Goal: Task Accomplishment & Management: Use online tool/utility

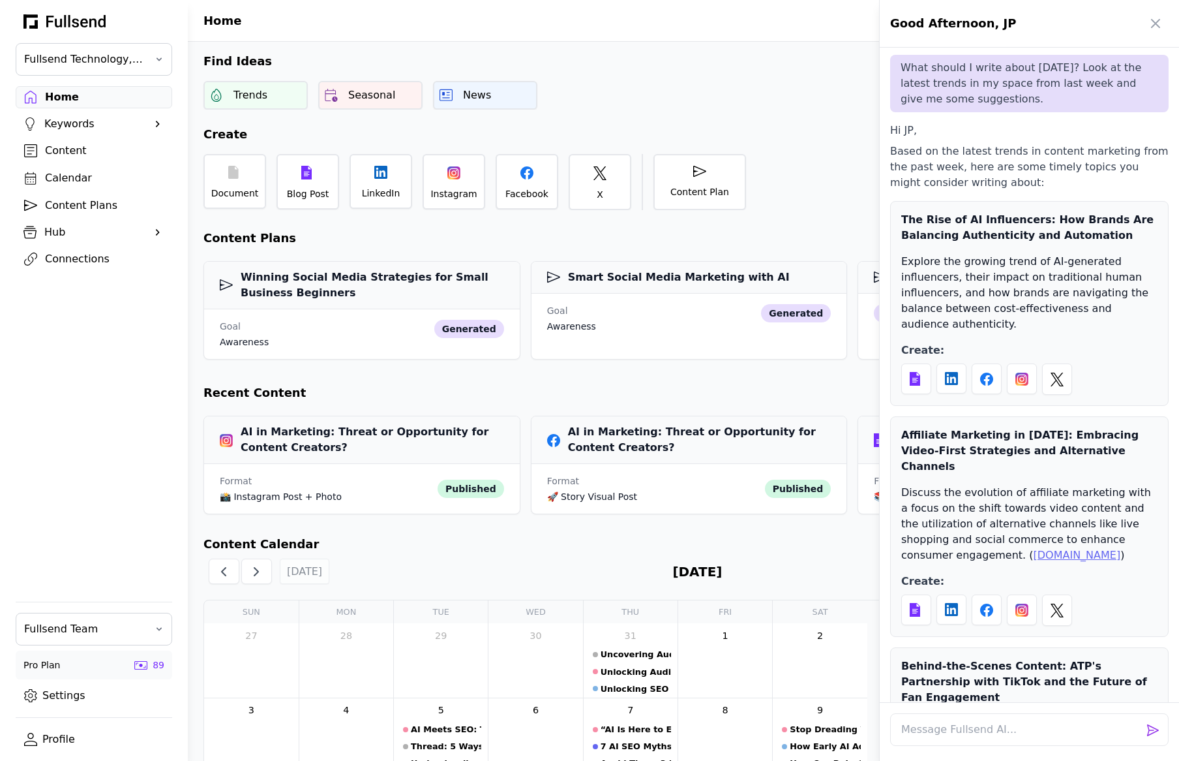
scroll to position [46, 0]
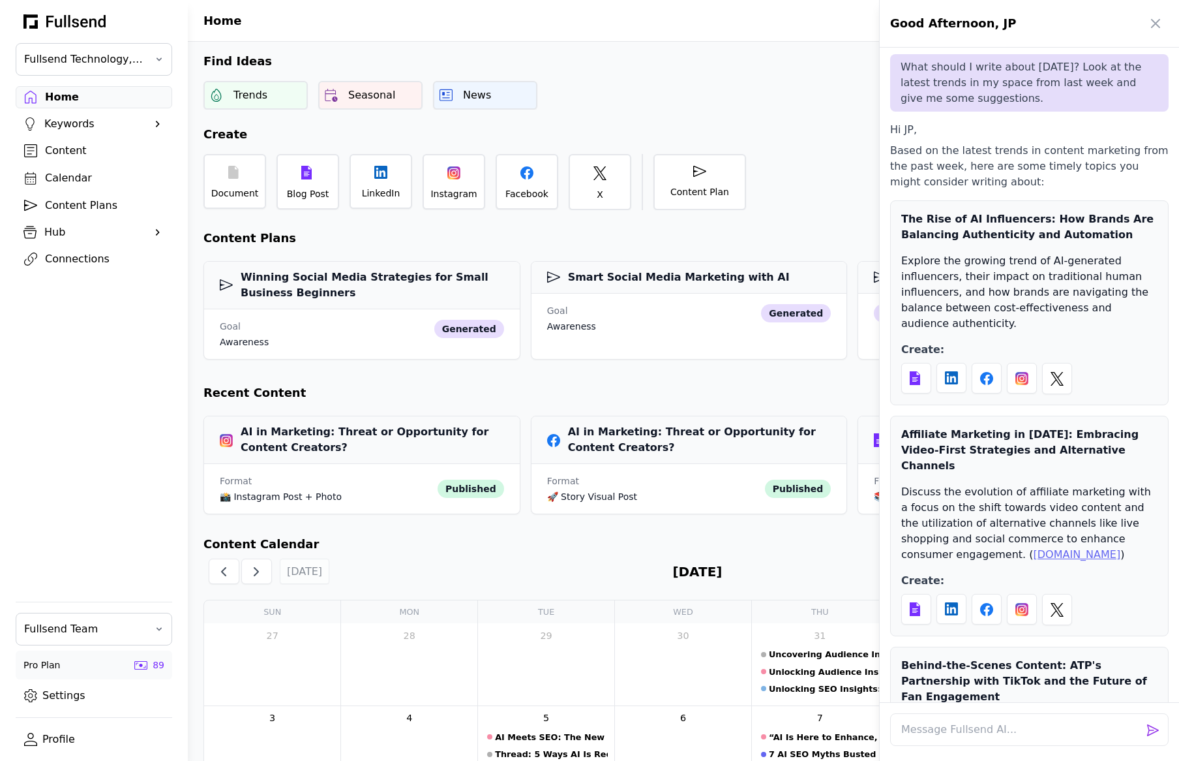
click at [73, 202] on div at bounding box center [589, 380] width 1179 height 761
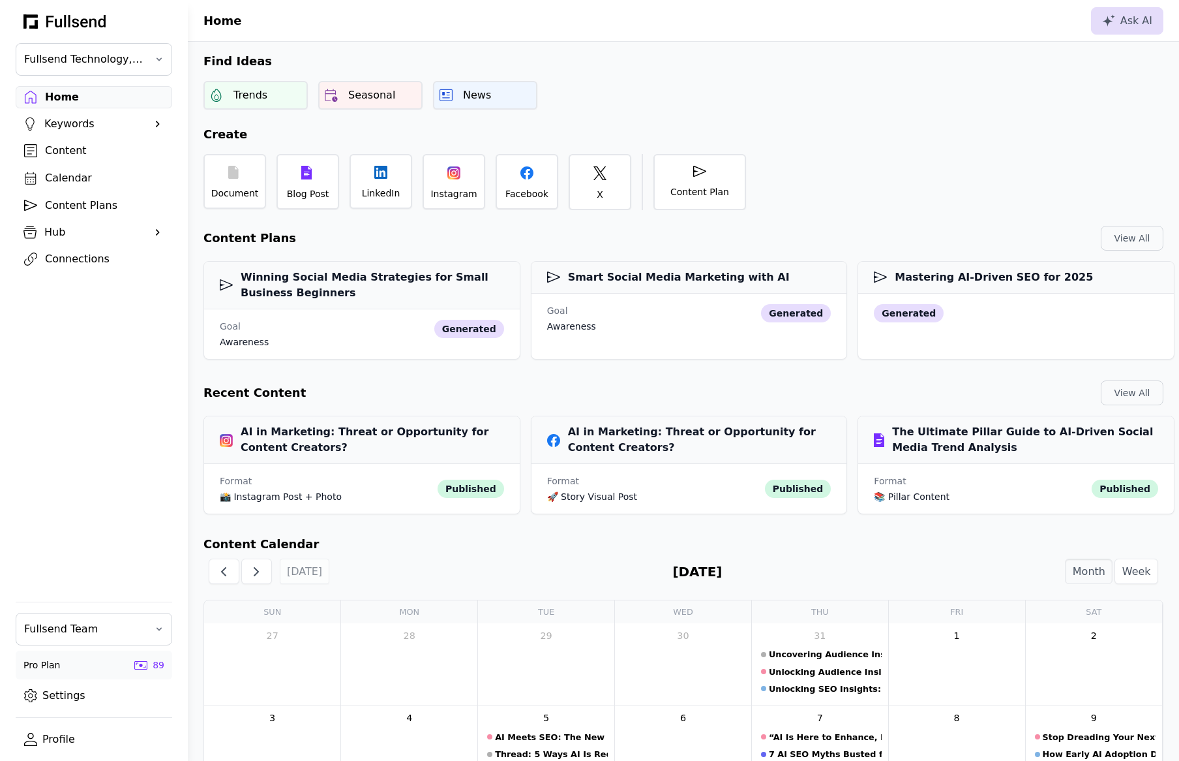
click at [55, 202] on div "Content Plans" at bounding box center [104, 206] width 119 height 16
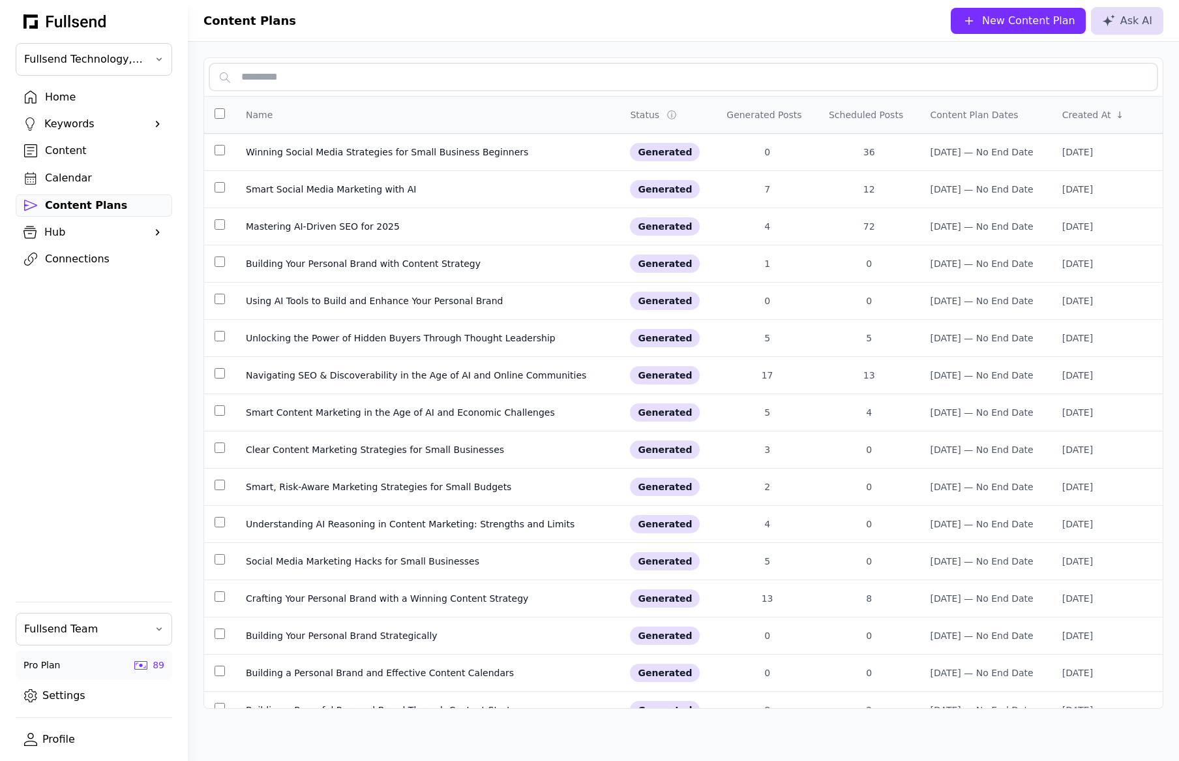
click at [299, 74] on input "text" at bounding box center [683, 76] width 949 height 27
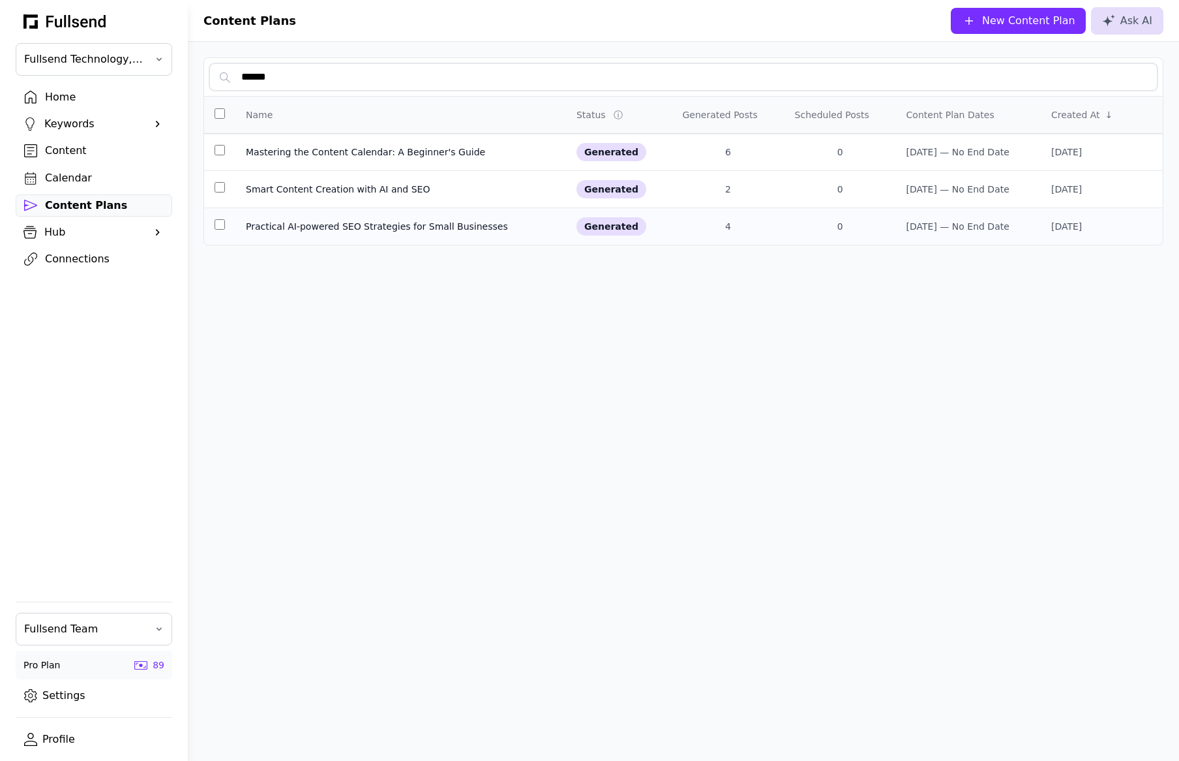
type input "******"
click at [303, 231] on div "Practical AI-powered SEO Strategies for Small Businesses" at bounding box center [401, 226] width 310 height 13
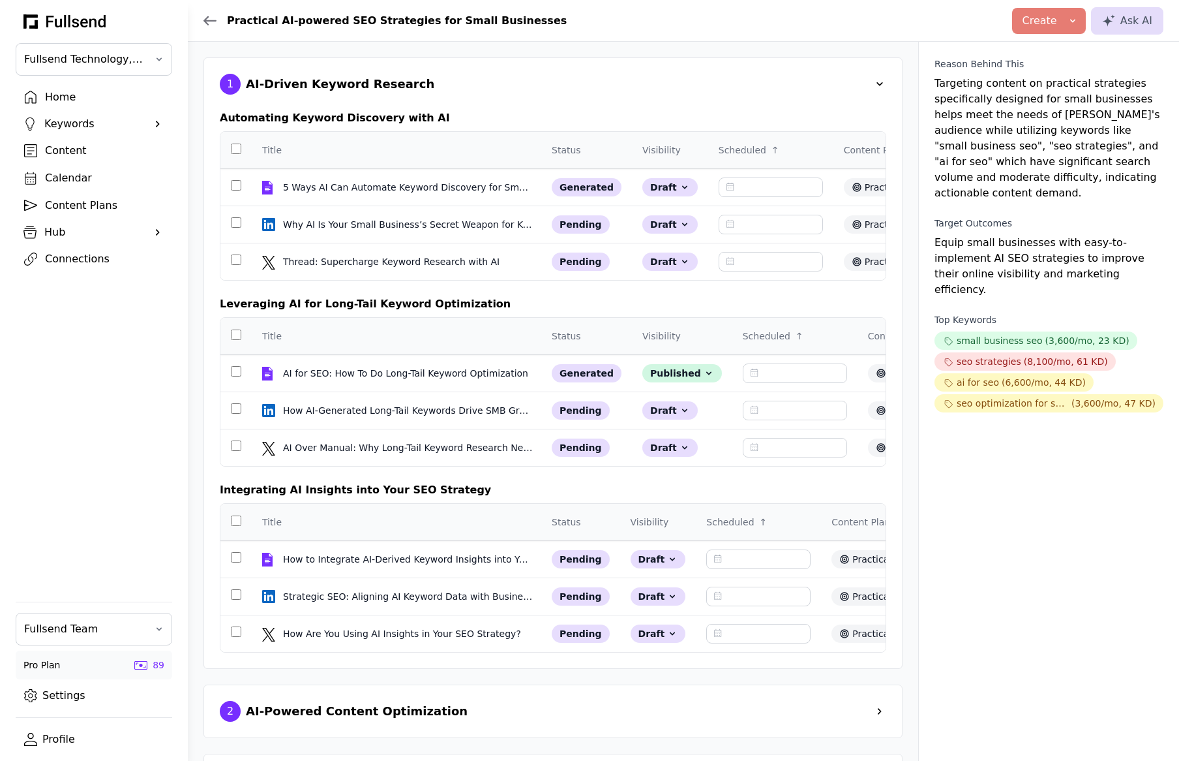
click at [80, 116] on div "Keywords" at bounding box center [93, 124] width 99 height 16
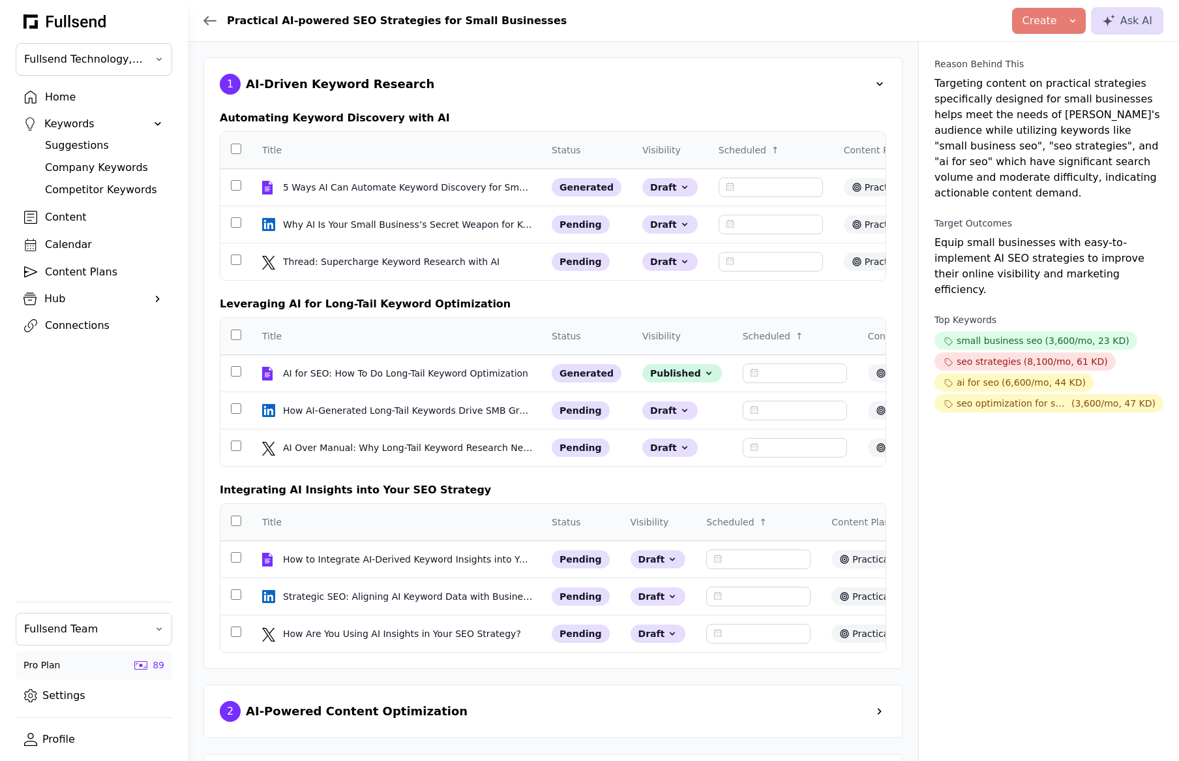
click at [94, 143] on div "Suggestions" at bounding box center [104, 146] width 119 height 16
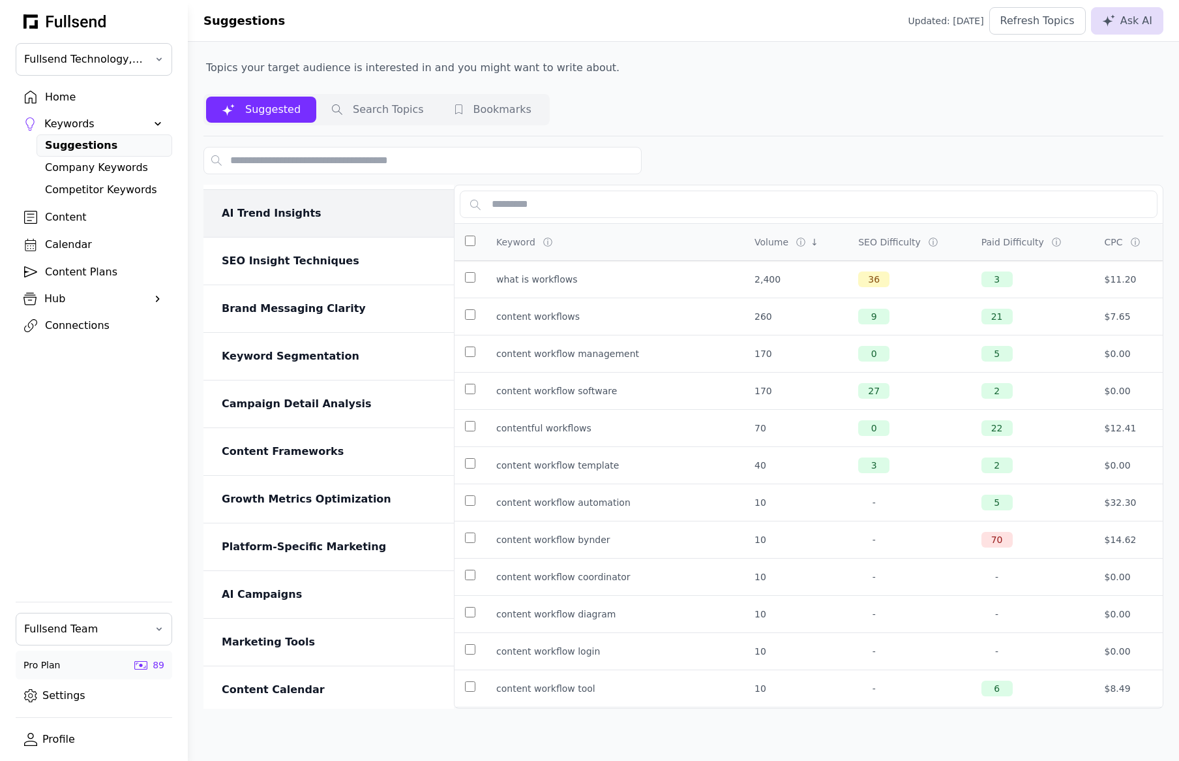
scroll to position [431, 0]
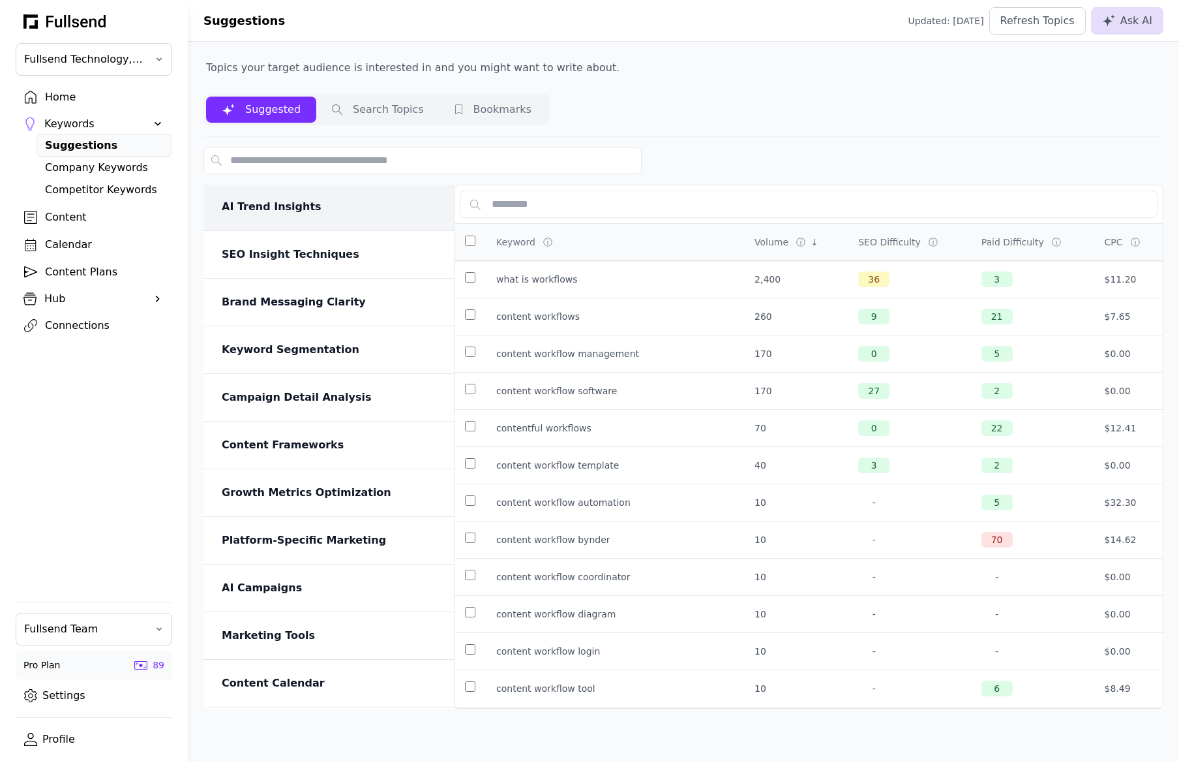
click at [305, 213] on div "AI Trend Insights" at bounding box center [330, 207] width 217 height 16
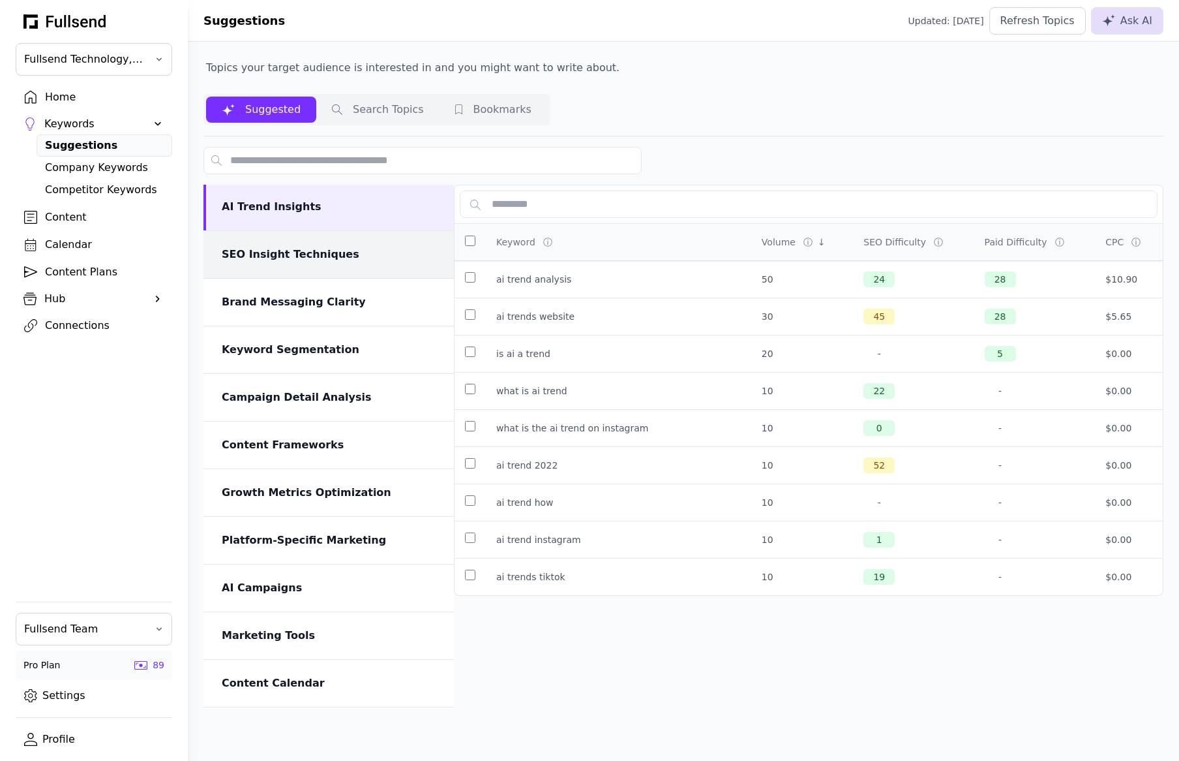
click at [297, 252] on div "SEO Insight Techniques" at bounding box center [330, 255] width 217 height 16
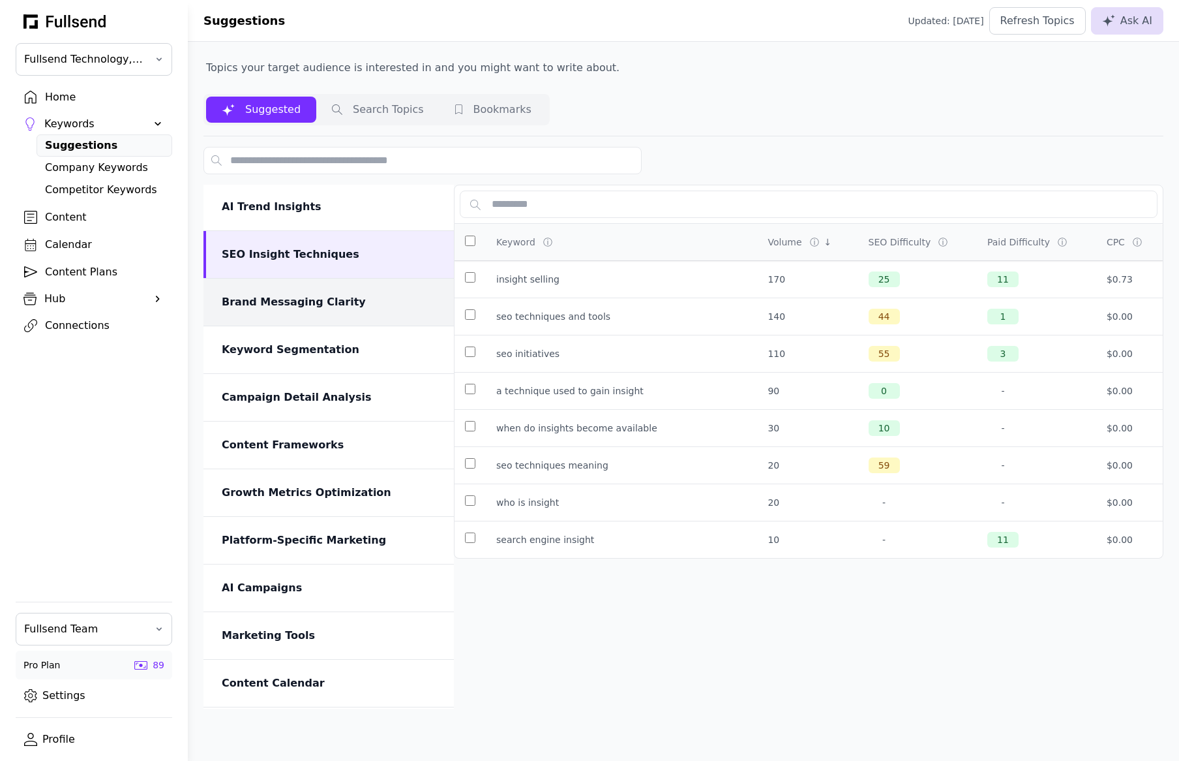
click at [297, 290] on div "Brand Messaging Clarity" at bounding box center [329, 302] width 251 height 47
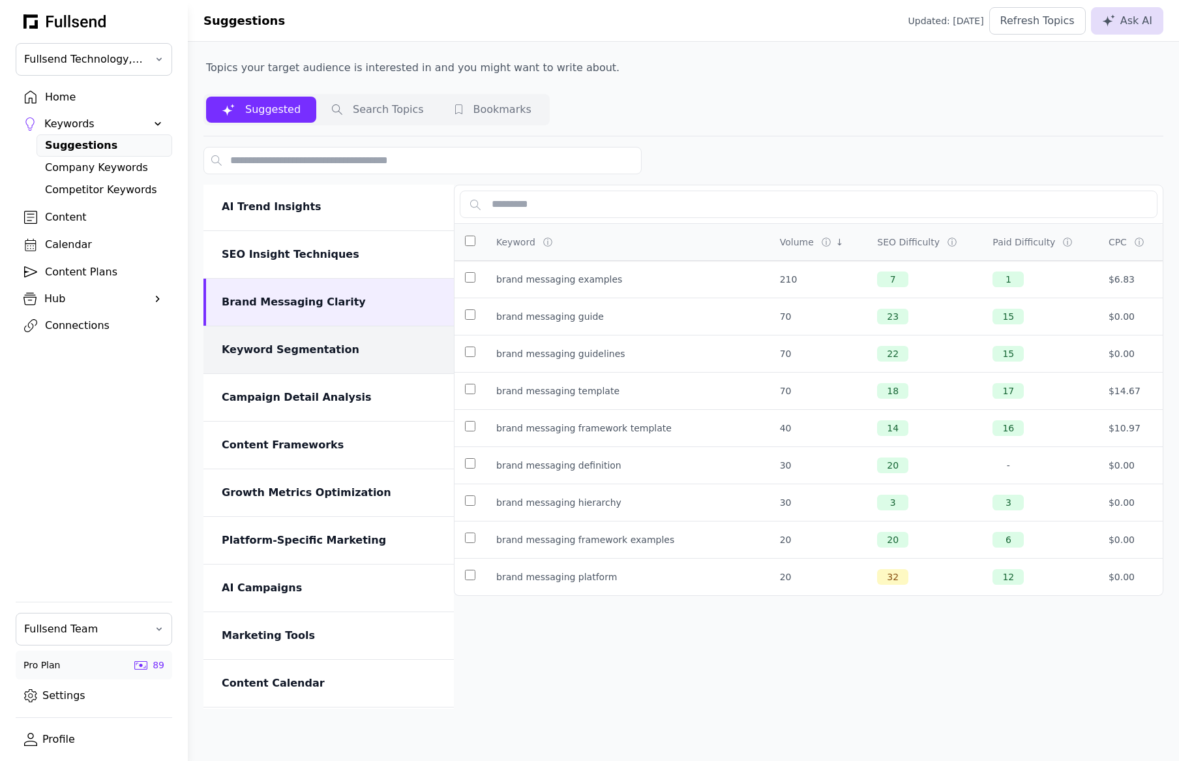
click at [295, 357] on div "Keyword Segmentation" at bounding box center [329, 349] width 251 height 47
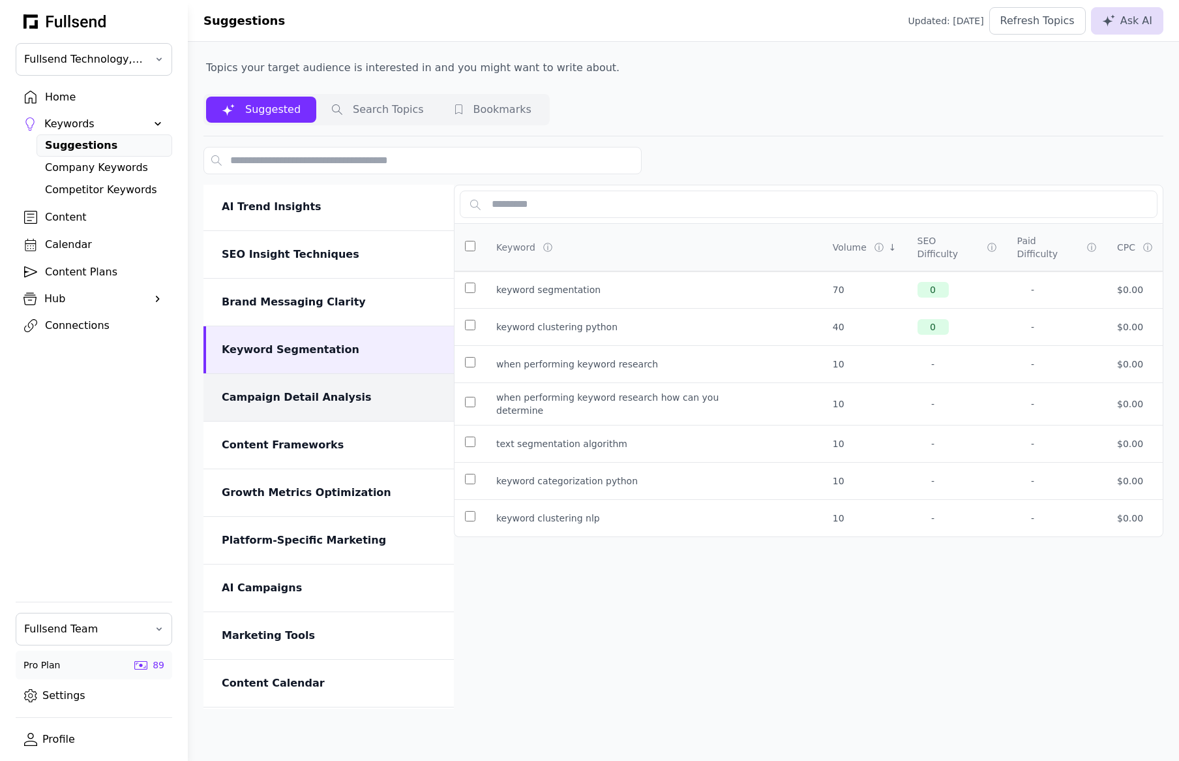
click at [300, 418] on div "Campaign Detail Analysis" at bounding box center [329, 397] width 251 height 47
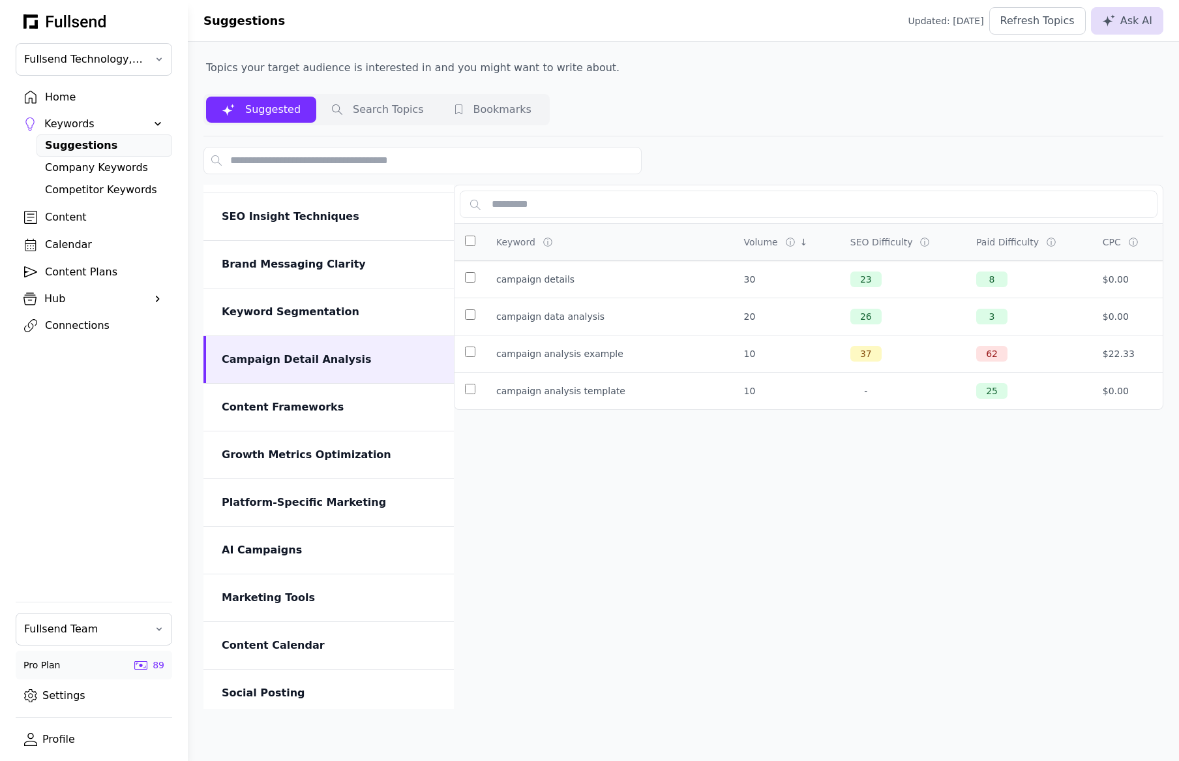
scroll to position [470, 0]
click at [296, 386] on div "Content Frameworks" at bounding box center [329, 405] width 251 height 47
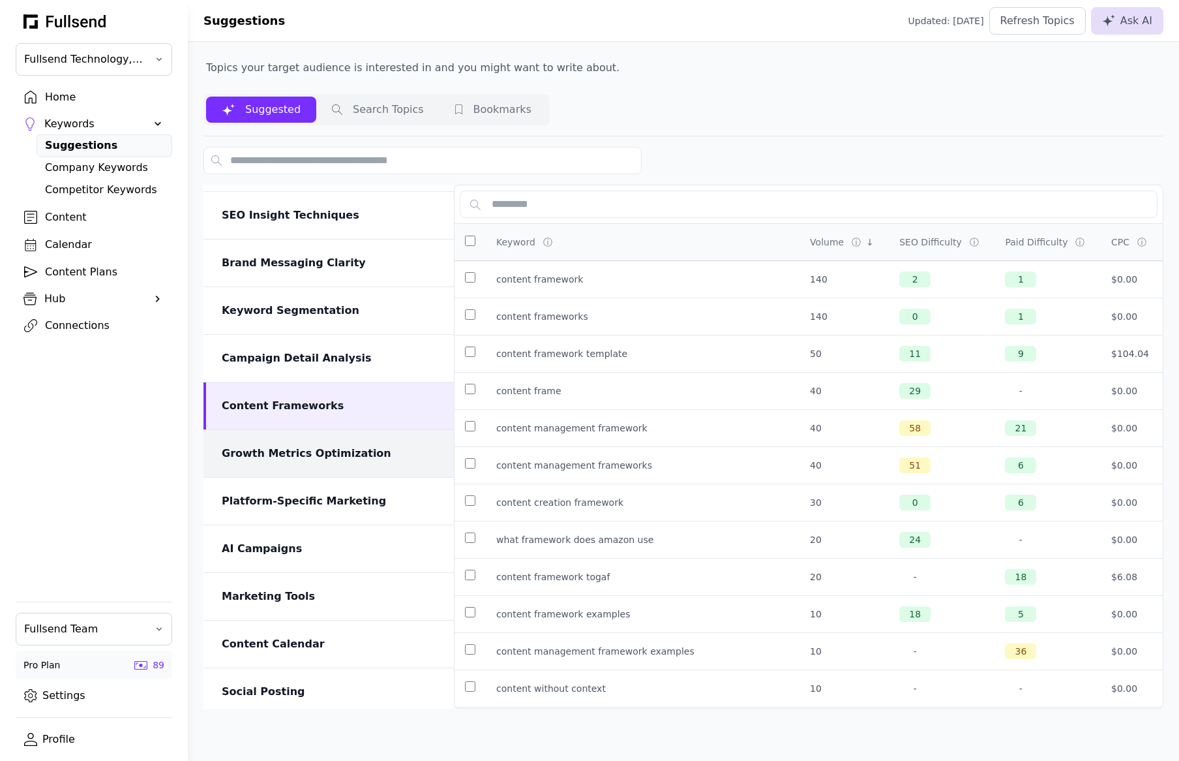
click at [305, 459] on div "Growth Metrics Optimization" at bounding box center [330, 454] width 217 height 16
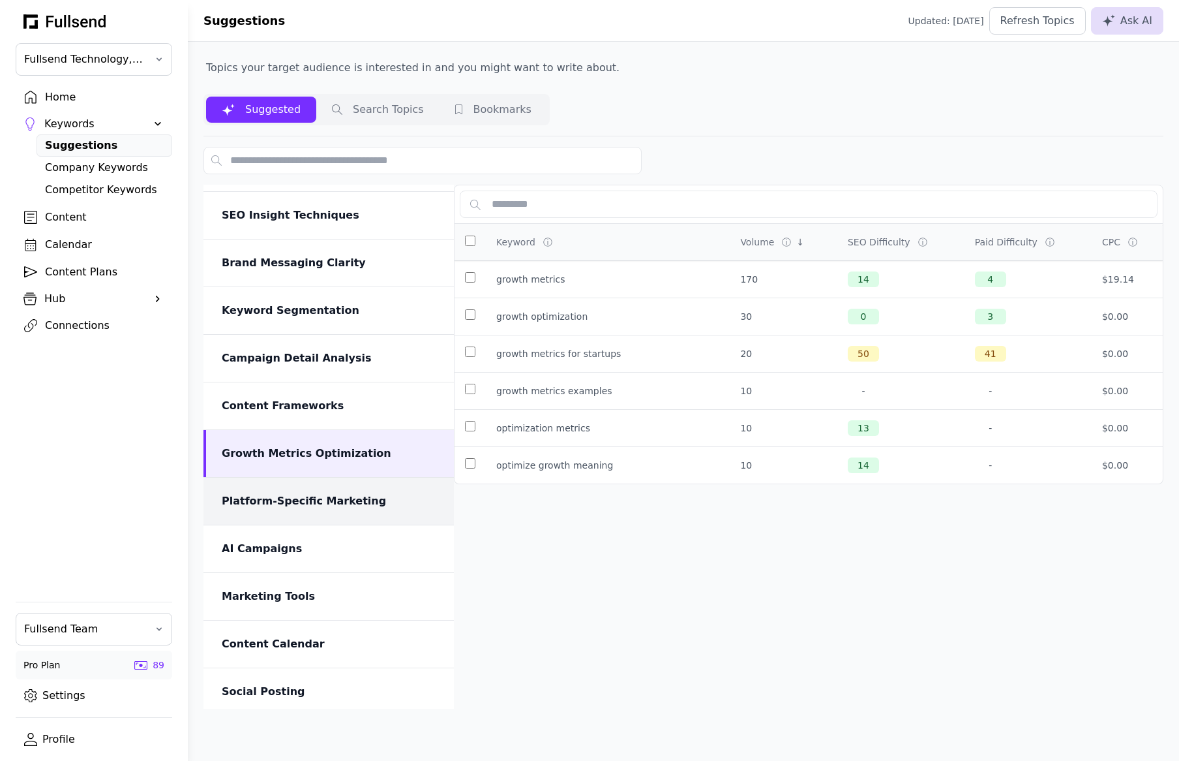
click at [315, 495] on div "Platform-Specific Marketing" at bounding box center [330, 501] width 217 height 16
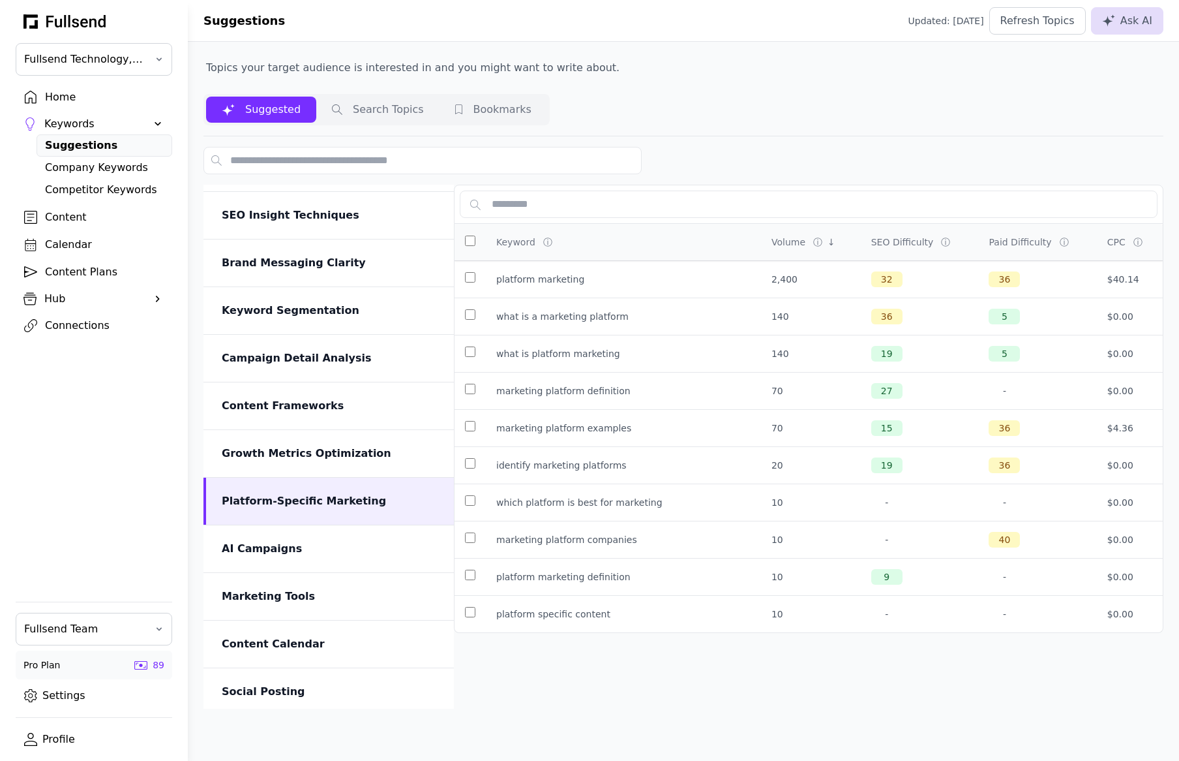
scroll to position [532, 0]
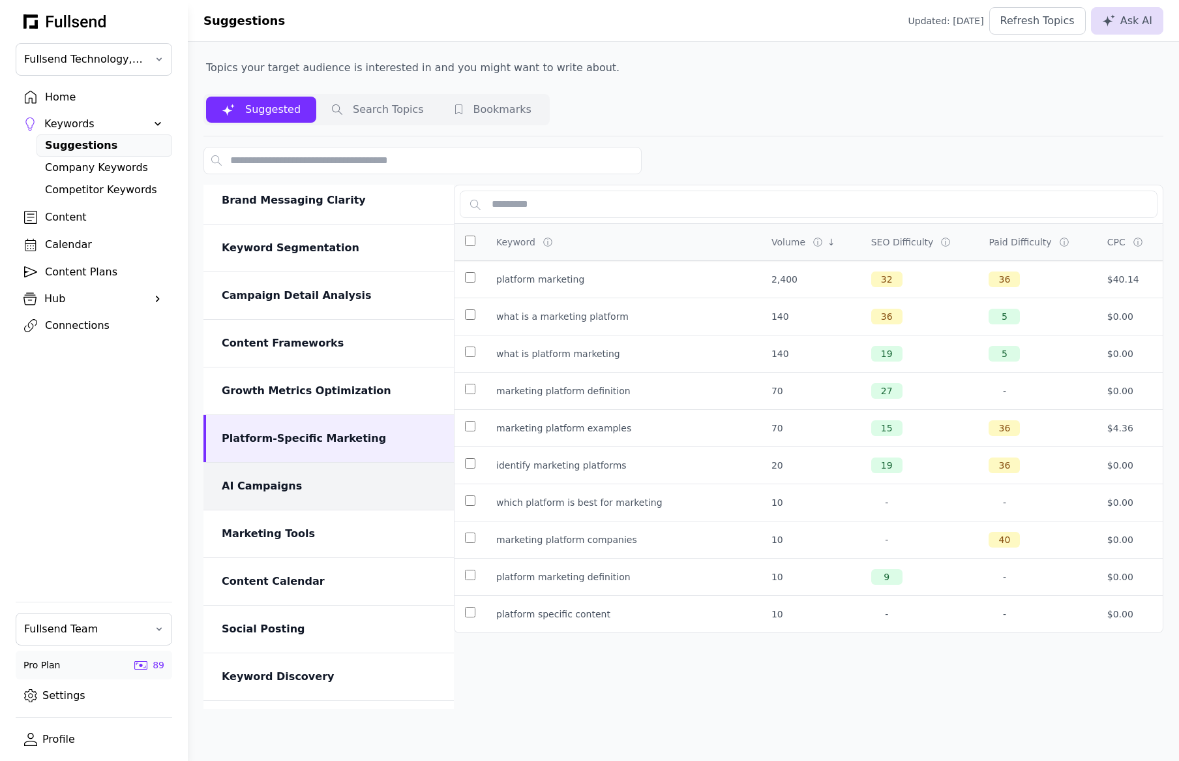
click at [311, 489] on div "AI Campaigns" at bounding box center [330, 486] width 217 height 16
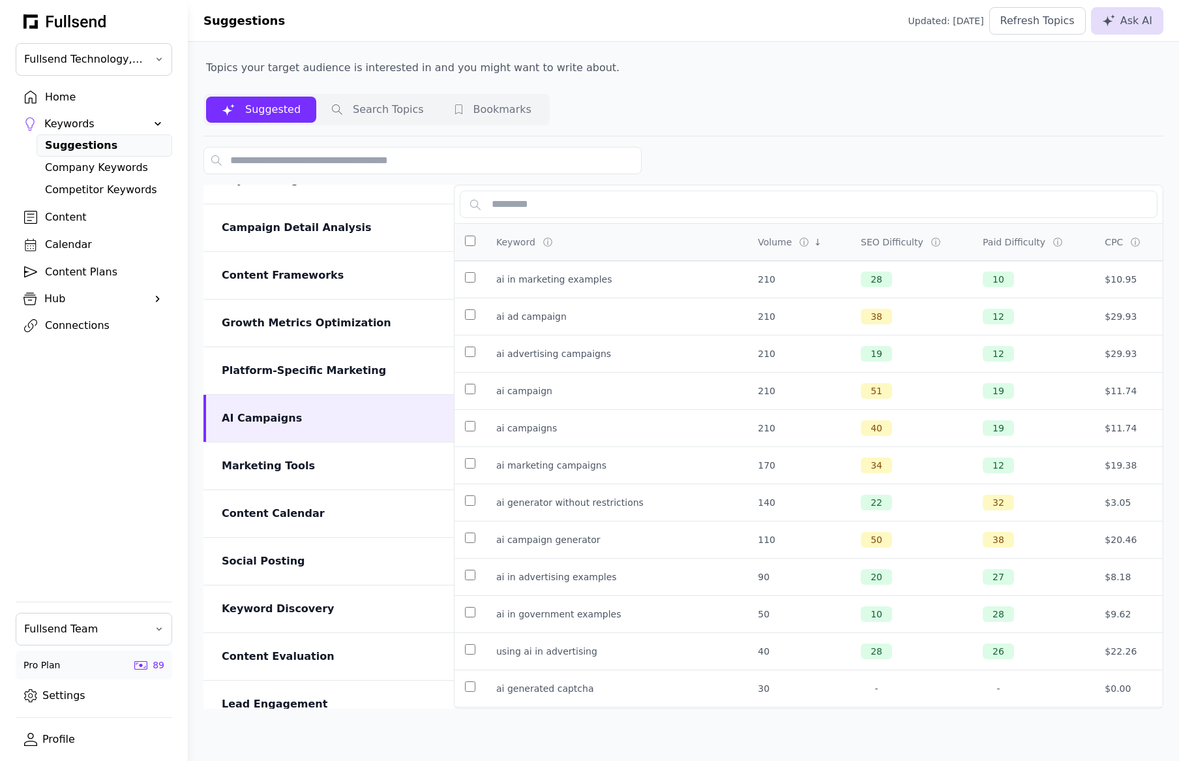
scroll to position [626, 0]
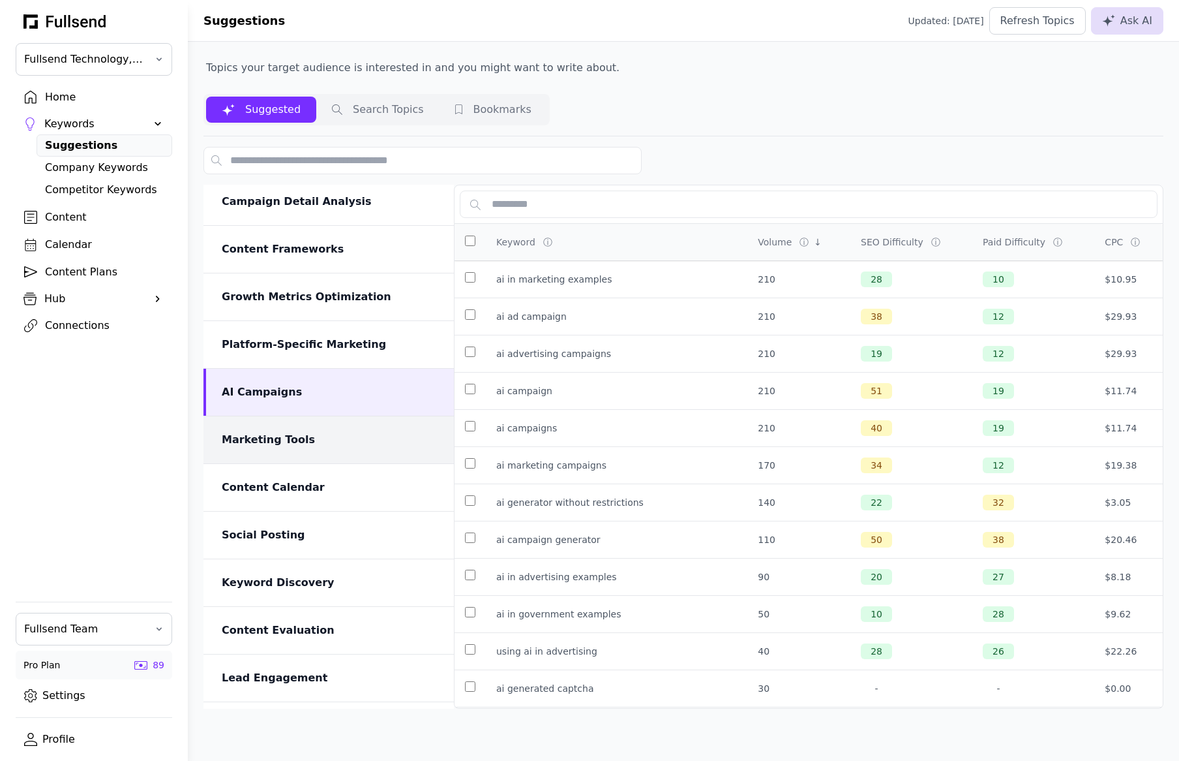
click at [300, 444] on div "Marketing Tools" at bounding box center [330, 440] width 217 height 16
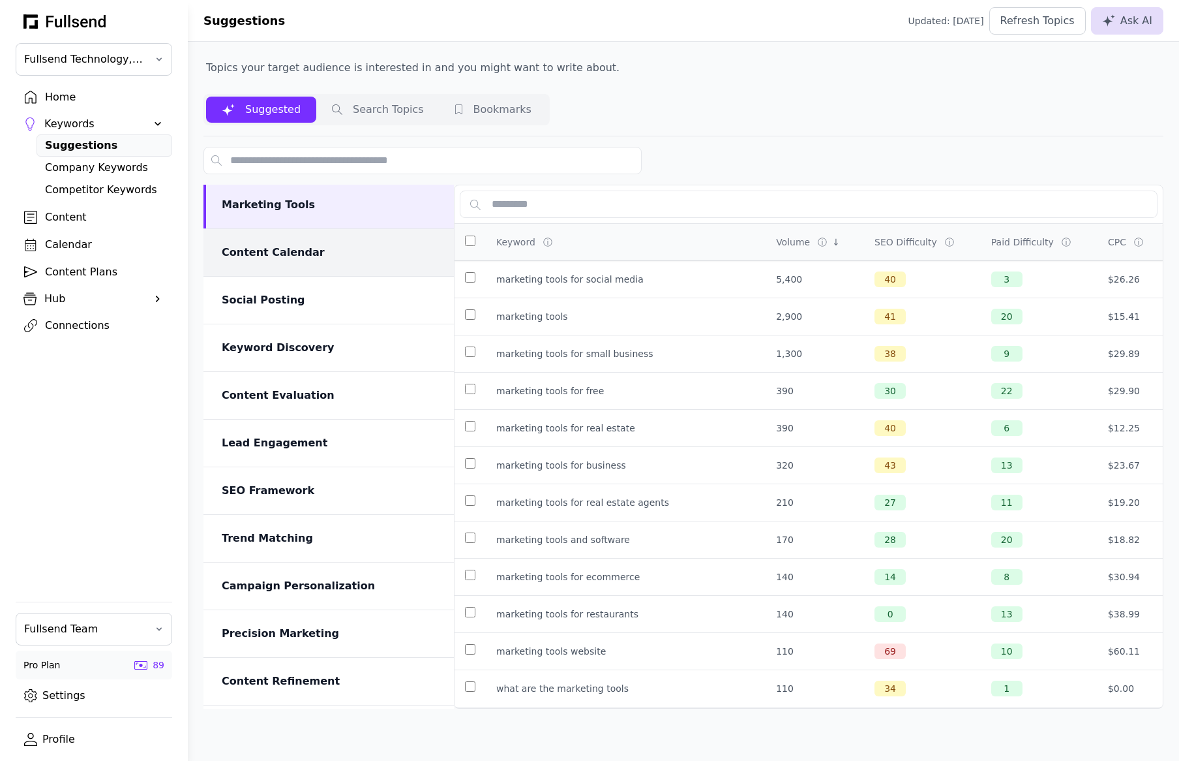
scroll to position [856, 0]
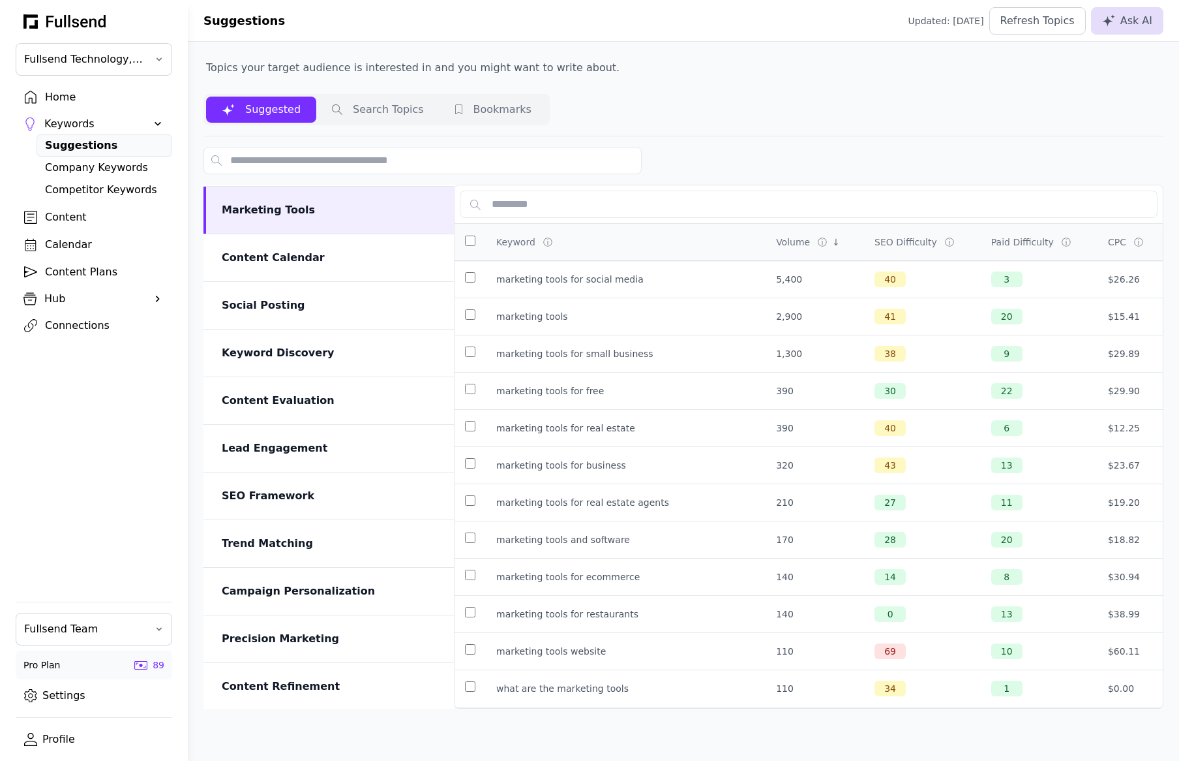
click at [51, 243] on div "Calendar" at bounding box center [104, 245] width 119 height 16
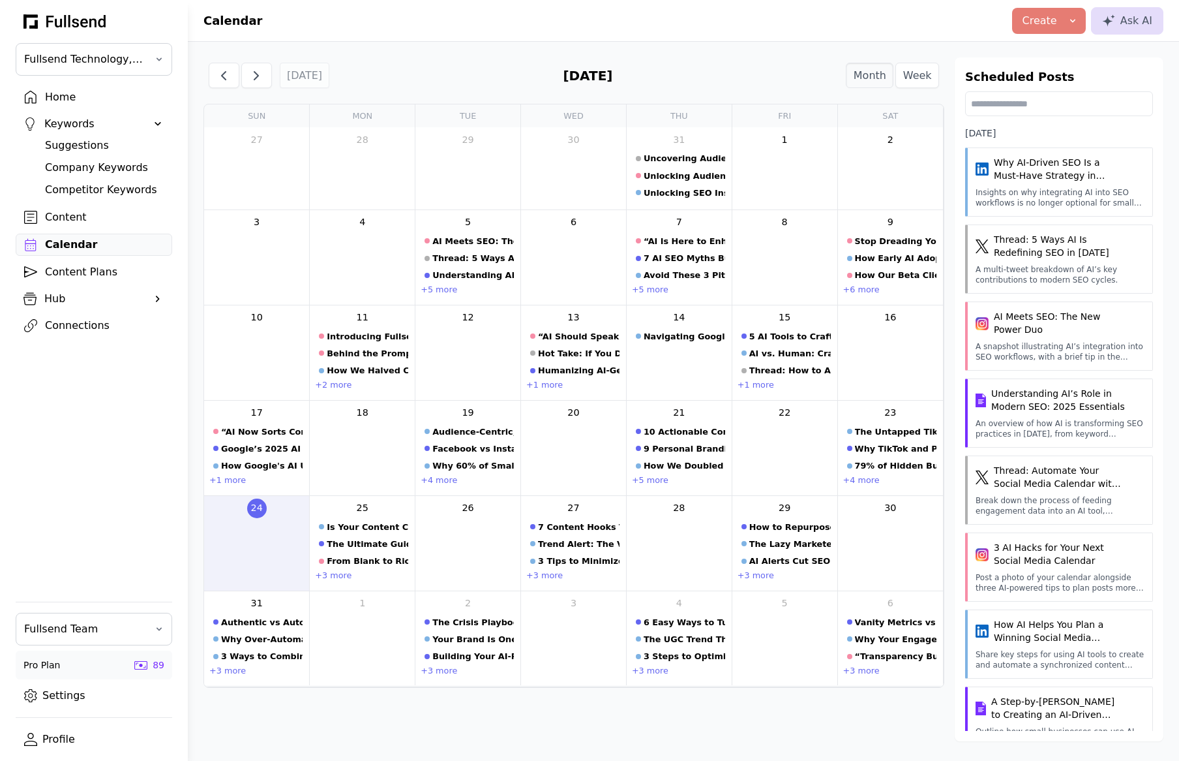
click at [59, 285] on div "Home Keywords Suggestions Company Keywords Competitor Keywords Content Calendar…" at bounding box center [94, 211] width 157 height 251
click at [59, 296] on div "Hub" at bounding box center [93, 299] width 99 height 16
click at [78, 341] on div "Brand Voices" at bounding box center [104, 343] width 119 height 16
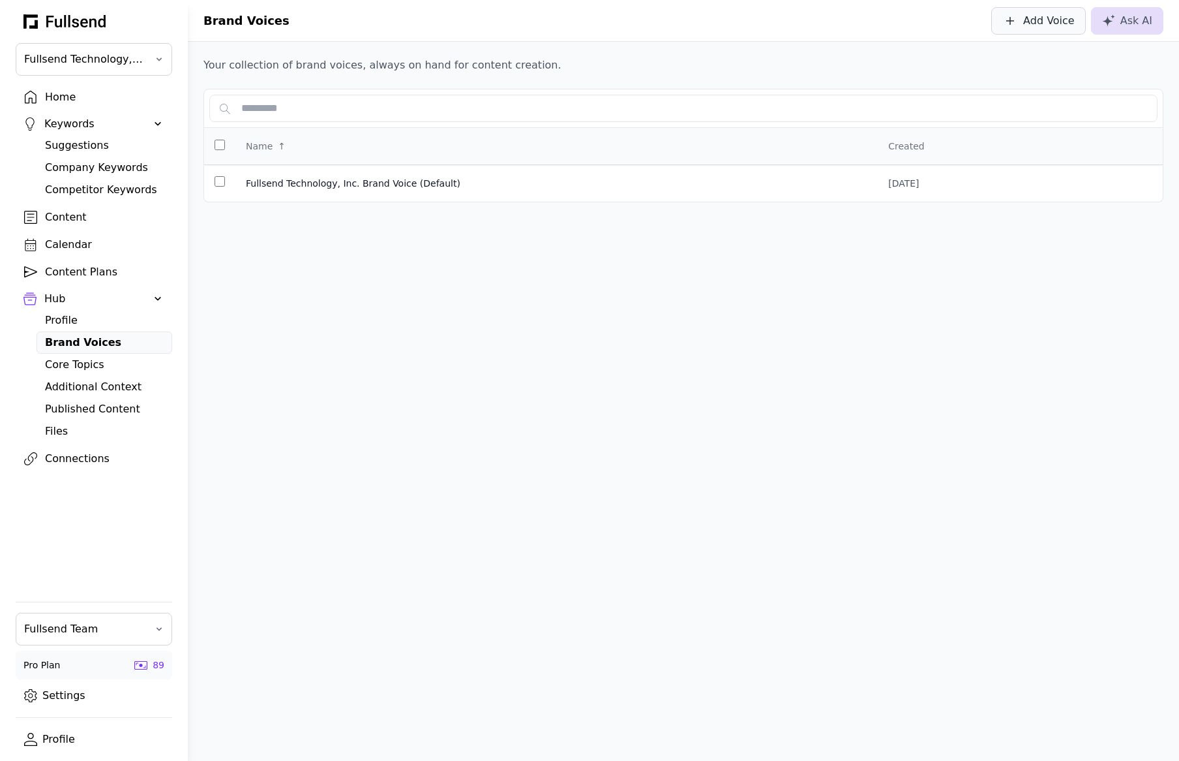
click at [1053, 19] on div "Add Voice" at bounding box center [1050, 21] width 52 height 16
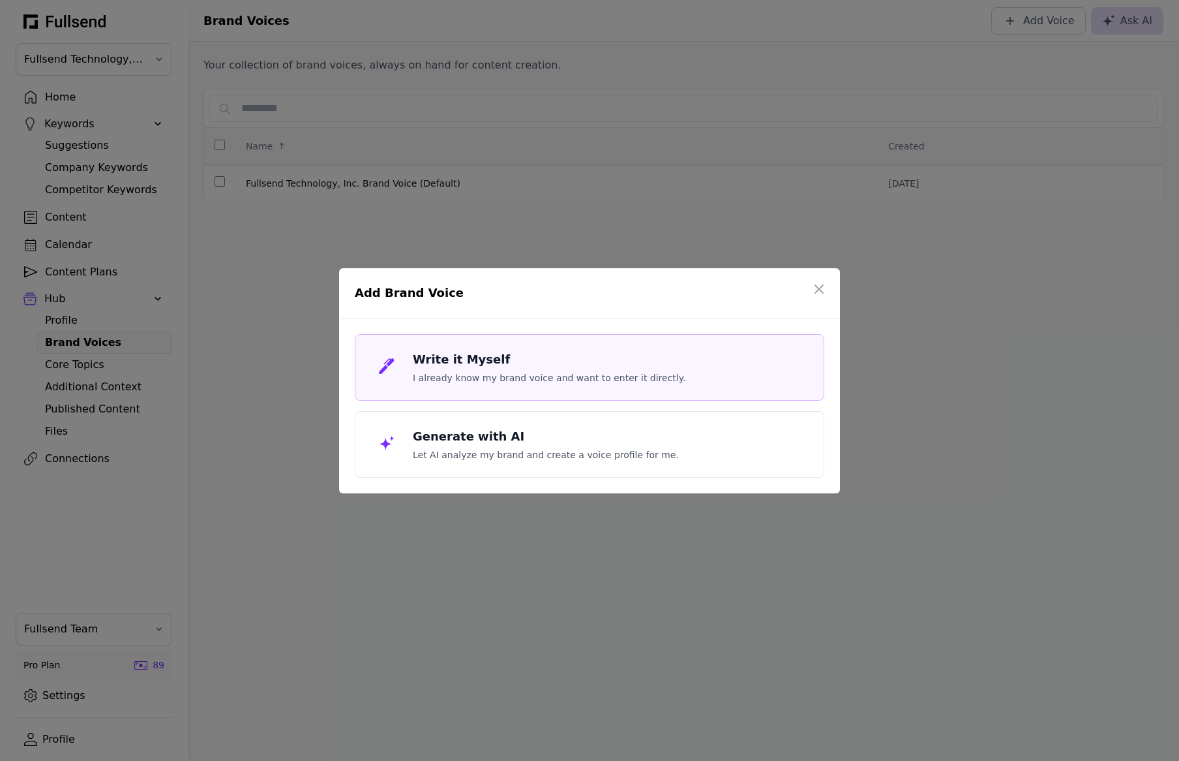
click at [453, 378] on p "I already know my brand voice and want to enter it directly." at bounding box center [549, 377] width 273 height 13
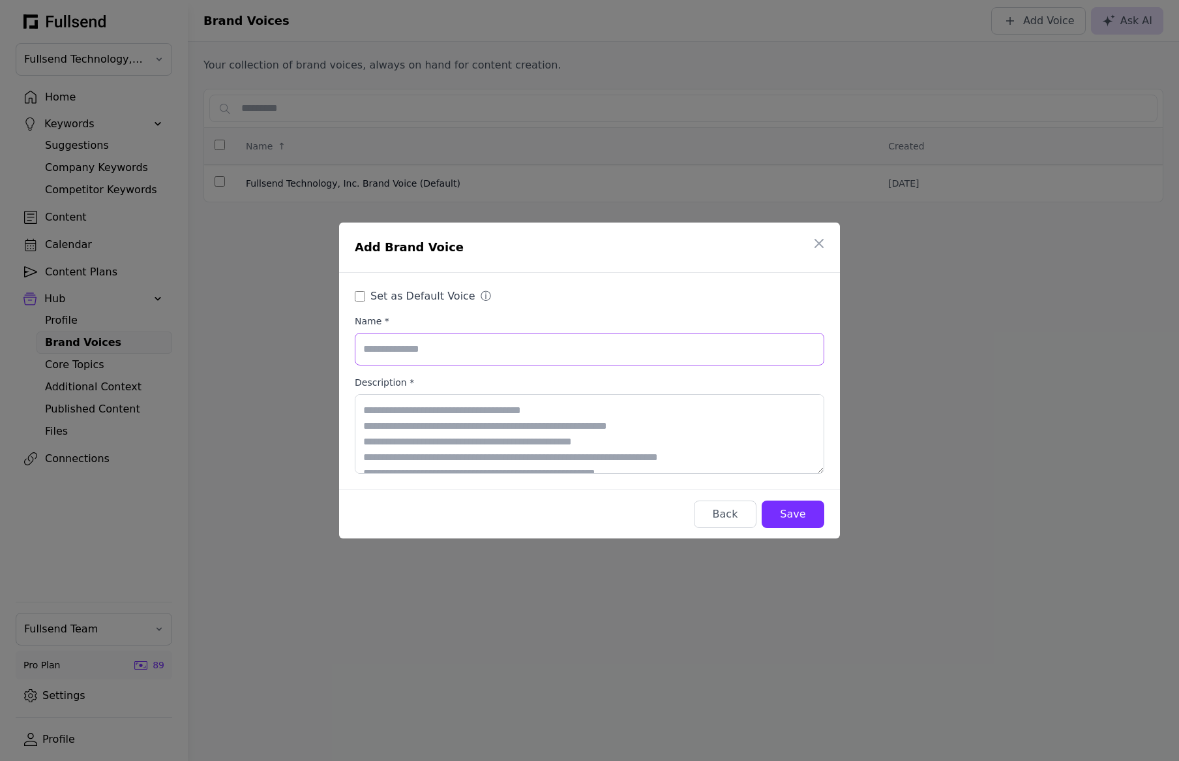
click at [421, 352] on input "Name *" at bounding box center [590, 349] width 470 height 33
type input "*"
click at [365, 351] on input "**********" at bounding box center [590, 349] width 470 height 33
type input "**********"
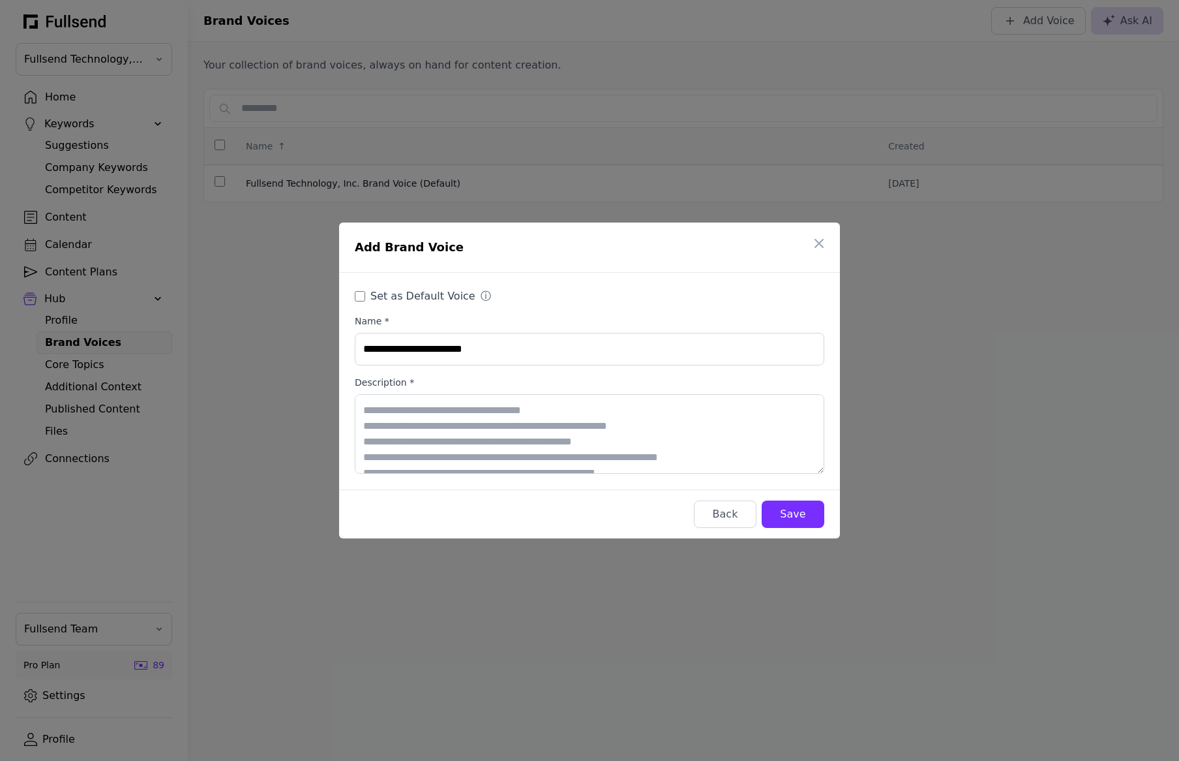
click at [798, 517] on div "Save" at bounding box center [793, 514] width 42 height 16
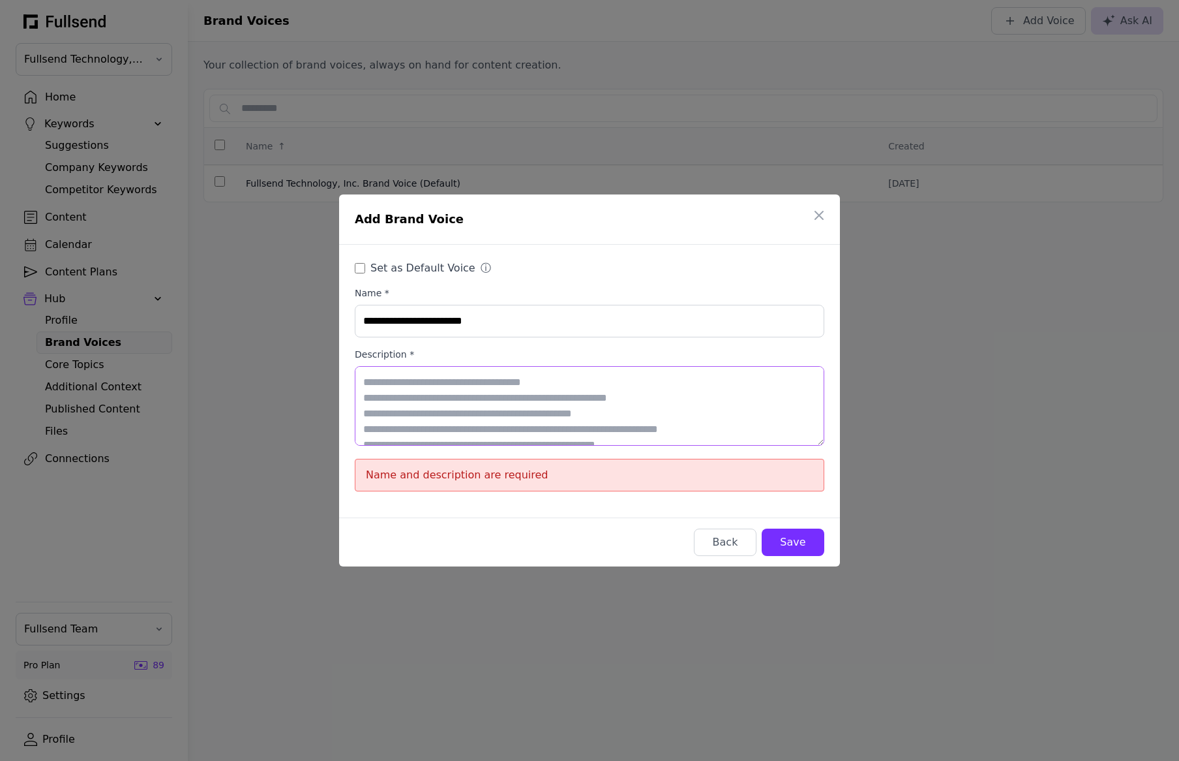
click at [487, 394] on textarea "Description *" at bounding box center [590, 406] width 470 height 80
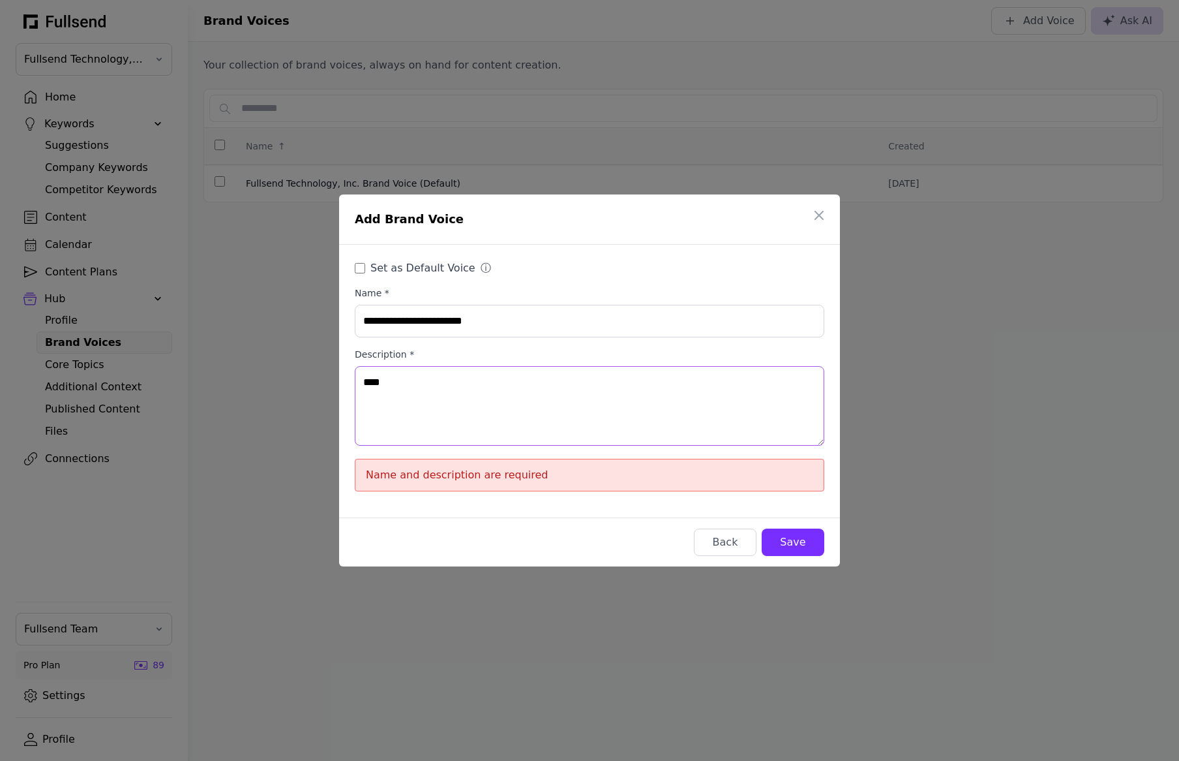
type textarea "****"
click at [800, 550] on button "Save" at bounding box center [793, 541] width 63 height 27
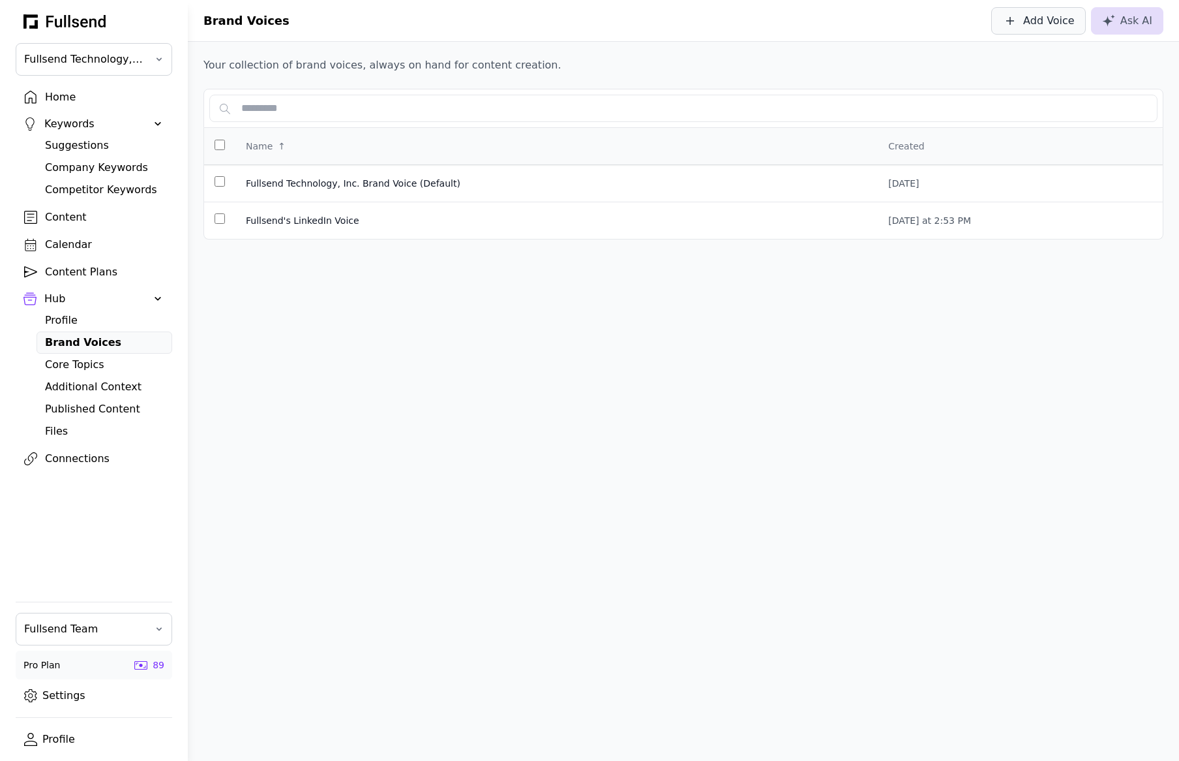
click at [1030, 20] on div "Add Voice" at bounding box center [1050, 21] width 52 height 16
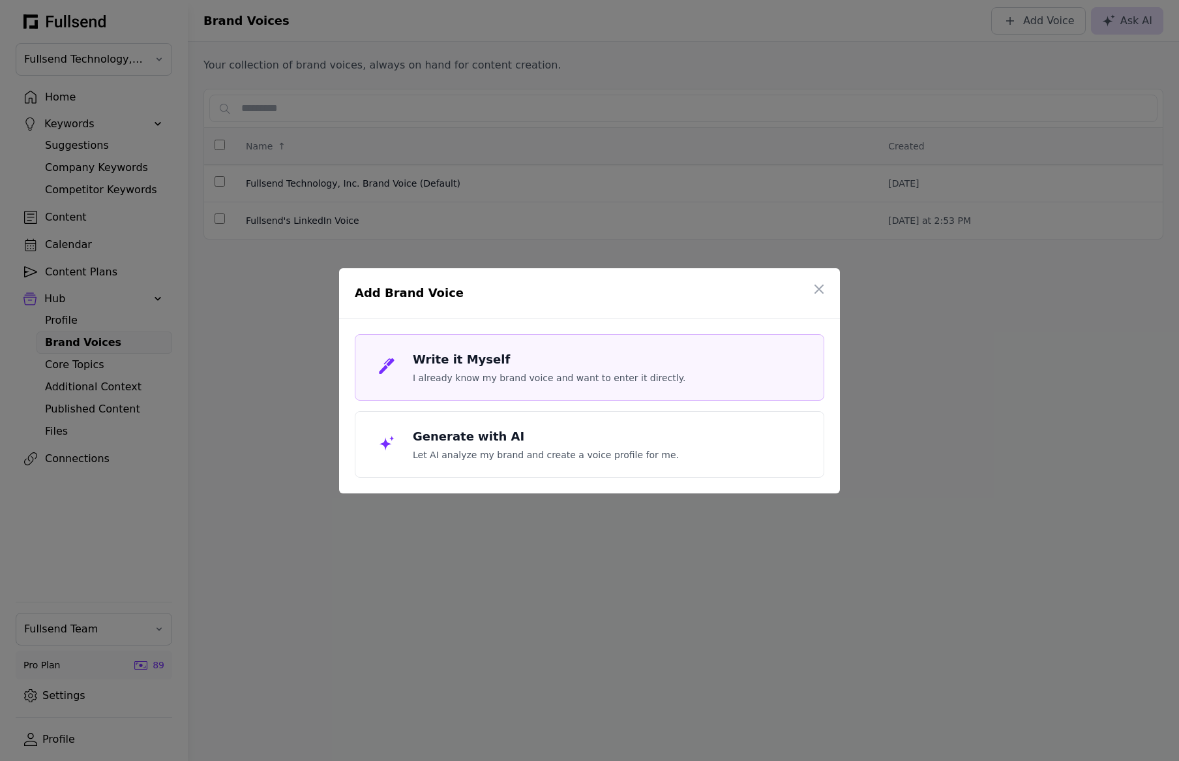
click at [483, 367] on h3 "Write it Myself" at bounding box center [549, 359] width 273 height 18
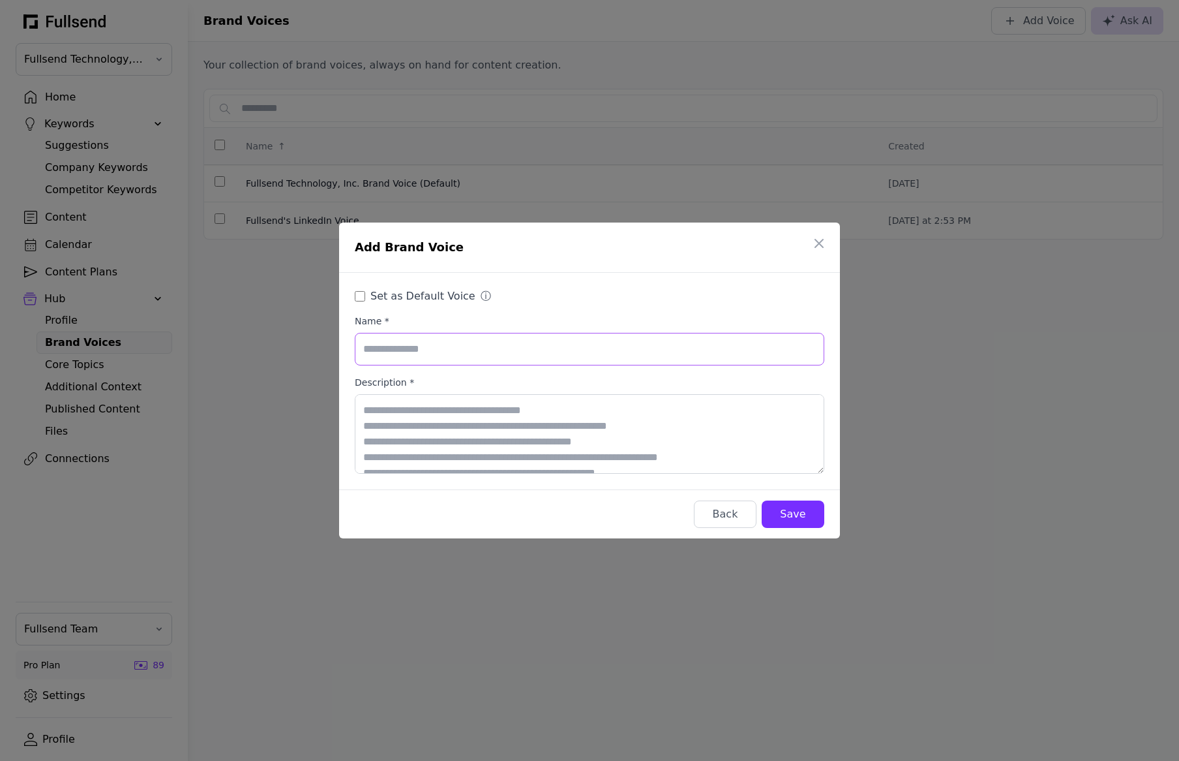
click at [446, 357] on input "Name *" at bounding box center [590, 349] width 470 height 33
click at [467, 351] on input "**********" at bounding box center [590, 349] width 470 height 33
type input "**********"
click at [789, 521] on div "Save" at bounding box center [793, 514] width 42 height 16
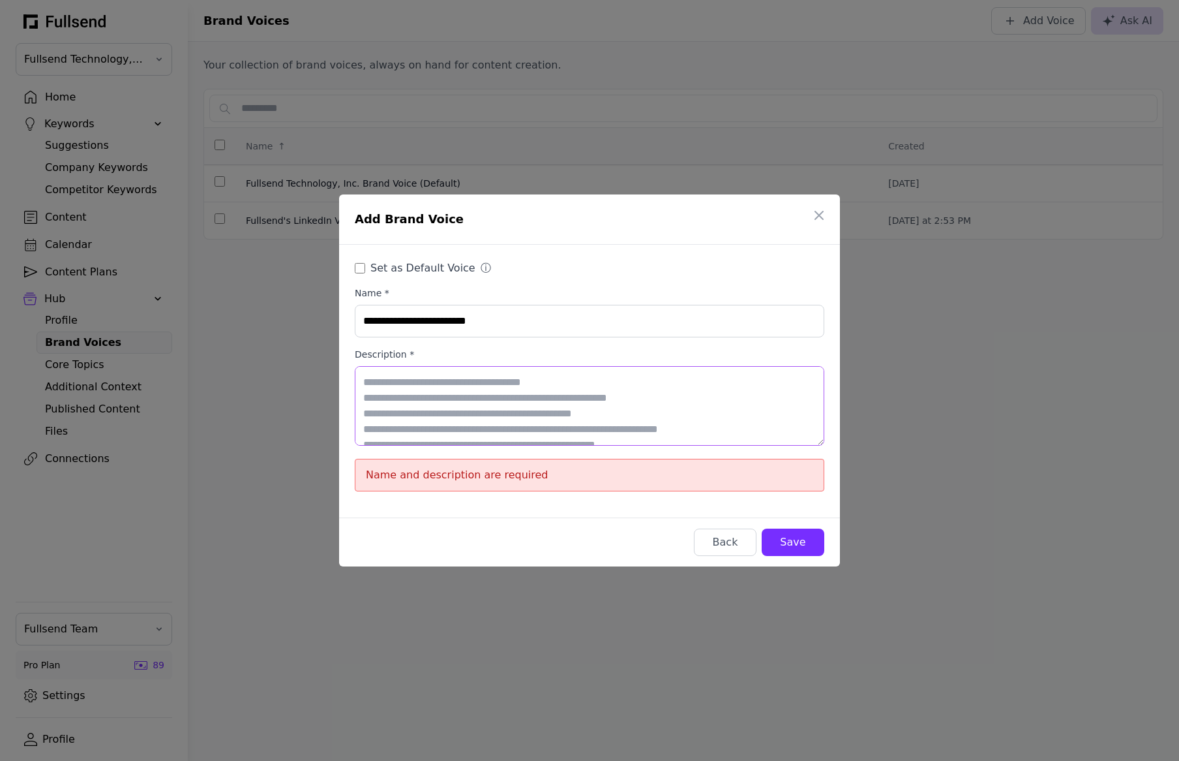
click at [607, 400] on textarea "Description *" at bounding box center [590, 406] width 470 height 80
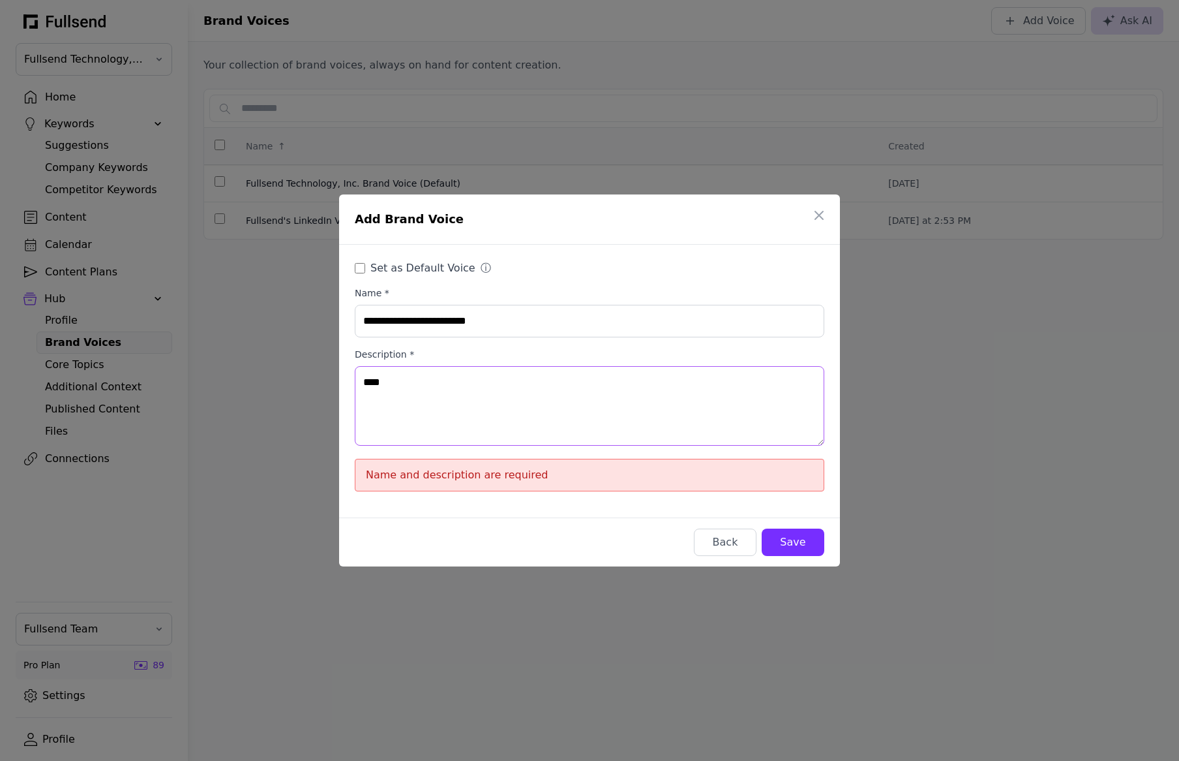
type textarea "****"
click at [812, 546] on div "Save" at bounding box center [793, 542] width 42 height 16
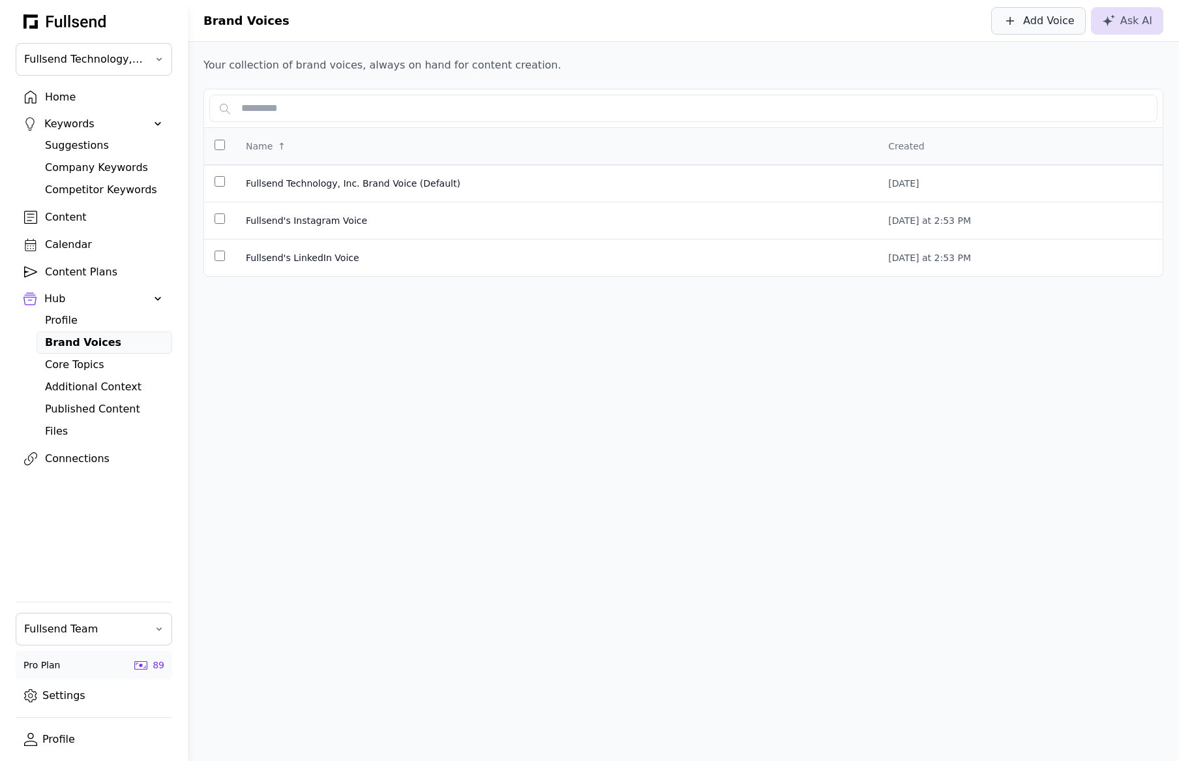
click at [1057, 25] on div "Add Voice" at bounding box center [1050, 21] width 52 height 16
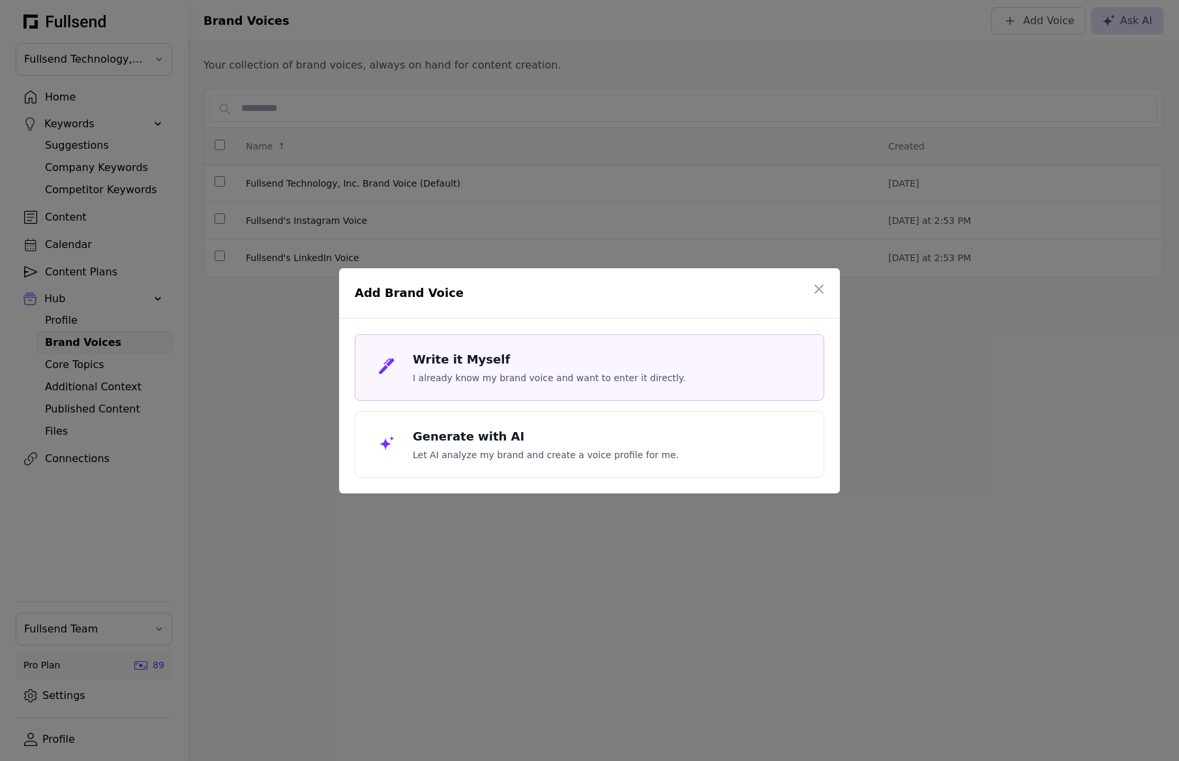
click at [539, 348] on div "Write it Myself I already know my brand voice and want to enter it directly." at bounding box center [590, 367] width 470 height 67
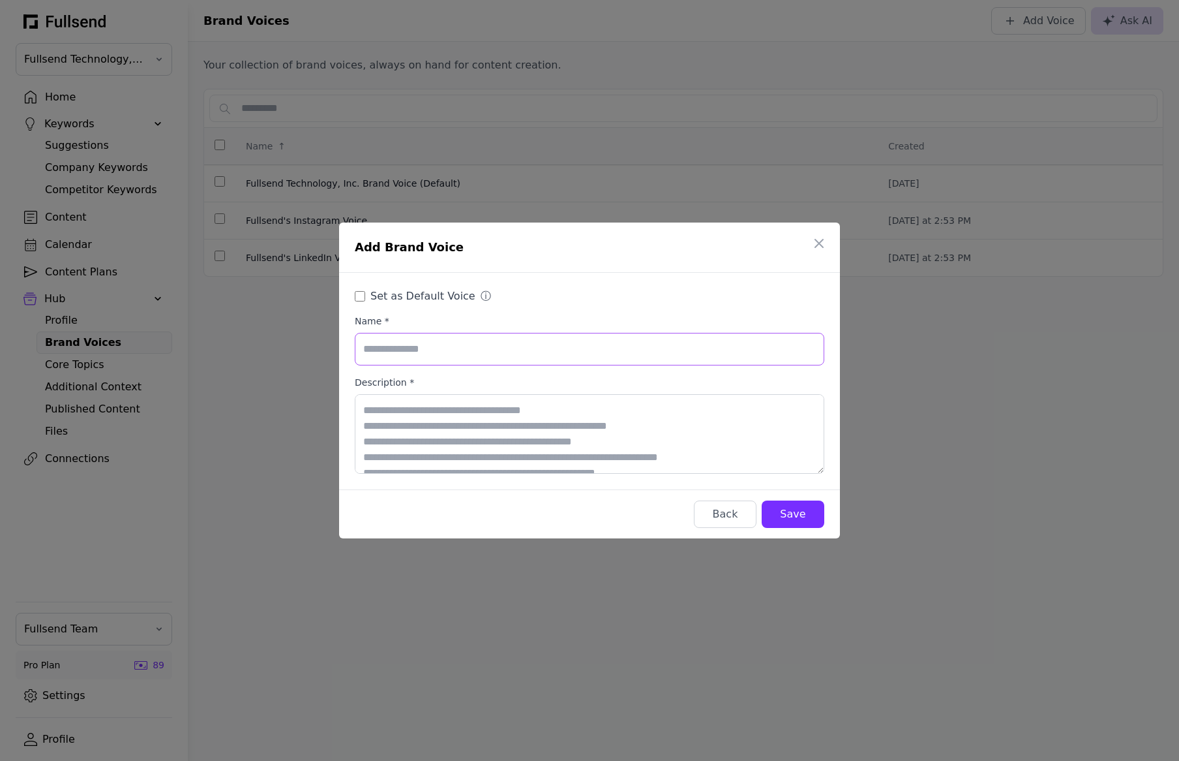
click at [485, 348] on input "Name *" at bounding box center [590, 349] width 470 height 33
type input "**********"
click at [601, 437] on textarea "Description *" at bounding box center [590, 434] width 470 height 80
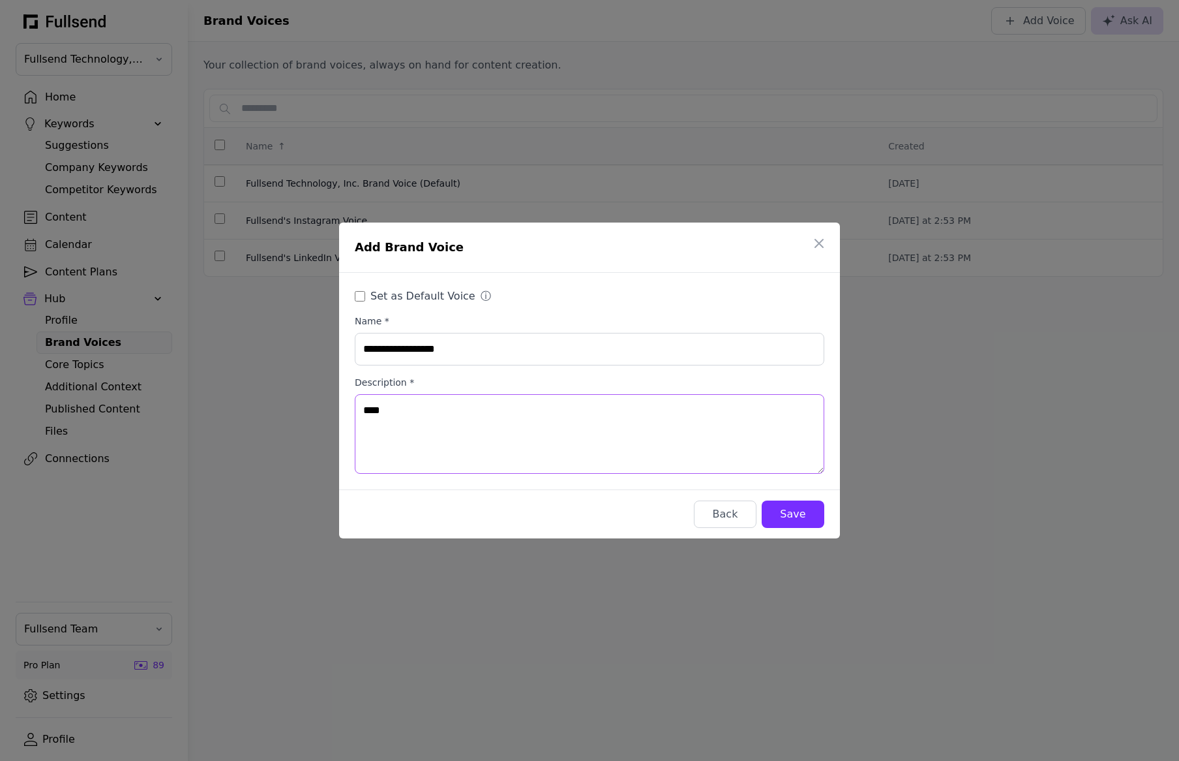
type textarea "****"
click at [792, 513] on div "Save" at bounding box center [793, 514] width 42 height 16
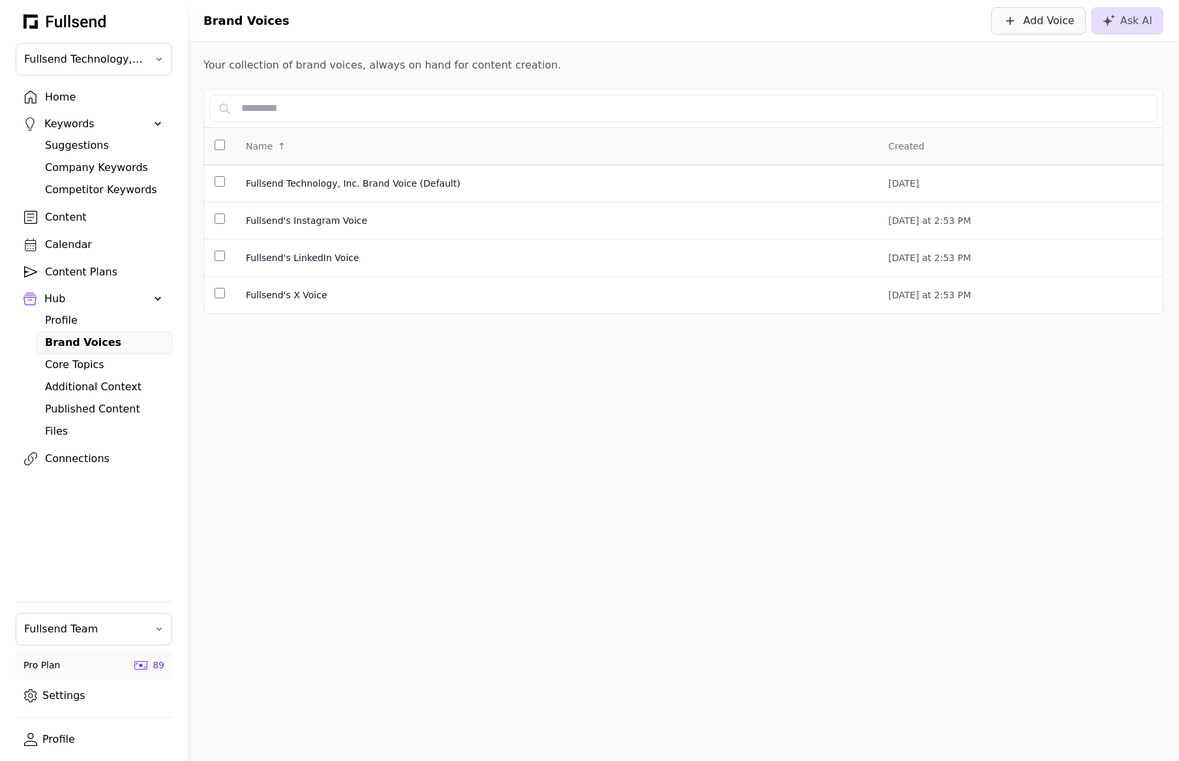
click at [1048, 23] on div "Add Voice" at bounding box center [1050, 21] width 52 height 16
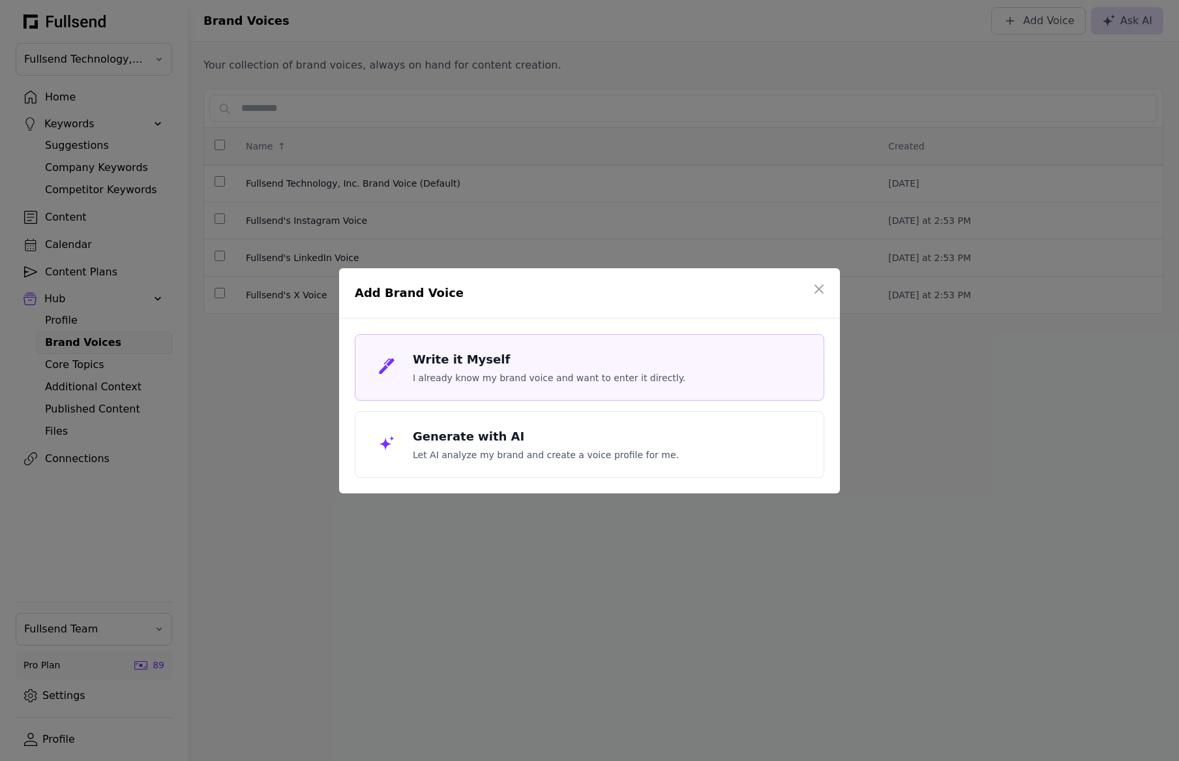
click at [536, 373] on p "I already know my brand voice and want to enter it directly." at bounding box center [549, 377] width 273 height 13
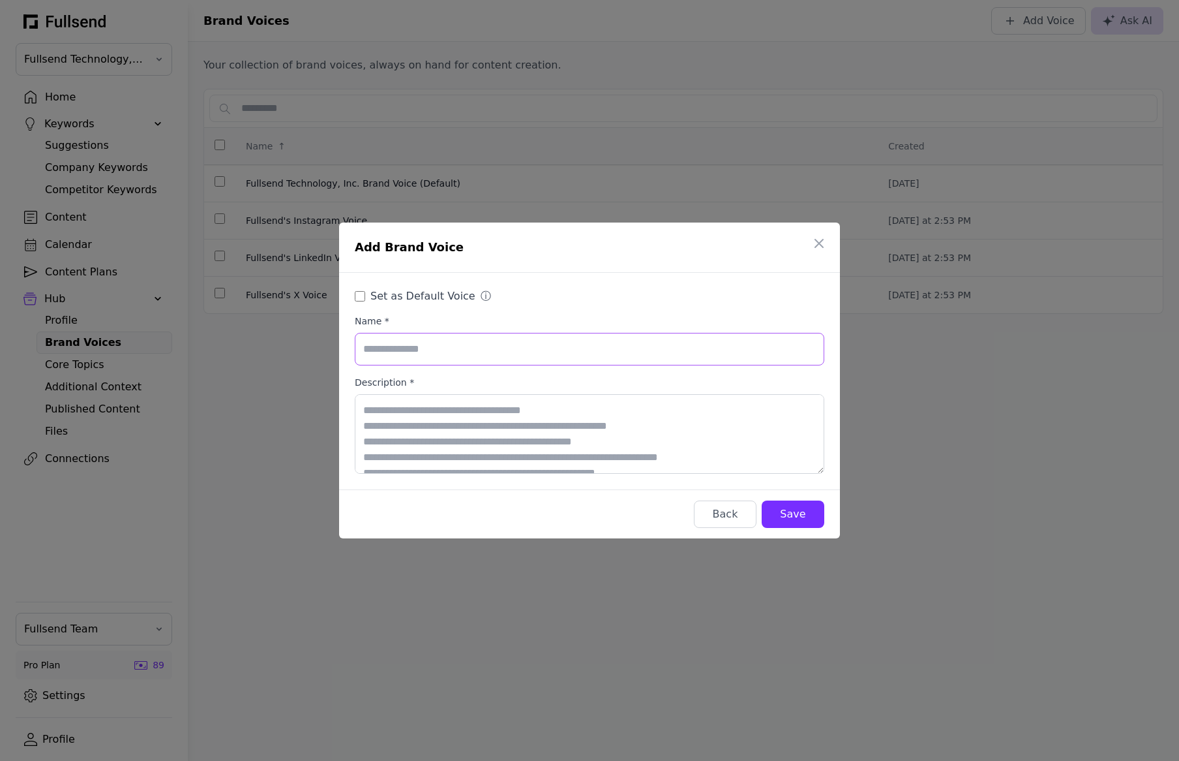
click at [491, 344] on input "Name *" at bounding box center [590, 349] width 470 height 33
type input "**********"
click at [604, 412] on textarea "Description *" at bounding box center [590, 434] width 470 height 80
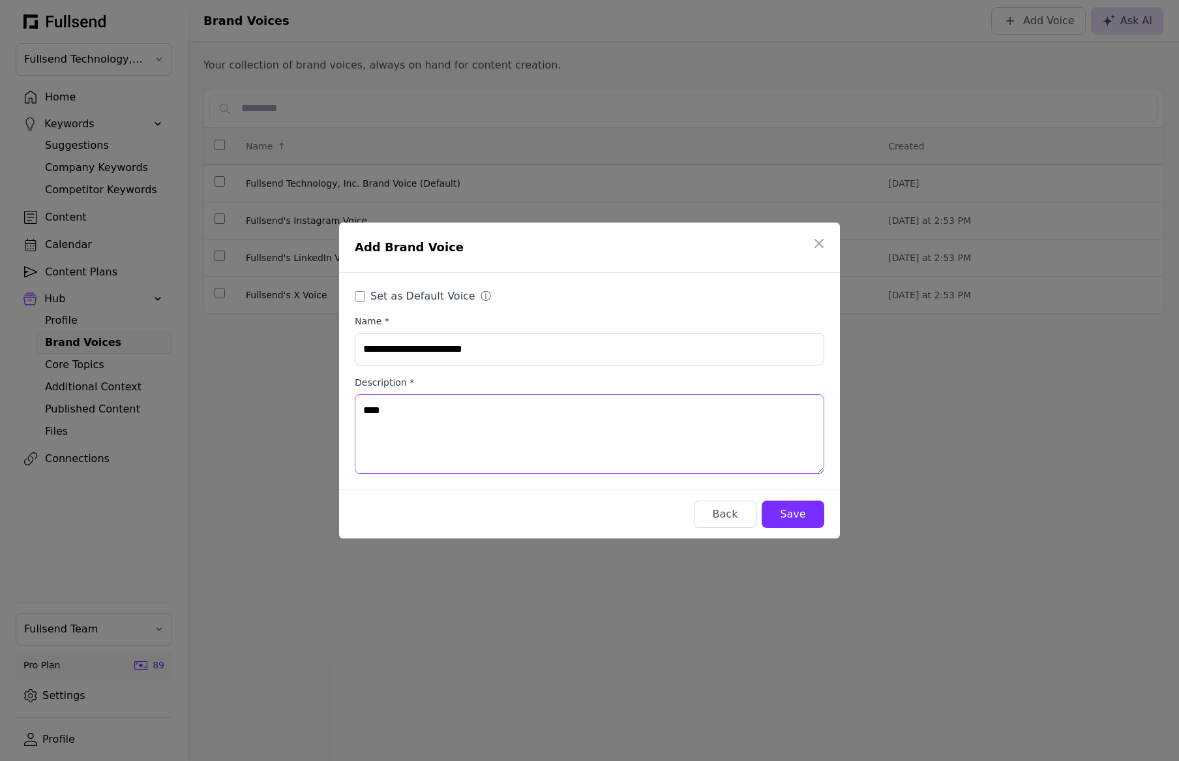
type textarea "****"
click at [808, 519] on div "Save" at bounding box center [793, 514] width 42 height 16
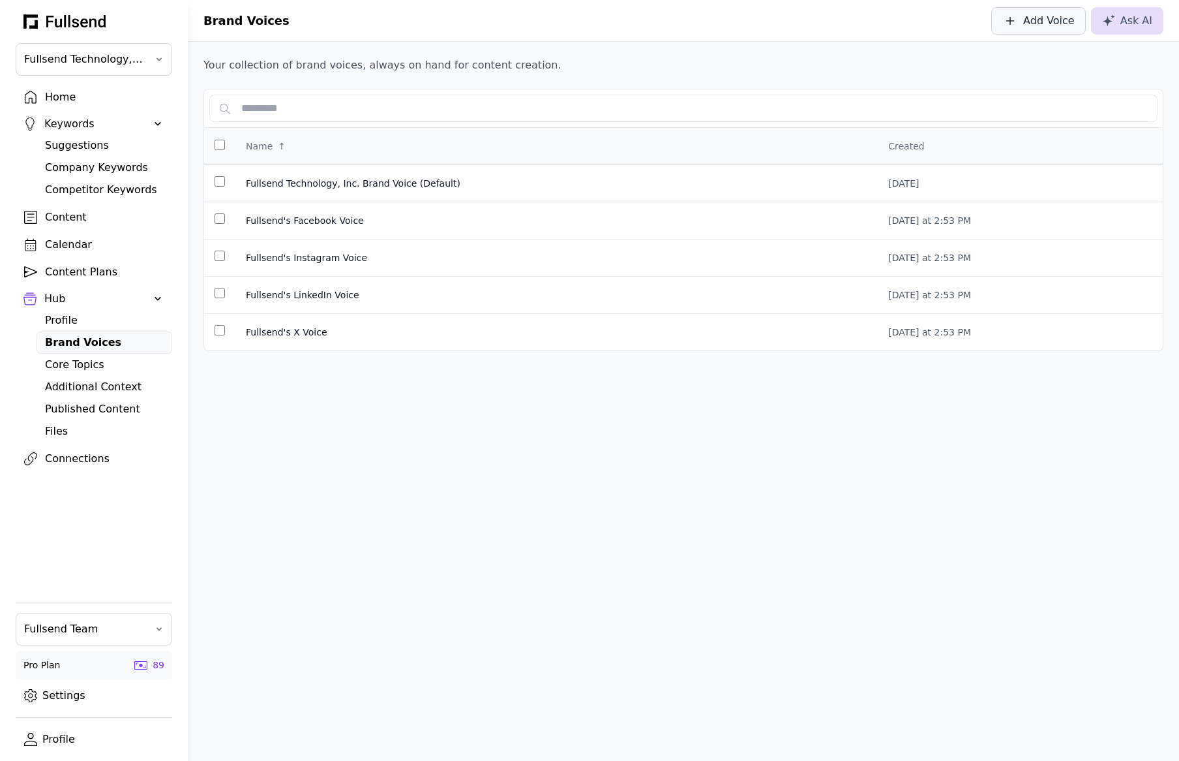
click at [1044, 22] on div "Add Voice" at bounding box center [1050, 21] width 52 height 16
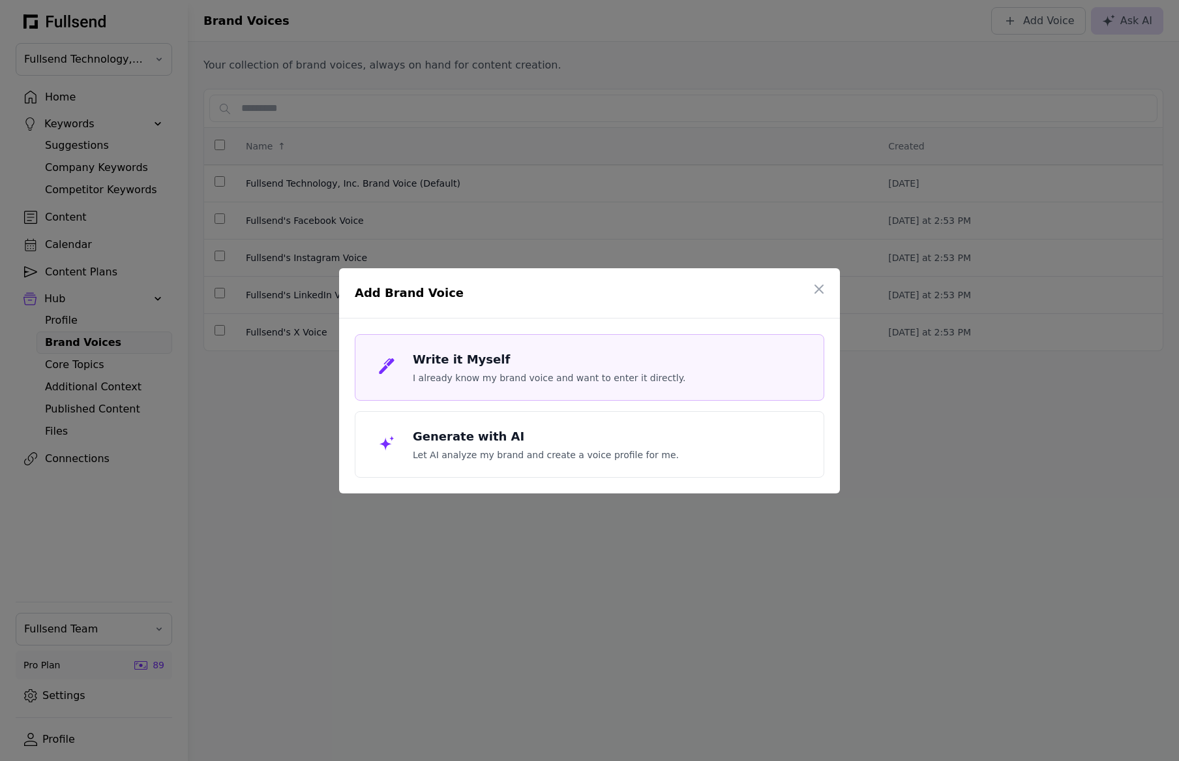
click at [476, 359] on h3 "Write it Myself" at bounding box center [549, 359] width 273 height 18
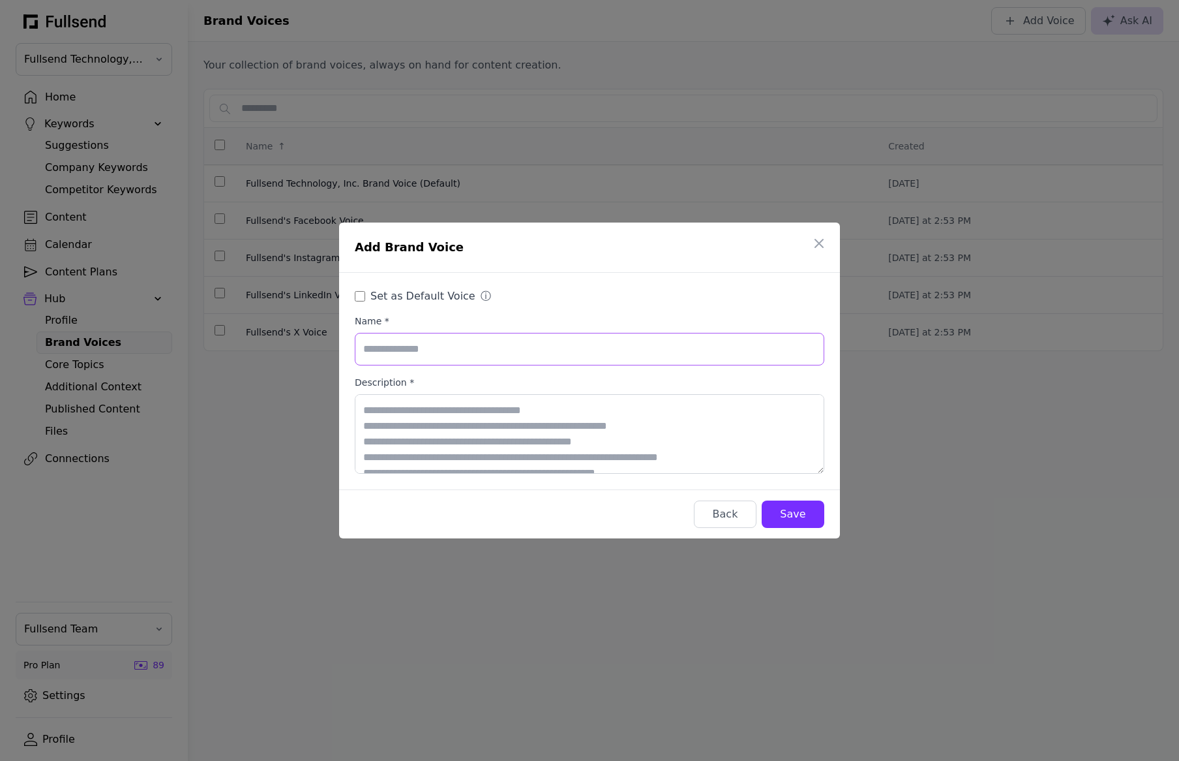
click at [416, 352] on input "Name *" at bounding box center [590, 349] width 470 height 33
type input "**********"
click at [502, 431] on textarea "Description *" at bounding box center [590, 434] width 470 height 80
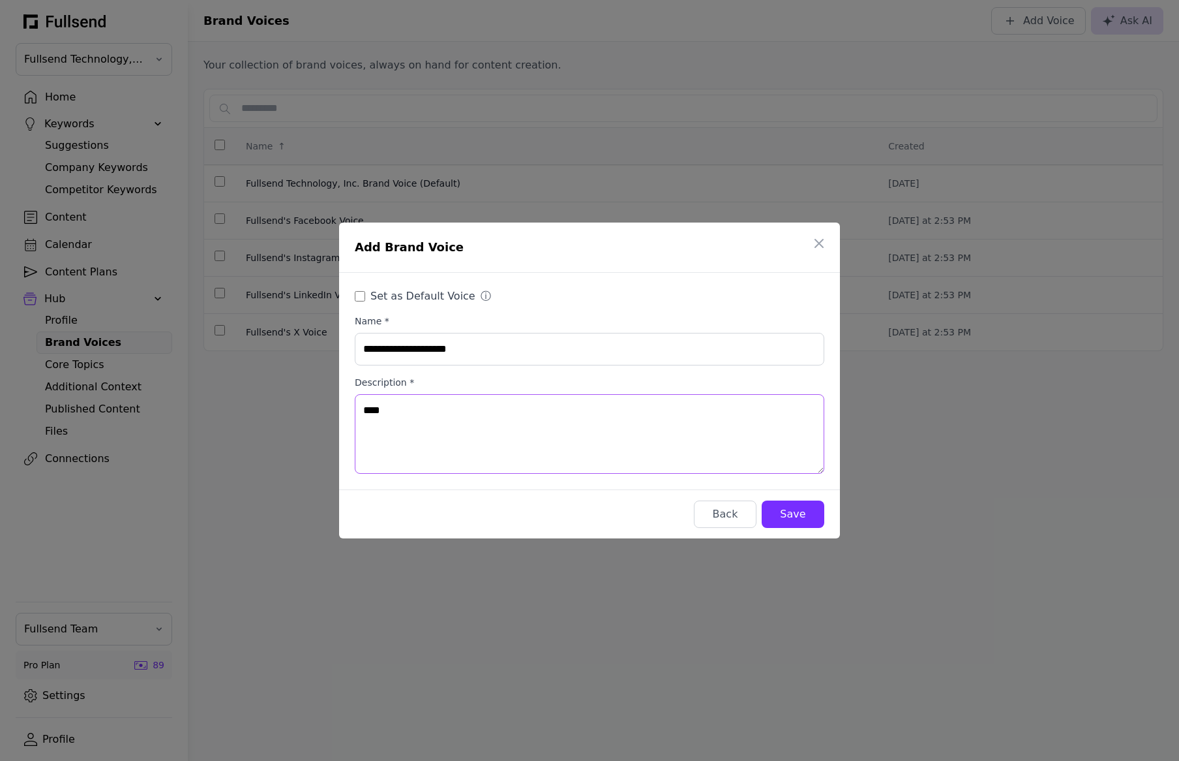
type textarea "****"
click at [805, 515] on div "Save" at bounding box center [793, 514] width 42 height 16
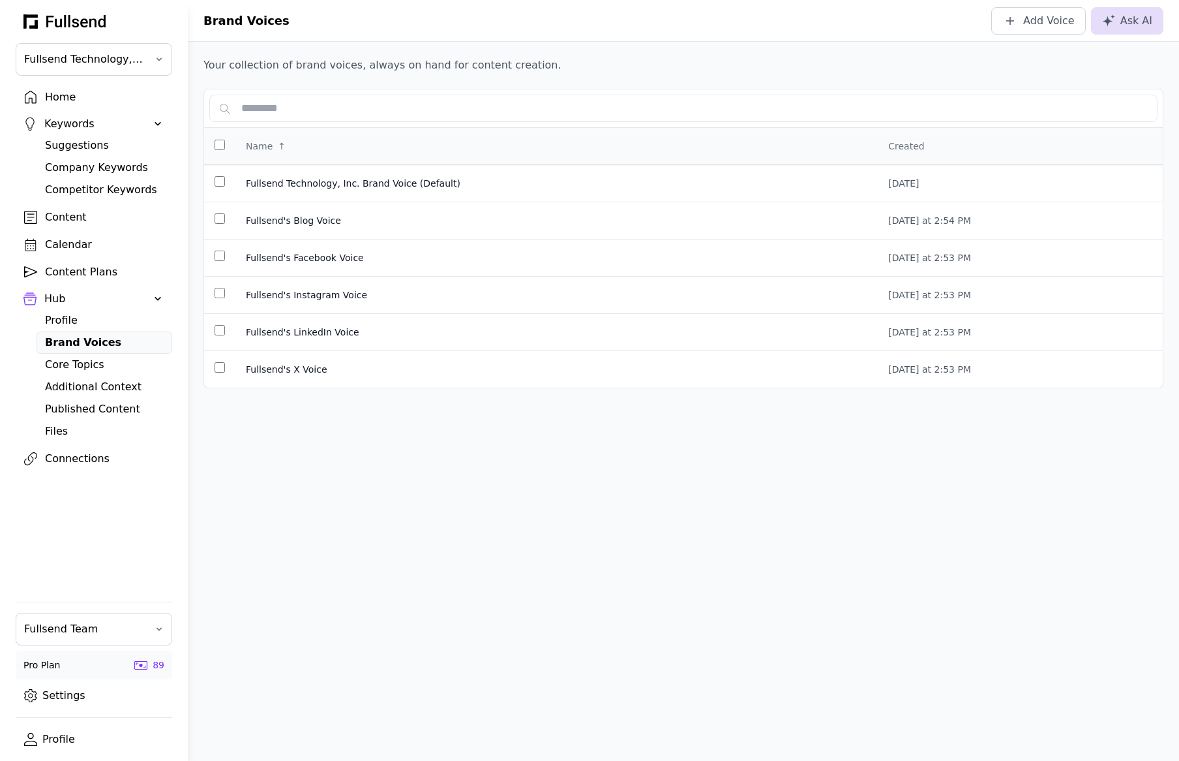
click at [72, 218] on div "Content" at bounding box center [104, 217] width 119 height 16
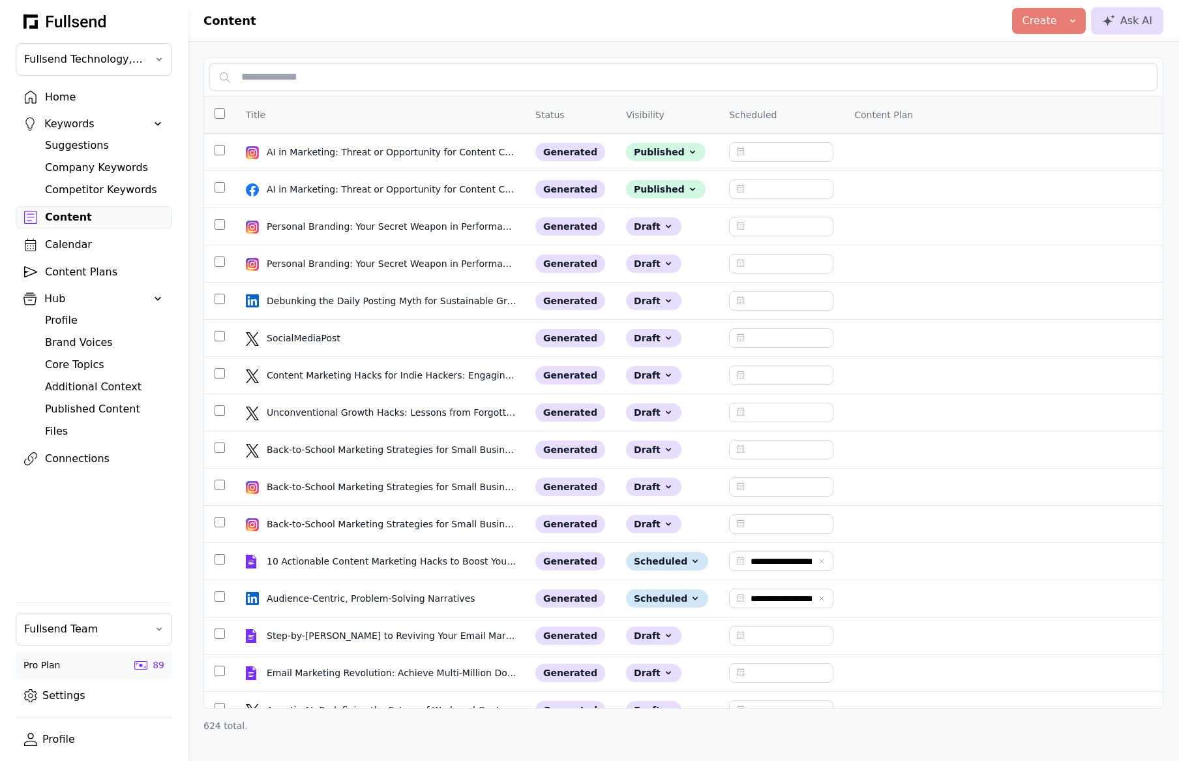
click at [324, 73] on input "text" at bounding box center [683, 76] width 949 height 27
type input "*****"
type input "**********"
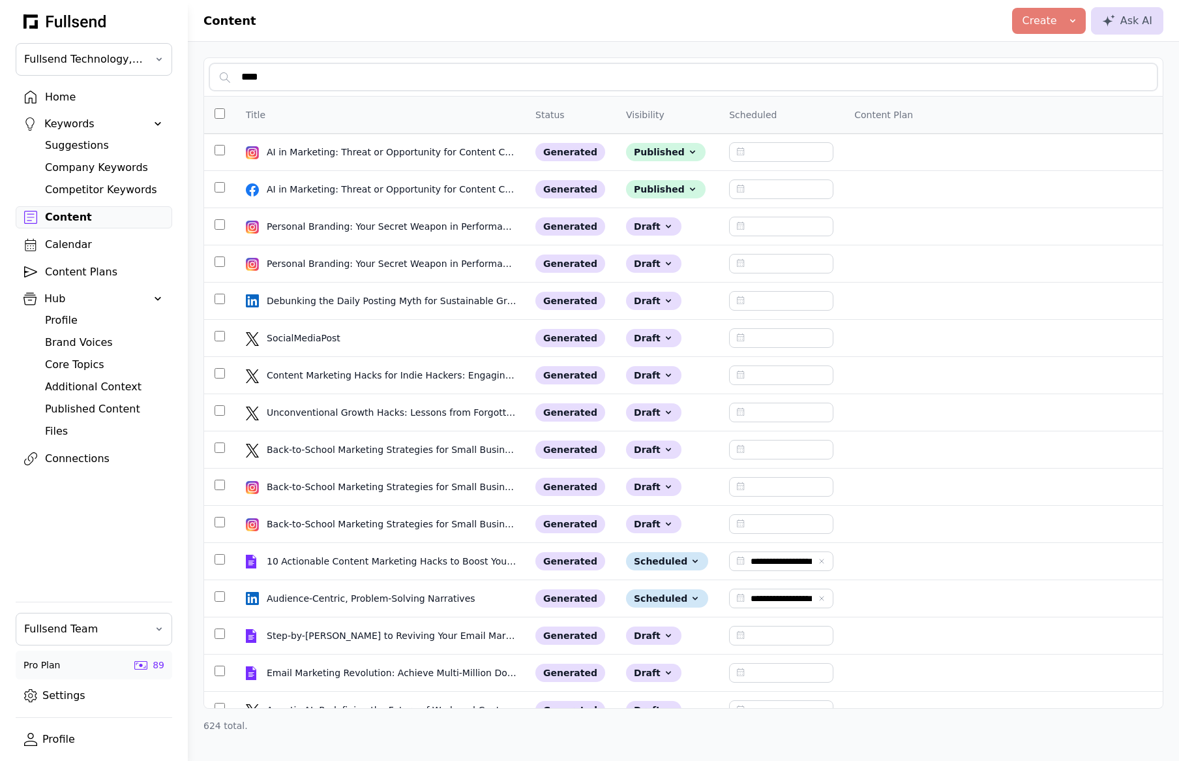
type input "**********"
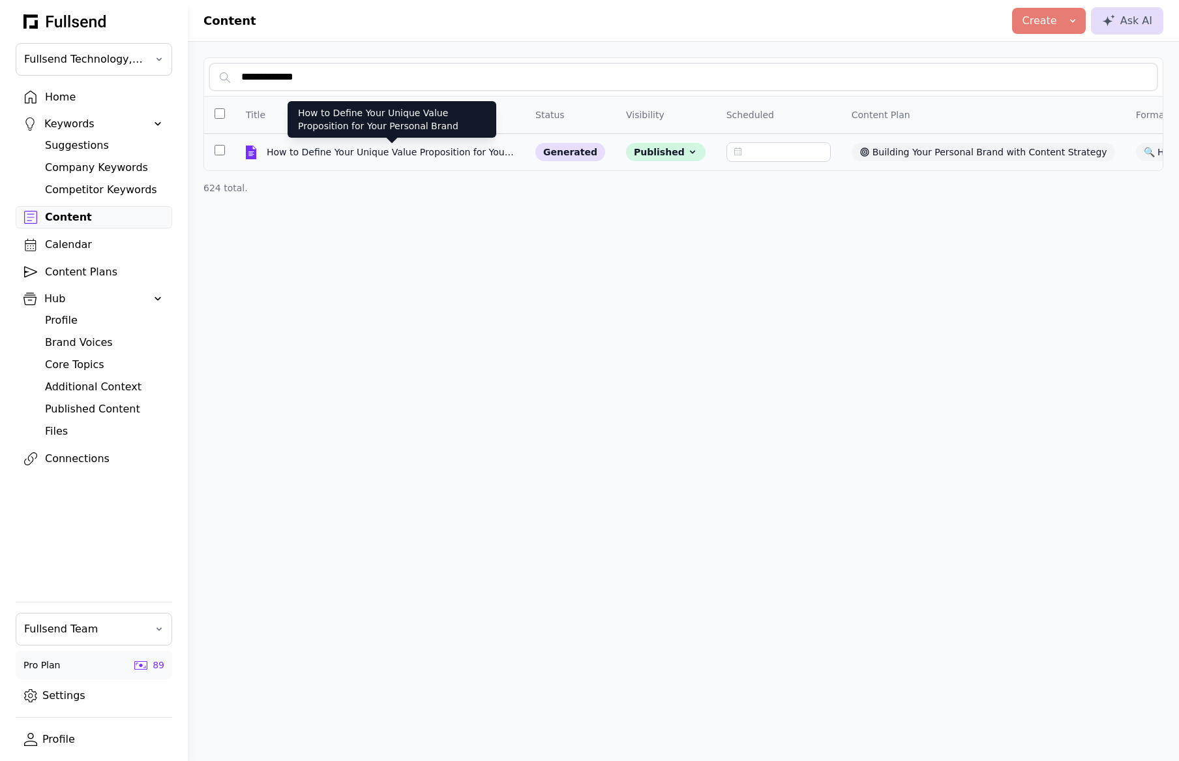
type input "**********"
click at [403, 153] on div "How to Define Your Unique Value Proposition for Your Personal Brand" at bounding box center [392, 151] width 251 height 13
select select "**"
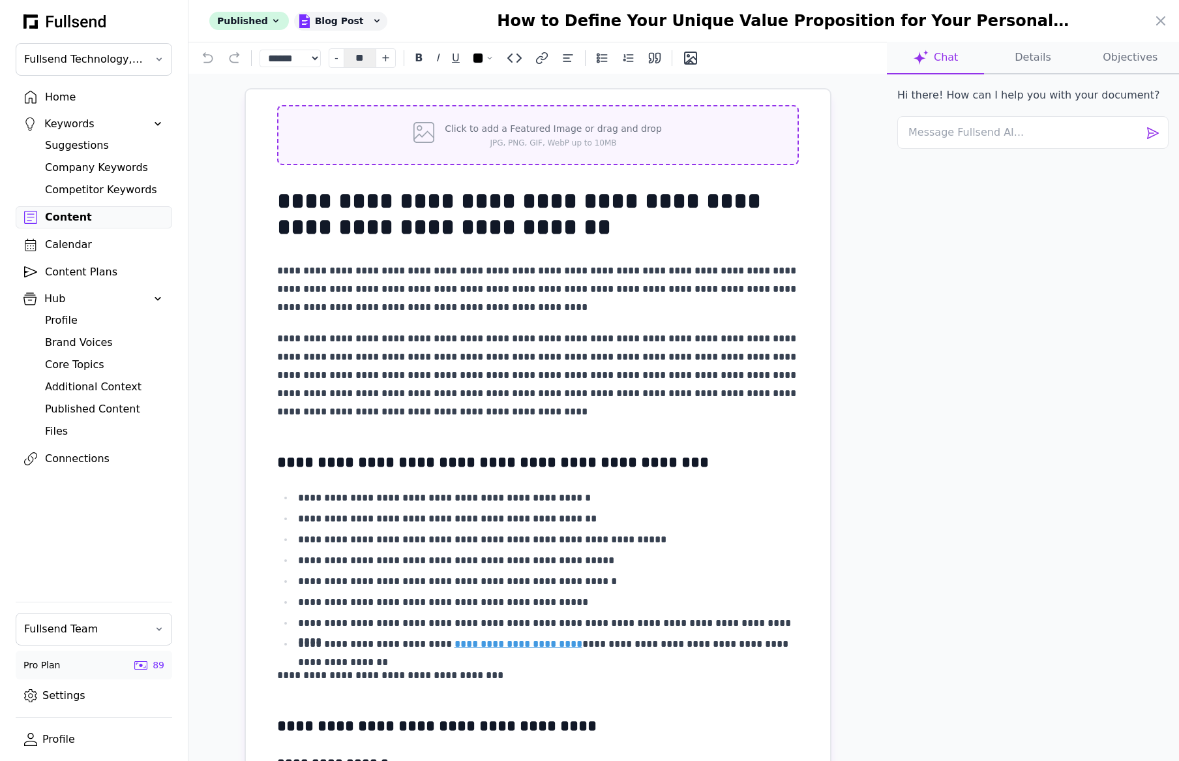
click at [507, 135] on div "Click to add a Featured Image or drag and drop JPG, PNG, GIF, WebP up to 10MB" at bounding box center [553, 135] width 217 height 26
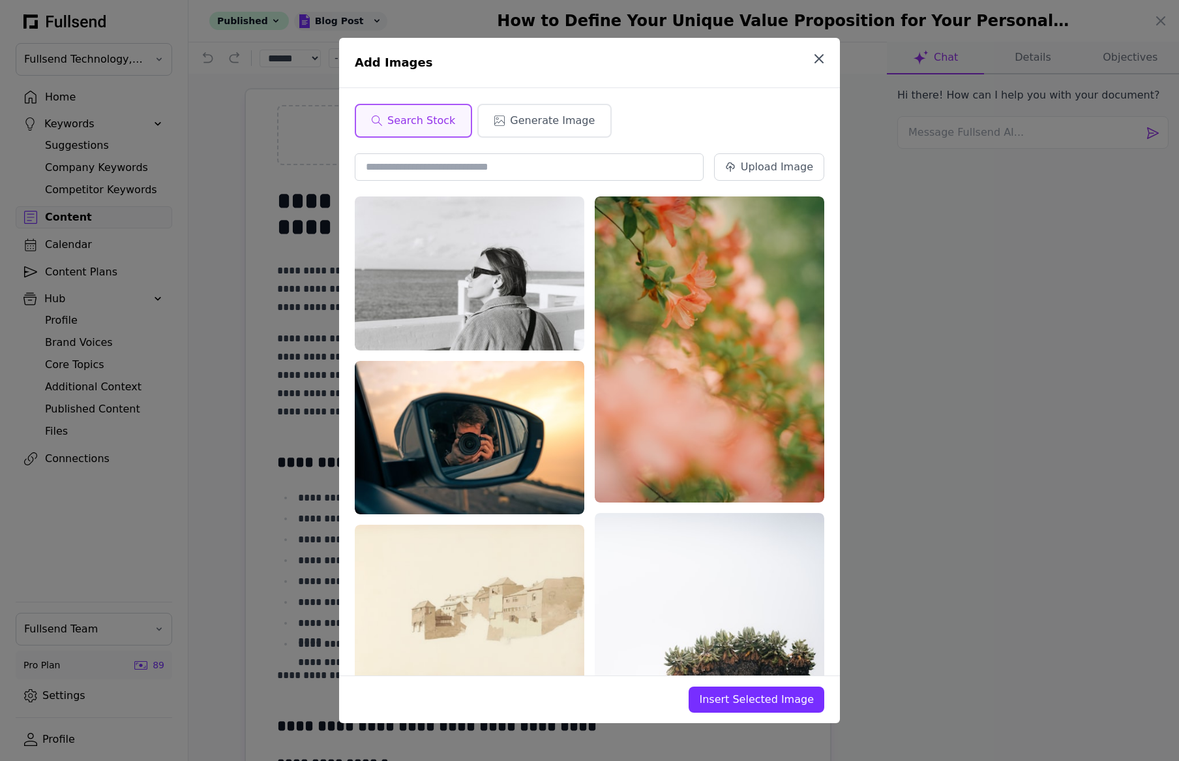
click at [829, 54] on button "button" at bounding box center [819, 59] width 26 height 26
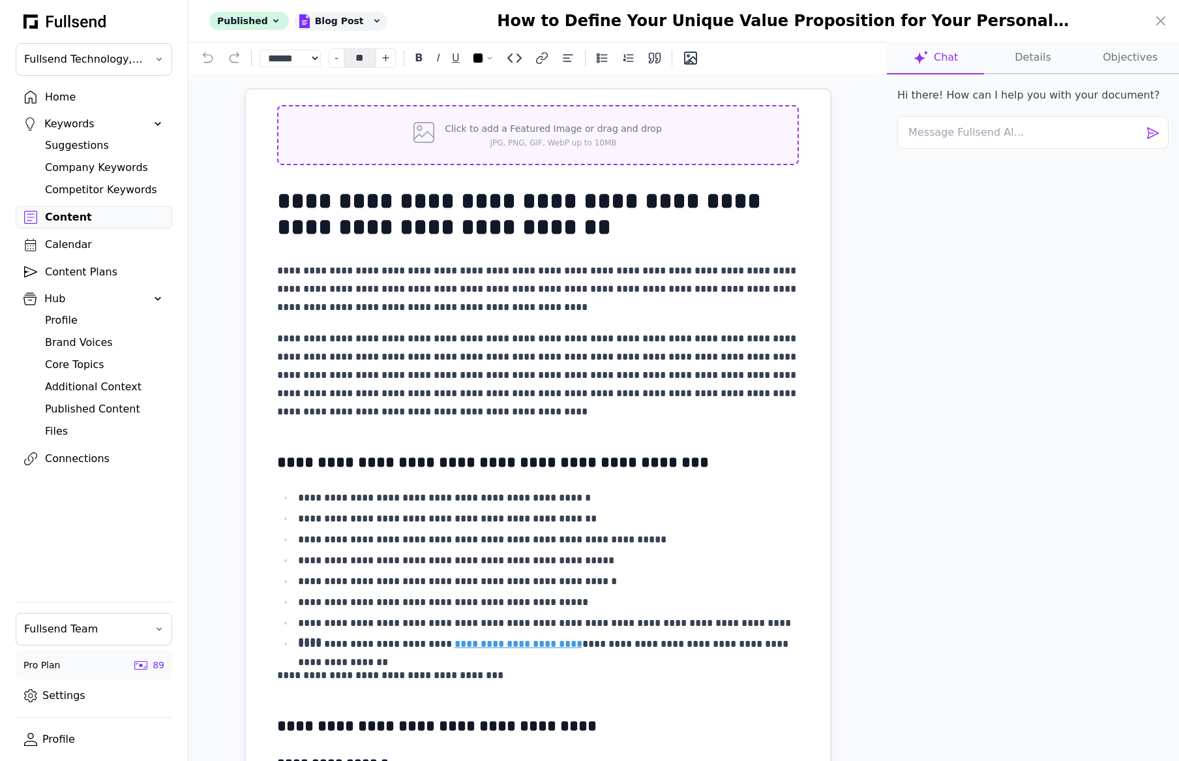
click at [553, 142] on p "JPG, PNG, GIF, WebP up to 10MB" at bounding box center [553, 143] width 217 height 10
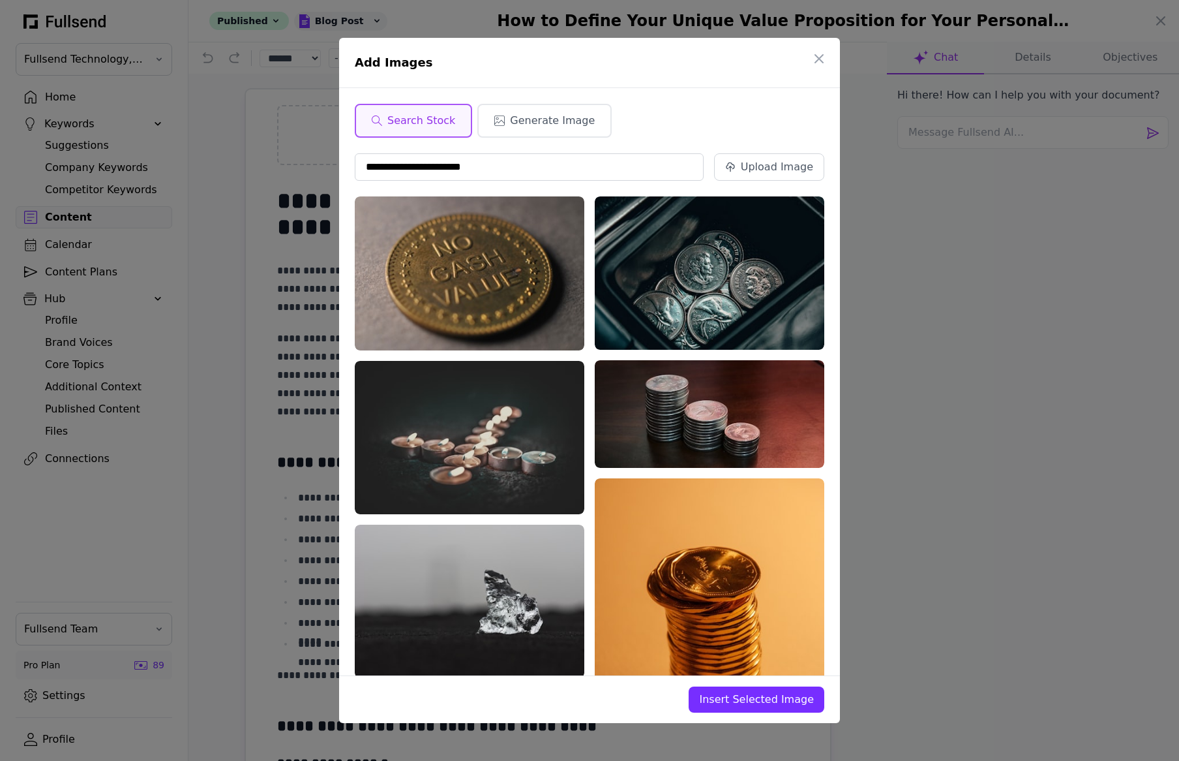
drag, startPoint x: 506, startPoint y: 169, endPoint x: 339, endPoint y: 166, distance: 167.0
click at [339, 166] on div "**********" at bounding box center [589, 381] width 501 height 586
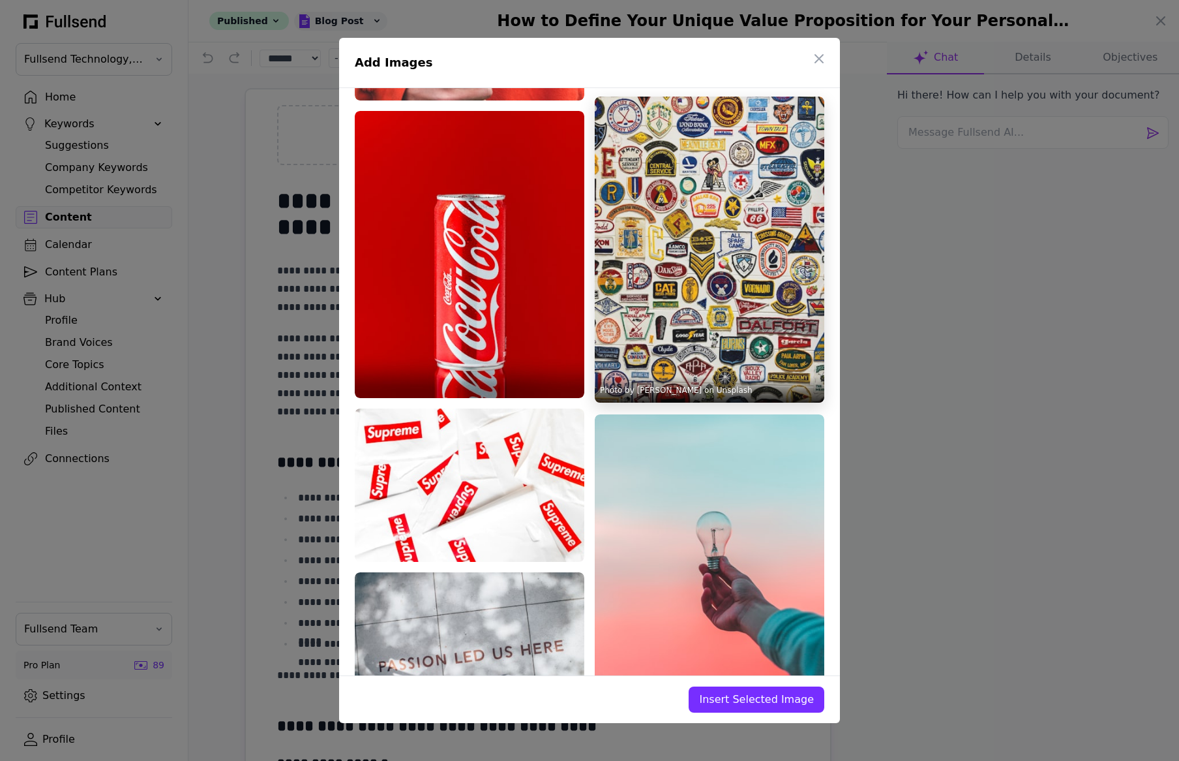
scroll to position [839, 0]
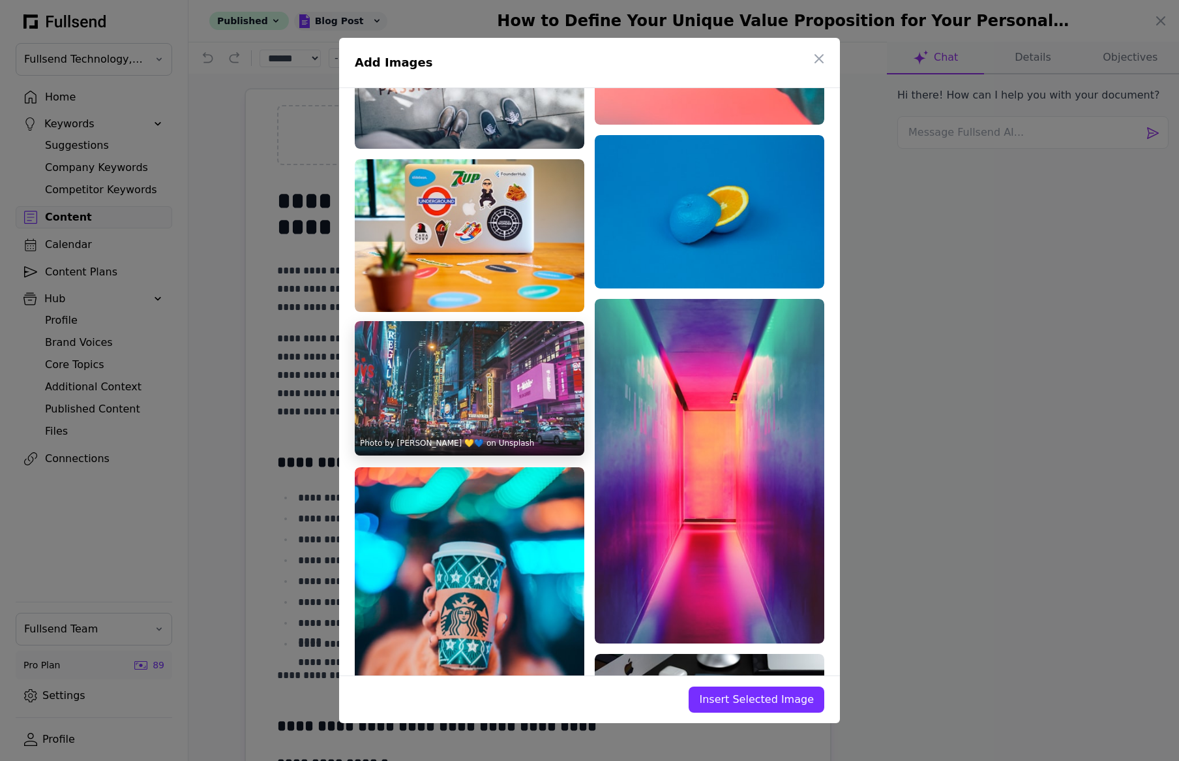
type input "*****"
click at [463, 387] on img at bounding box center [470, 388] width 230 height 134
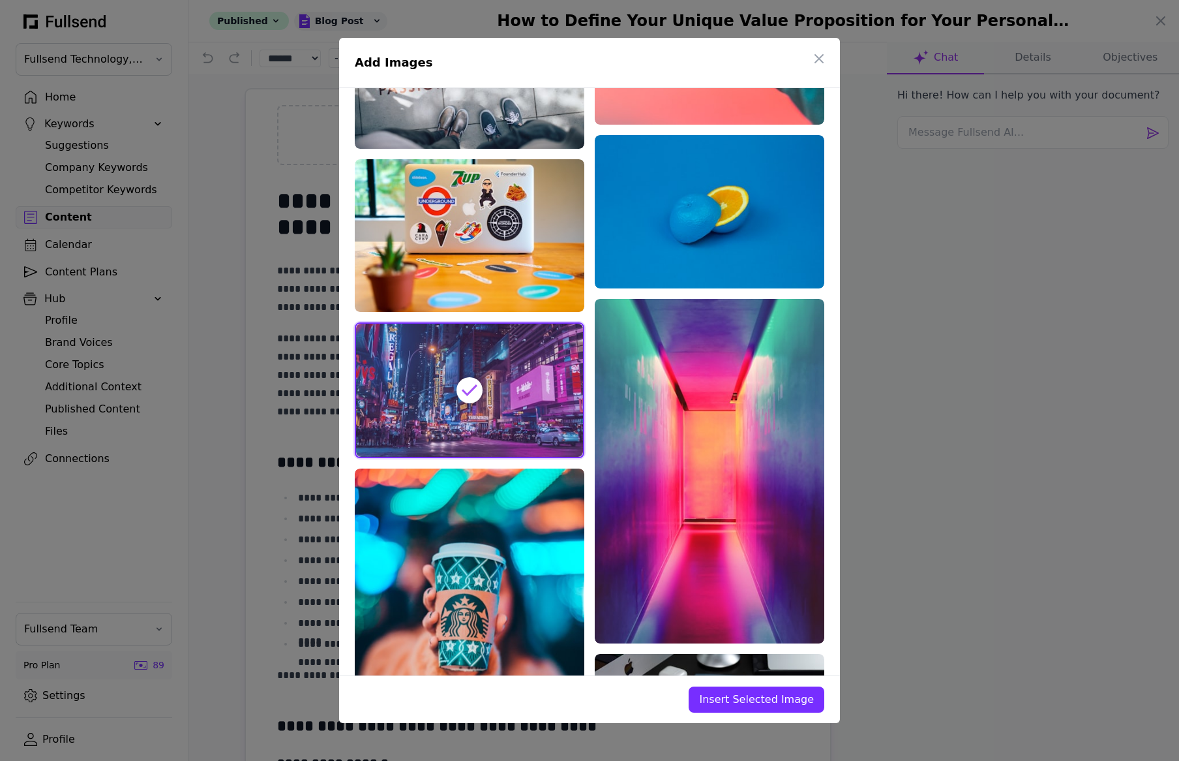
click at [754, 698] on span "Insert Selected Image" at bounding box center [756, 700] width 115 height 16
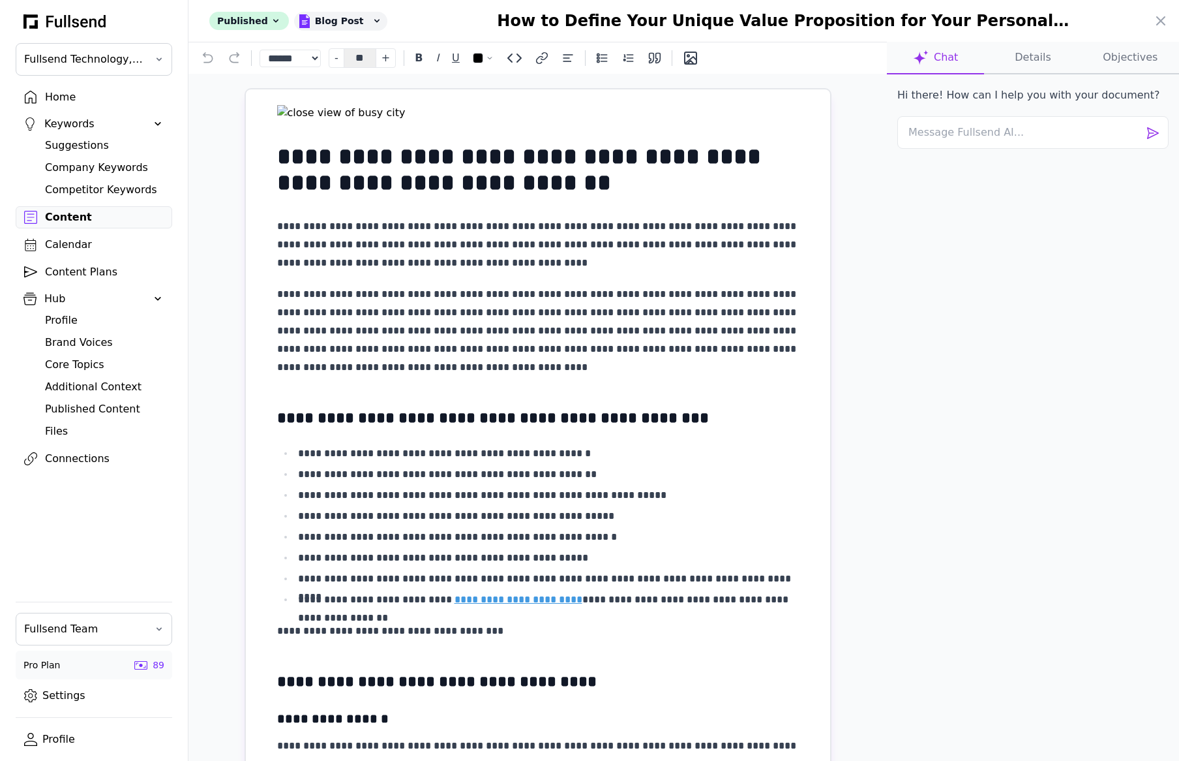
click at [1031, 52] on button "Details" at bounding box center [1032, 58] width 97 height 33
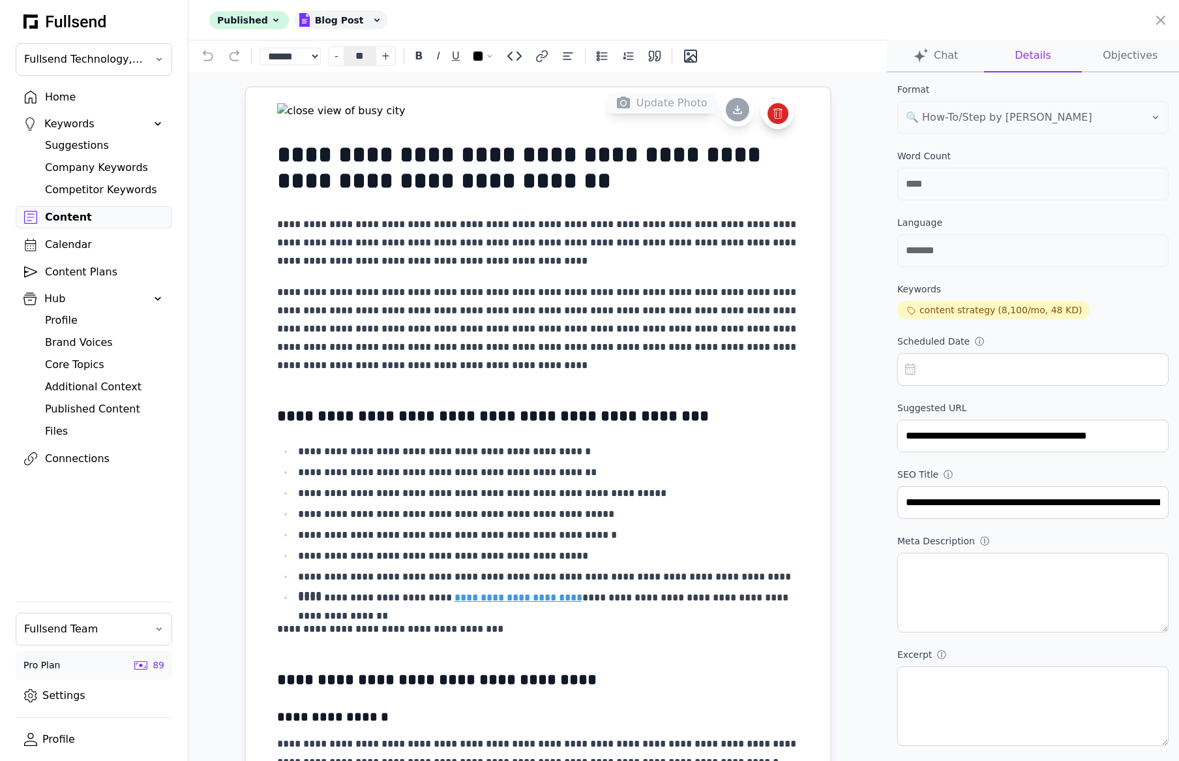
click at [680, 102] on span "Update Photo" at bounding box center [672, 103] width 71 height 16
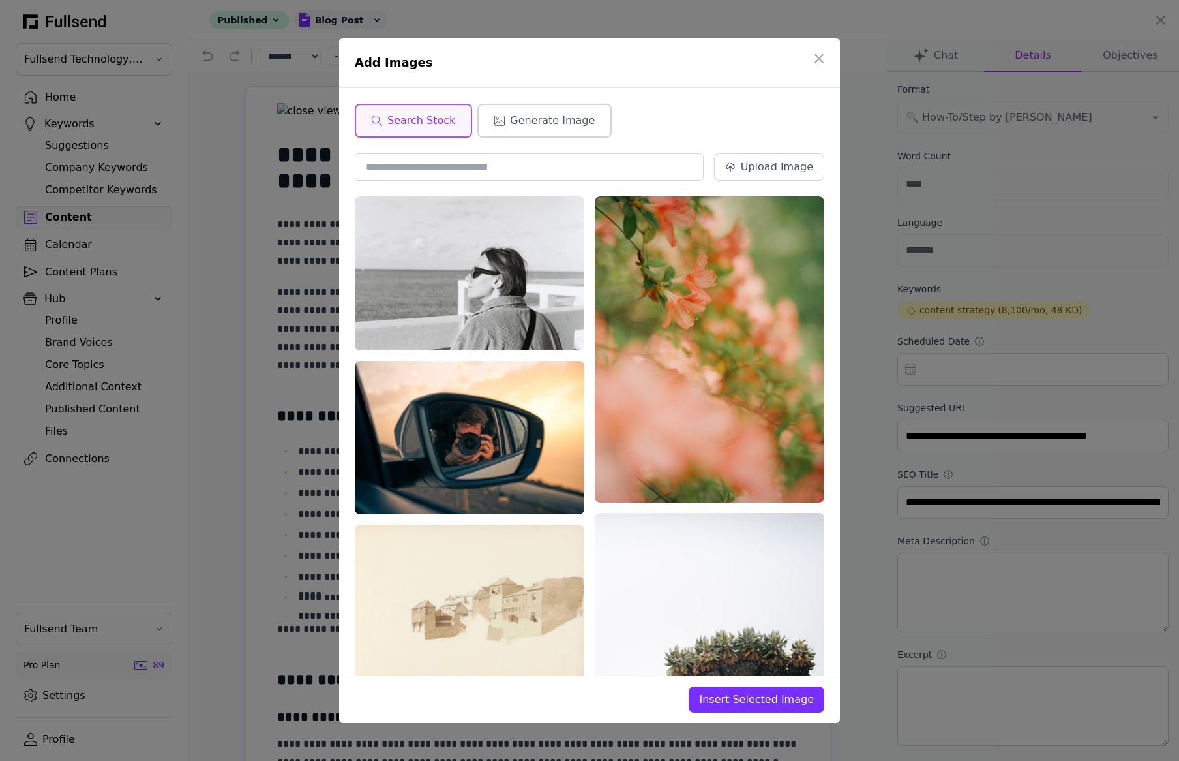
click at [514, 110] on button "Generate Image" at bounding box center [545, 121] width 134 height 34
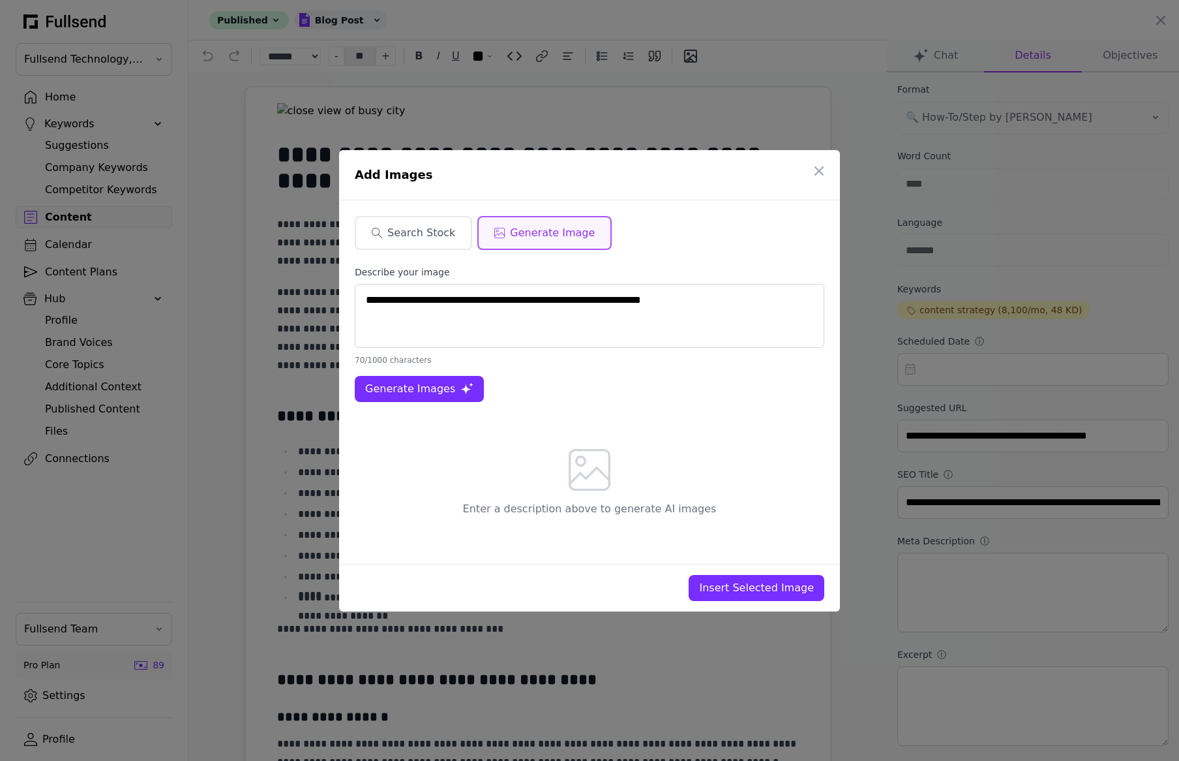
click at [624, 303] on textarea "**********" at bounding box center [590, 316] width 470 height 64
click at [431, 391] on span "Generate Images" at bounding box center [410, 389] width 90 height 16
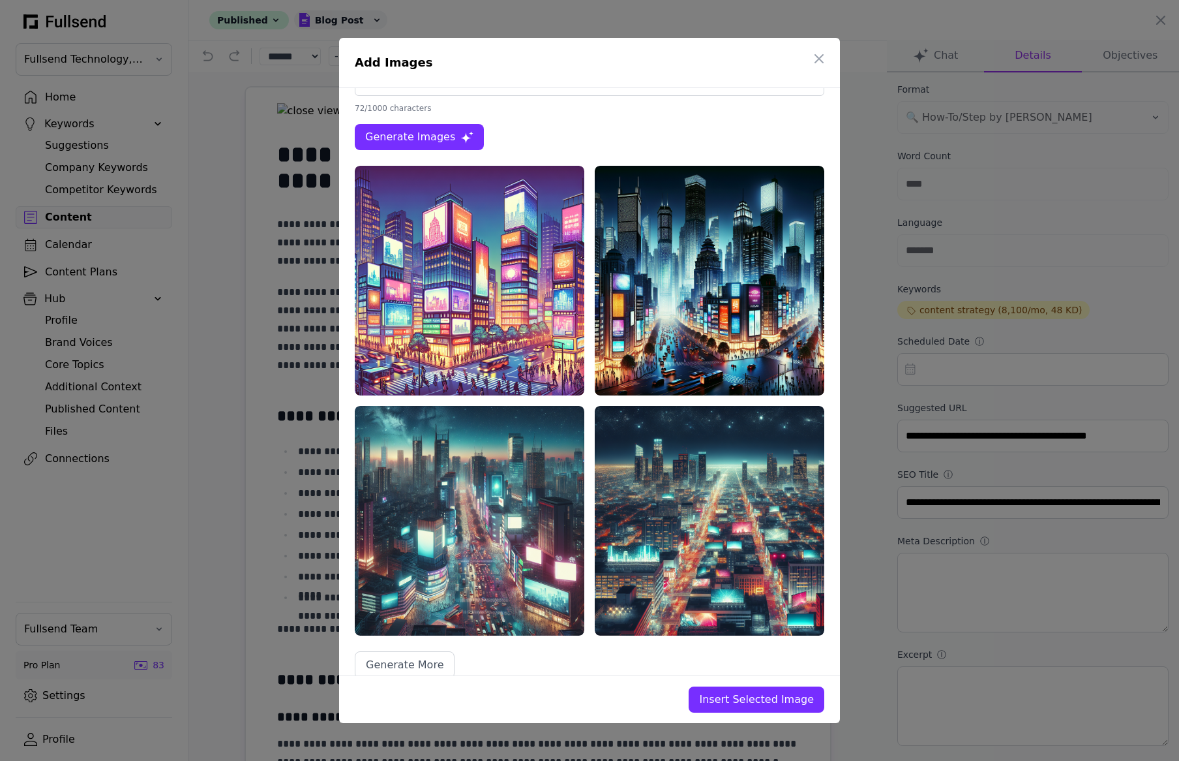
scroll to position [158, 0]
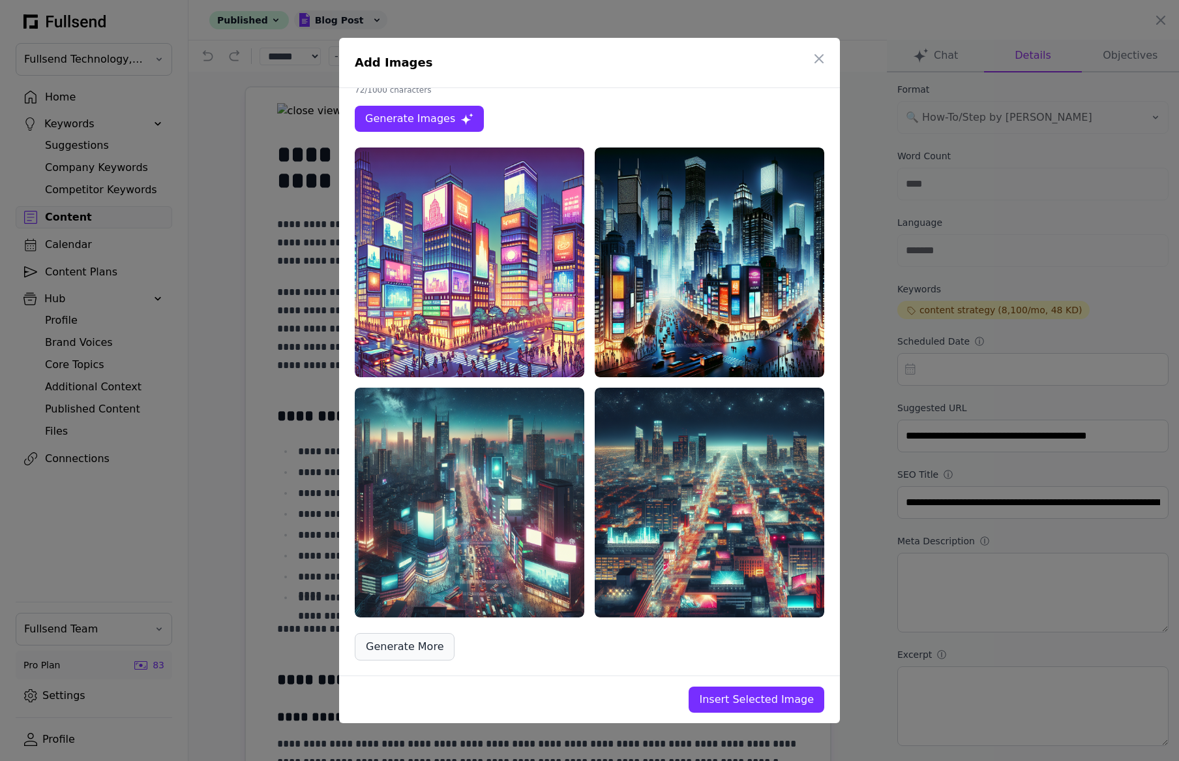
click at [423, 651] on span "Generate More" at bounding box center [405, 647] width 78 height 16
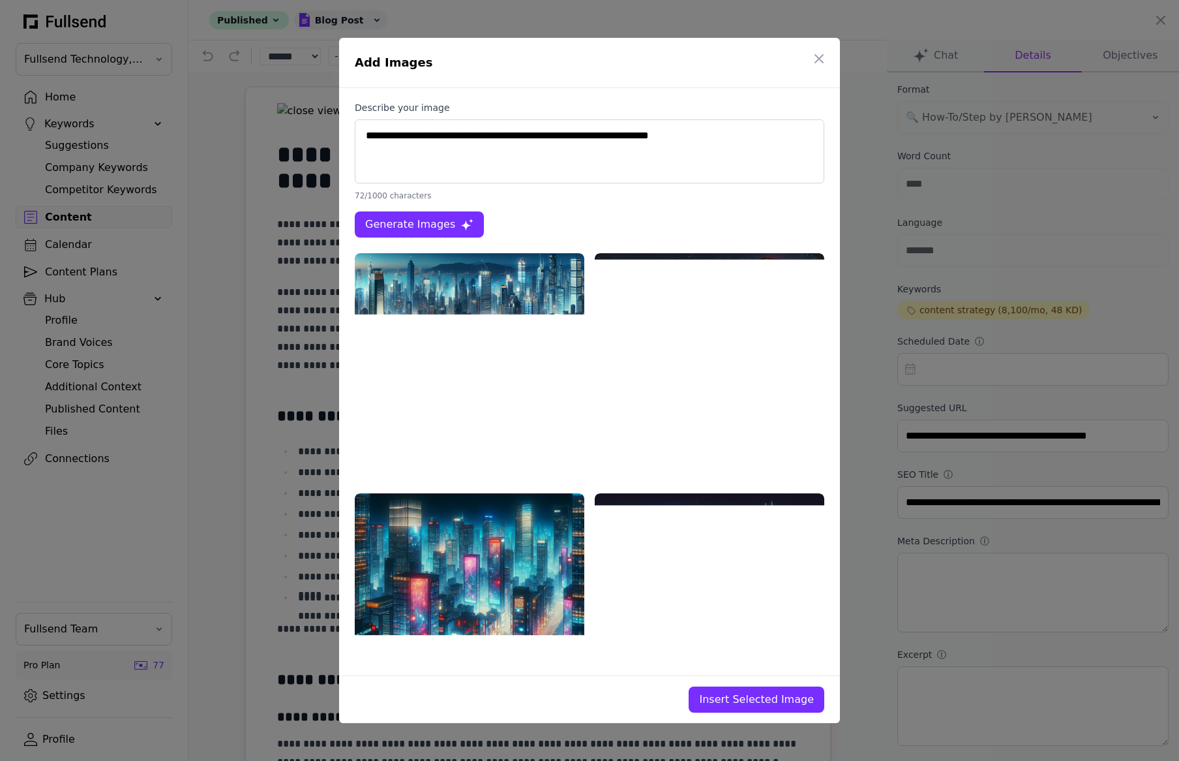
scroll to position [0, 0]
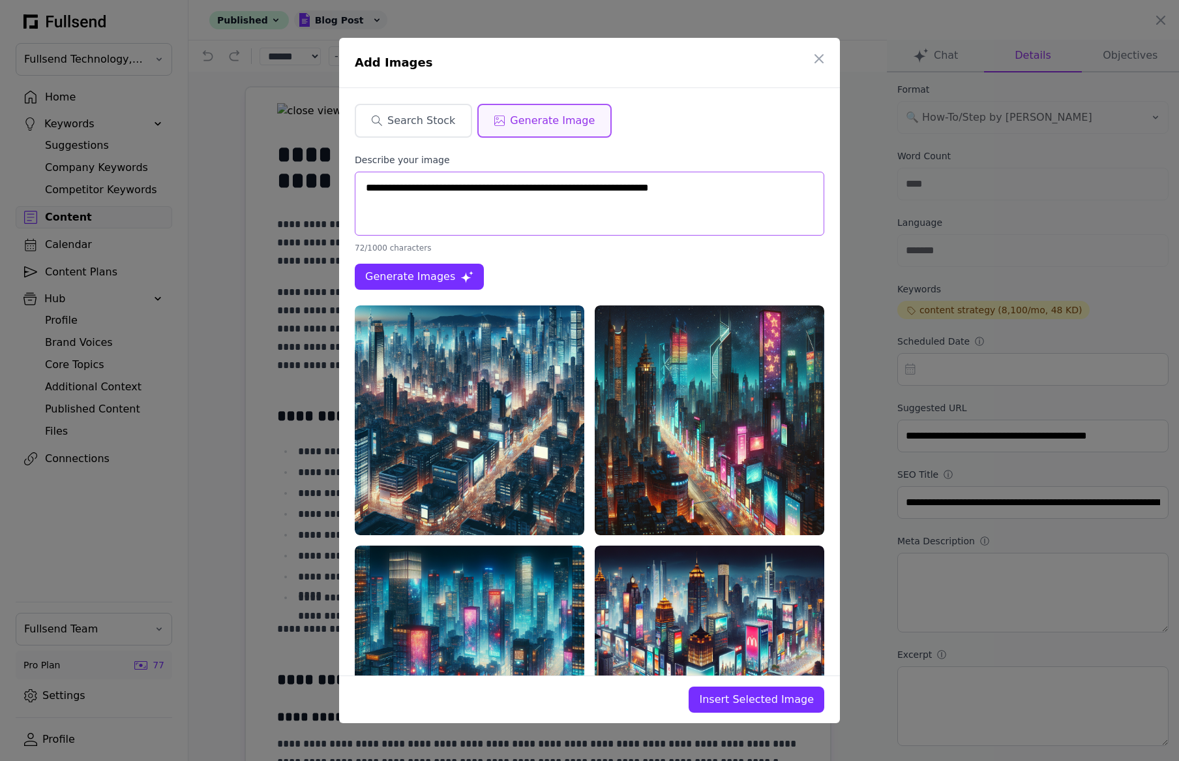
click at [730, 189] on textarea "**********" at bounding box center [590, 204] width 470 height 64
type textarea "**********"
click at [417, 276] on span "Generate Images" at bounding box center [410, 277] width 90 height 16
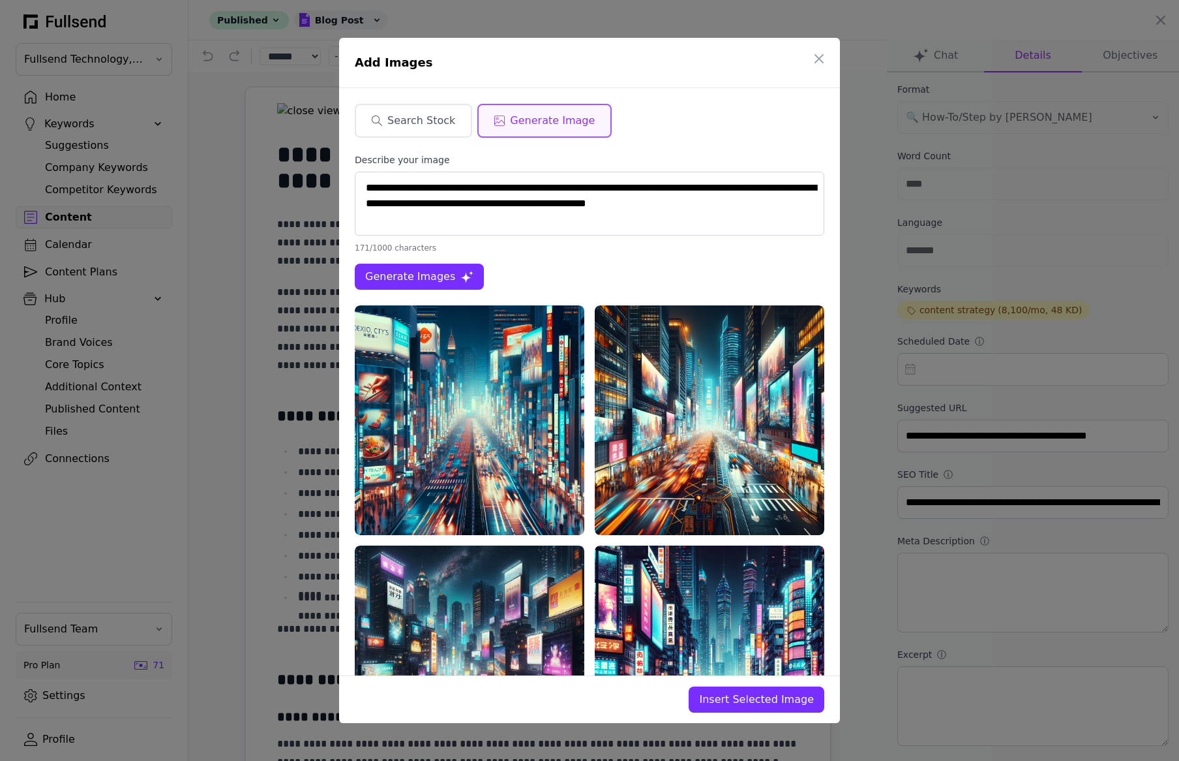
scroll to position [158, 0]
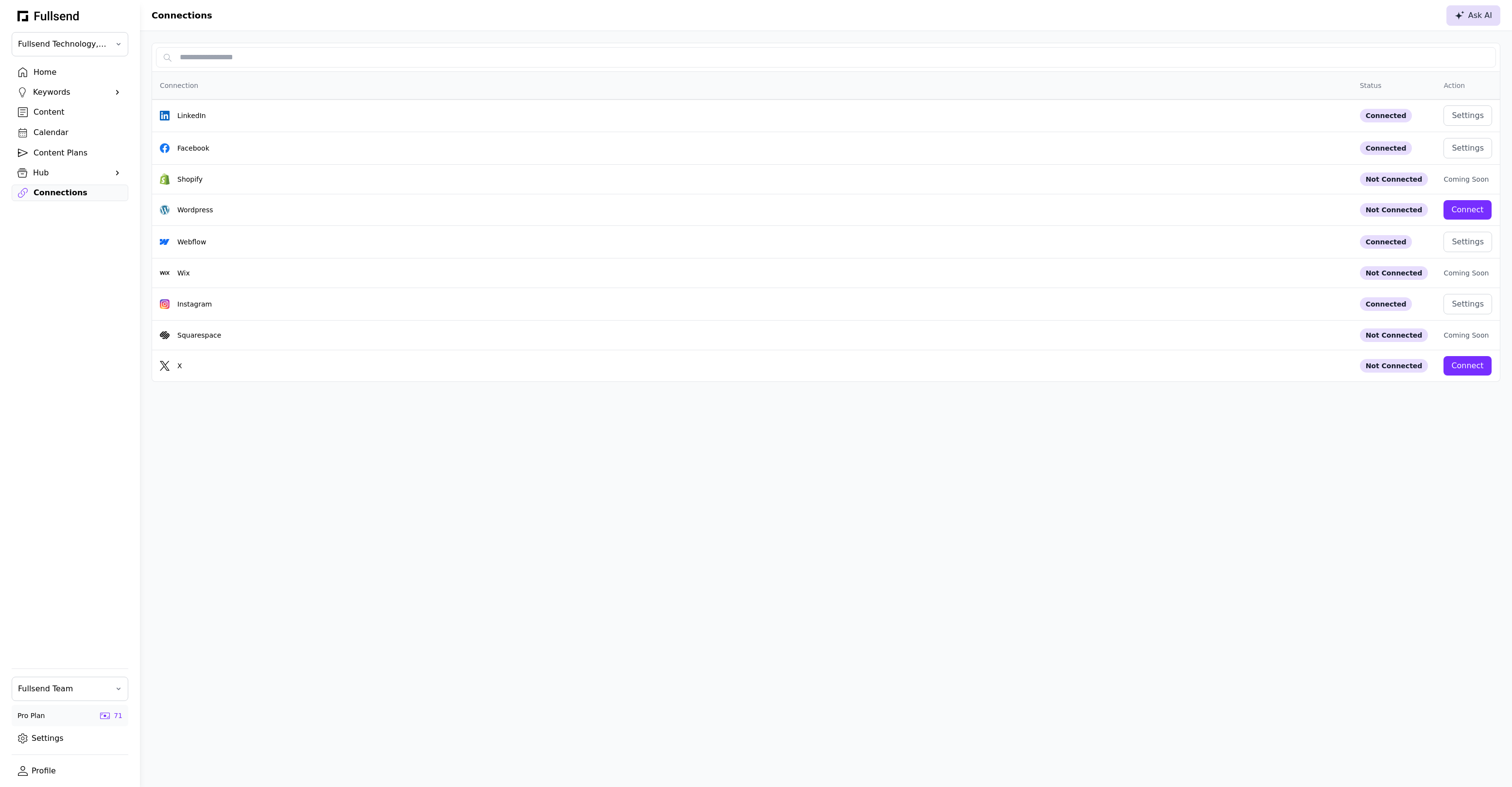
click at [1476, 13] on div "Ask AI" at bounding box center [1473, 16] width 37 height 12
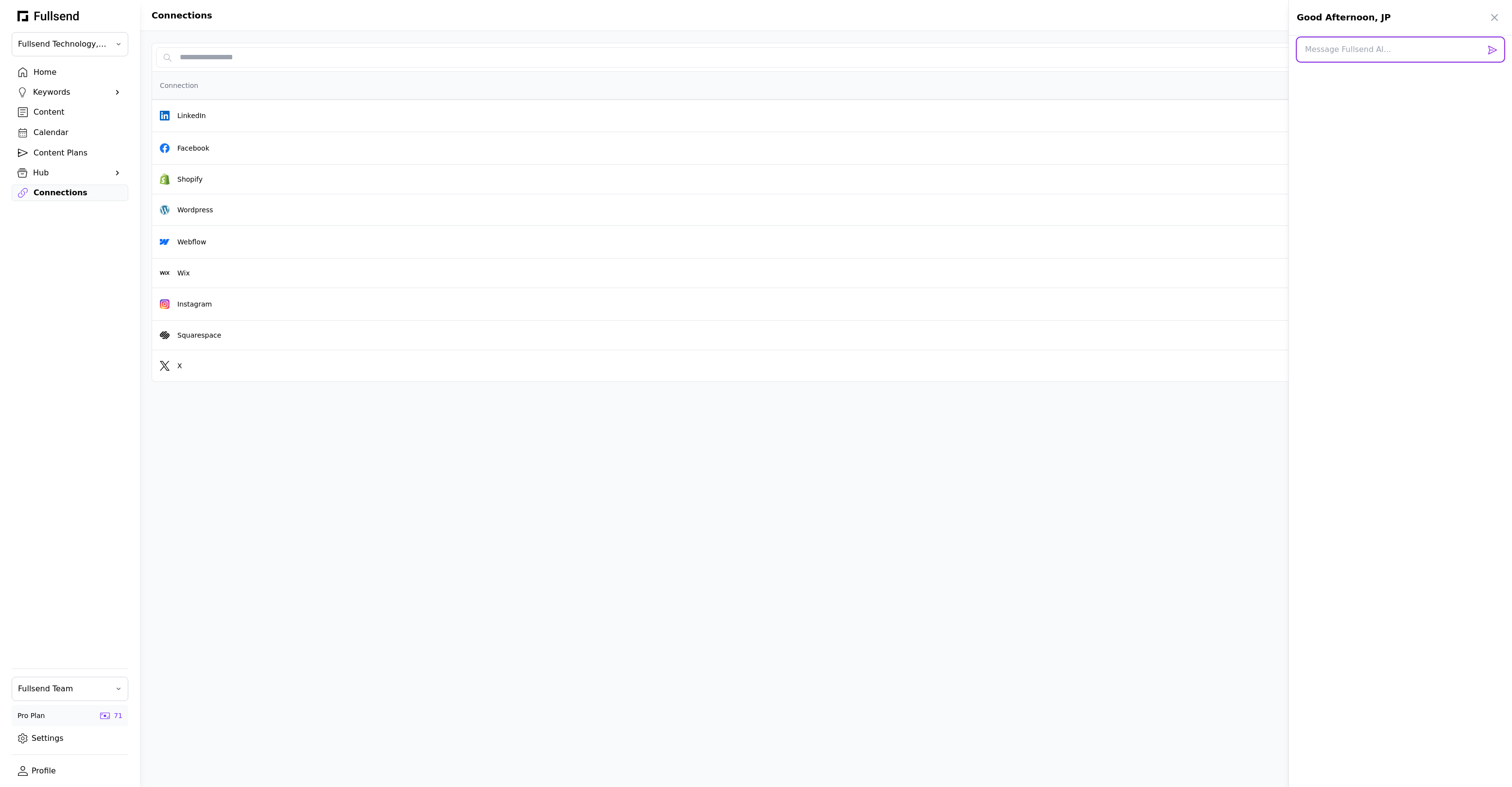
click at [1359, 54] on div at bounding box center [1400, 411] width 223 height 751
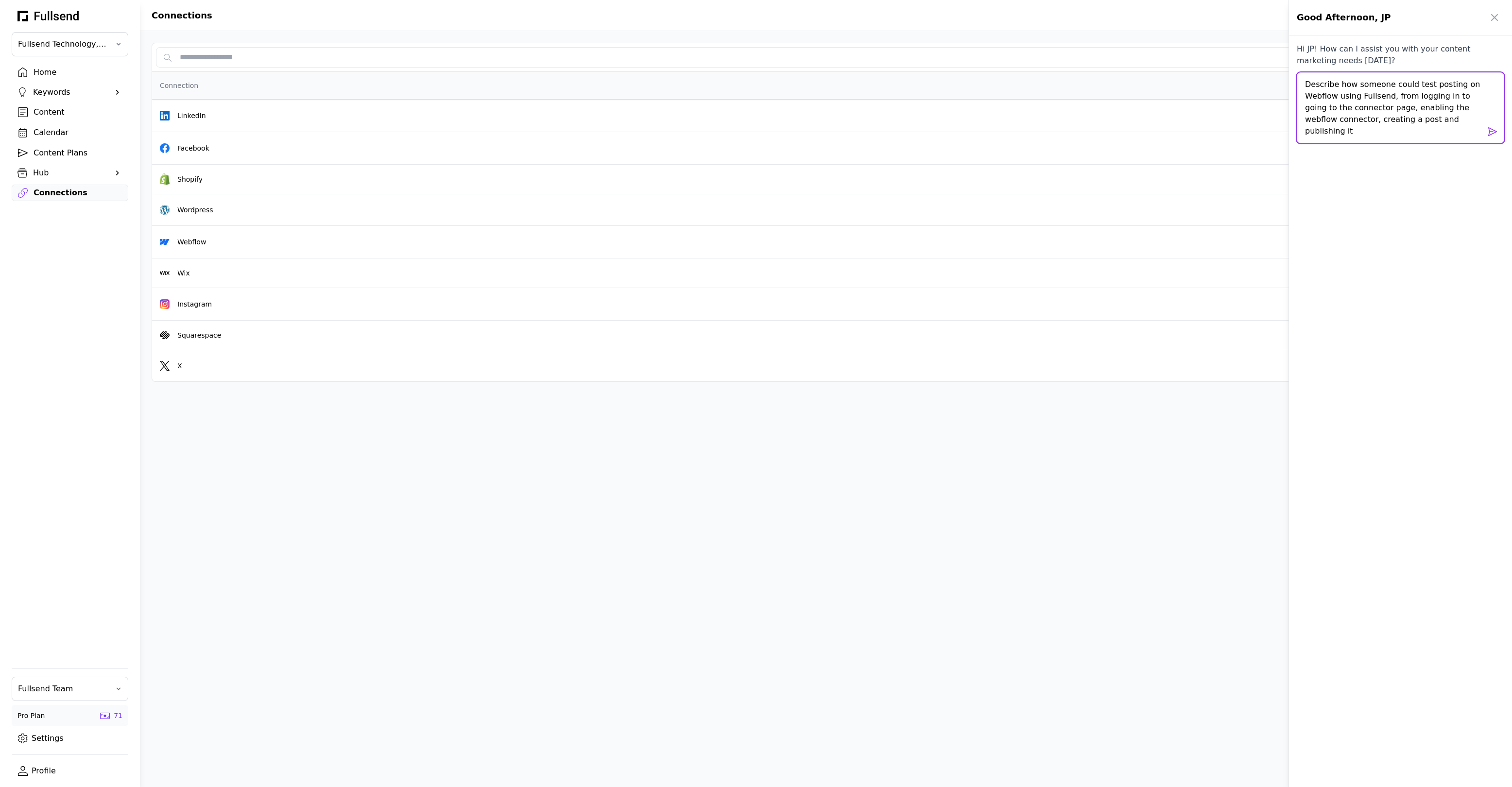
type textarea "Describe how someone could test posting on Webflow using Fullsend, from logging…"
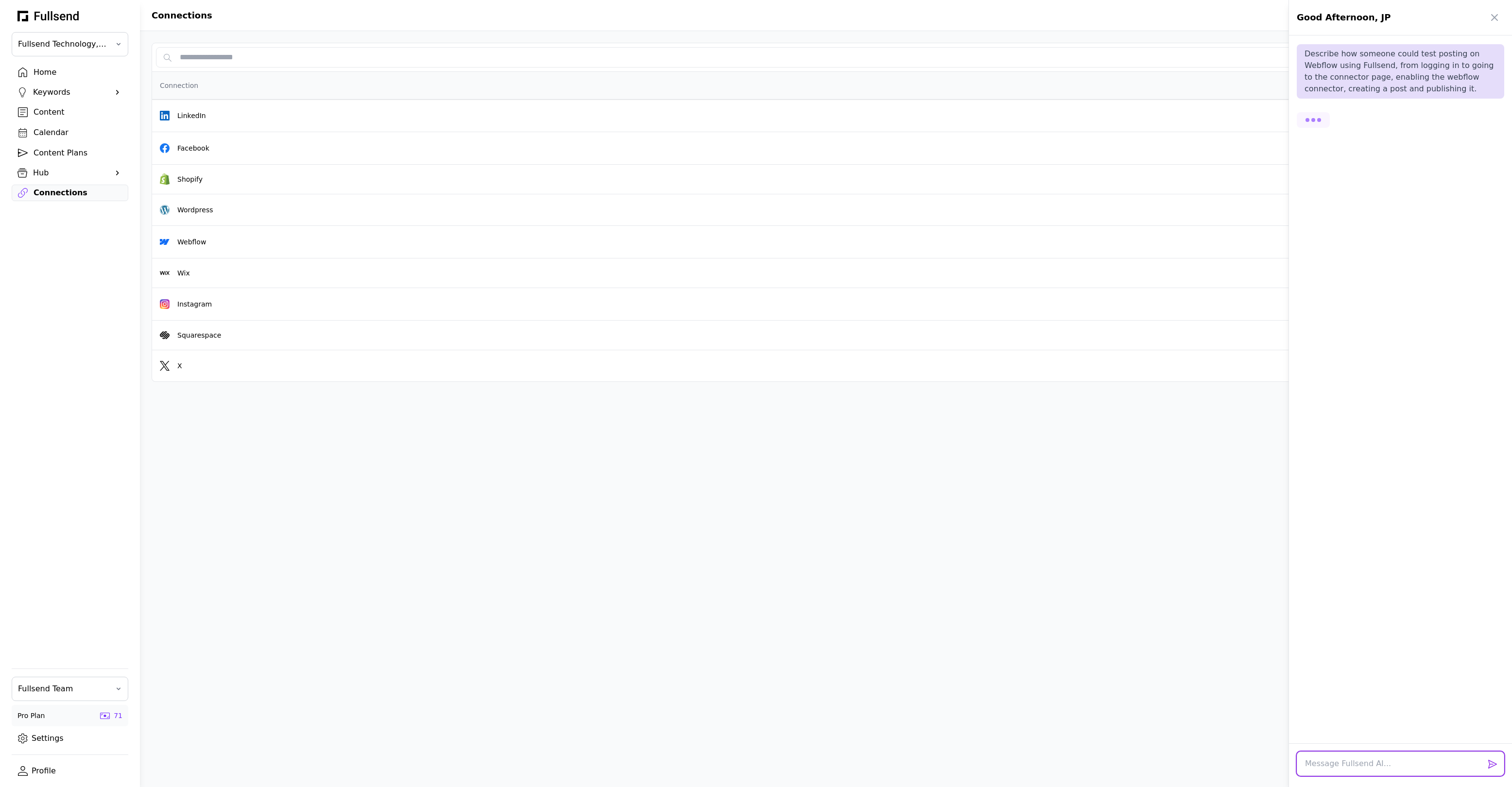
scroll to position [31, 0]
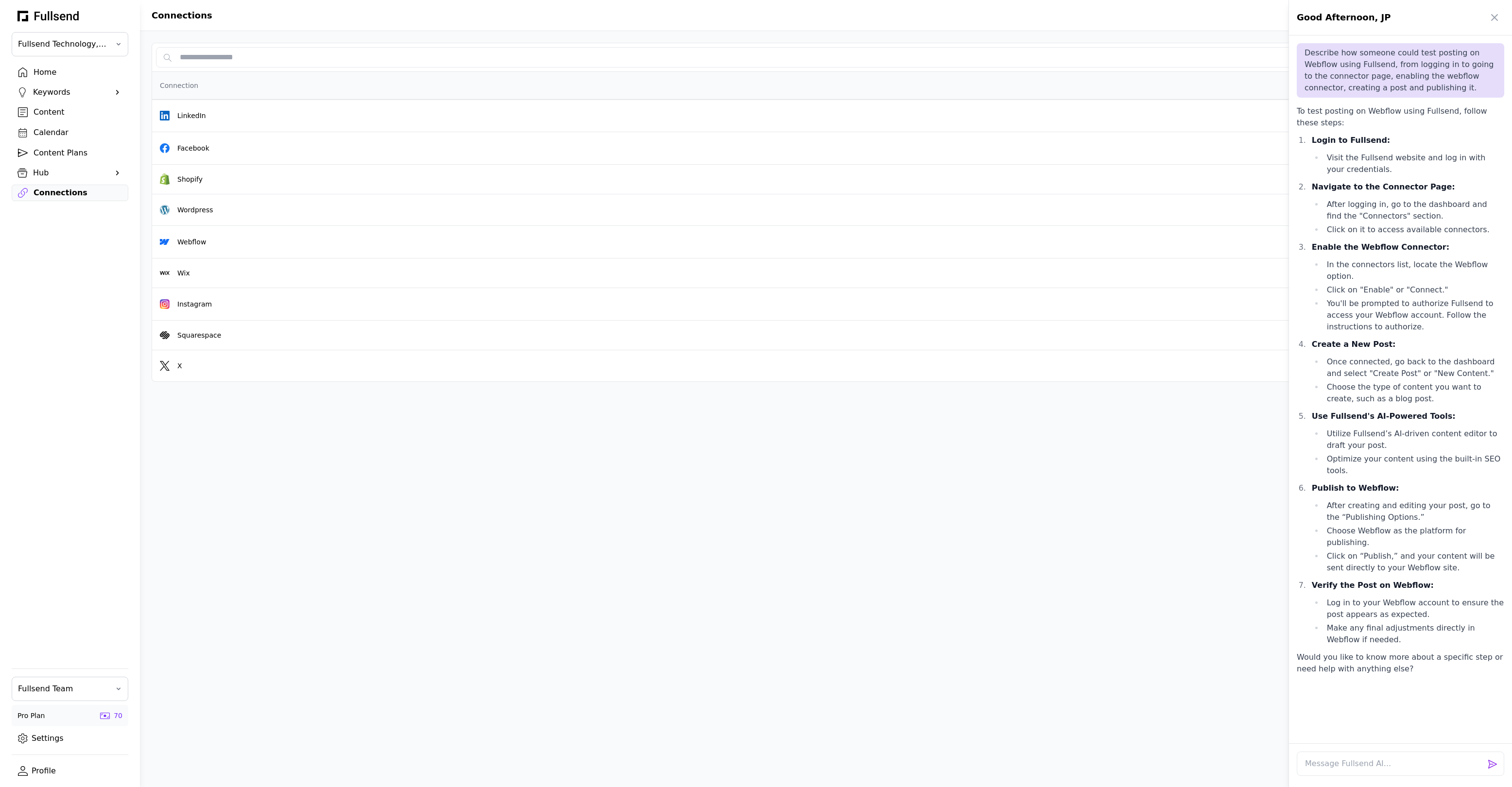
click at [1427, 651] on p "Would you like to know more about a specific step or need help with anything el…" at bounding box center [1400, 663] width 208 height 23
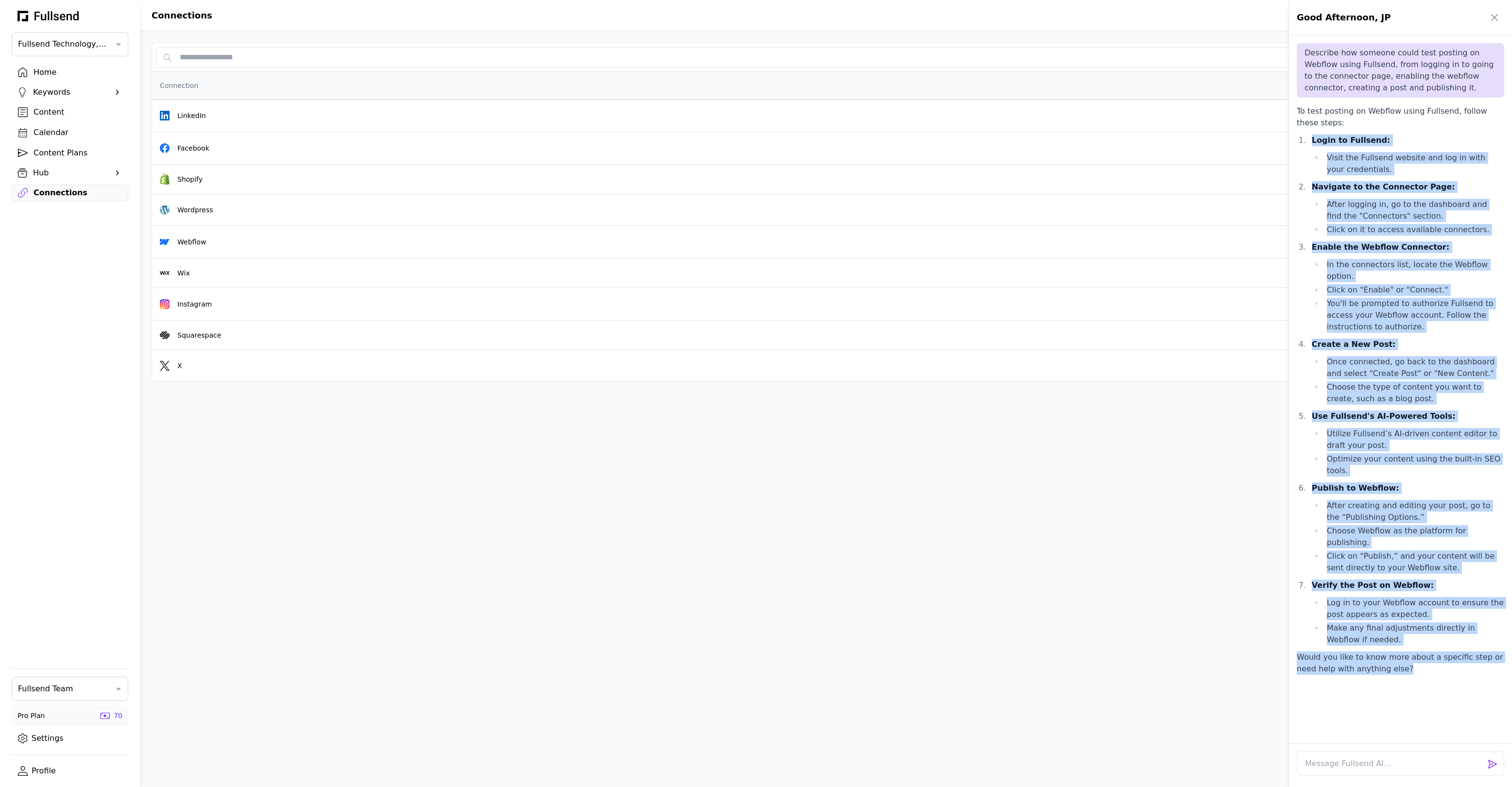
drag, startPoint x: 1405, startPoint y: 649, endPoint x: 1292, endPoint y: 136, distance: 525.3
click at [1292, 136] on div "Hi JP! How can I assist you with your content marketing needs today? Describe h…" at bounding box center [1400, 390] width 223 height 706
copy div "Login to Fullsend: Visit the Fullsend website and log in with your credentials.…"
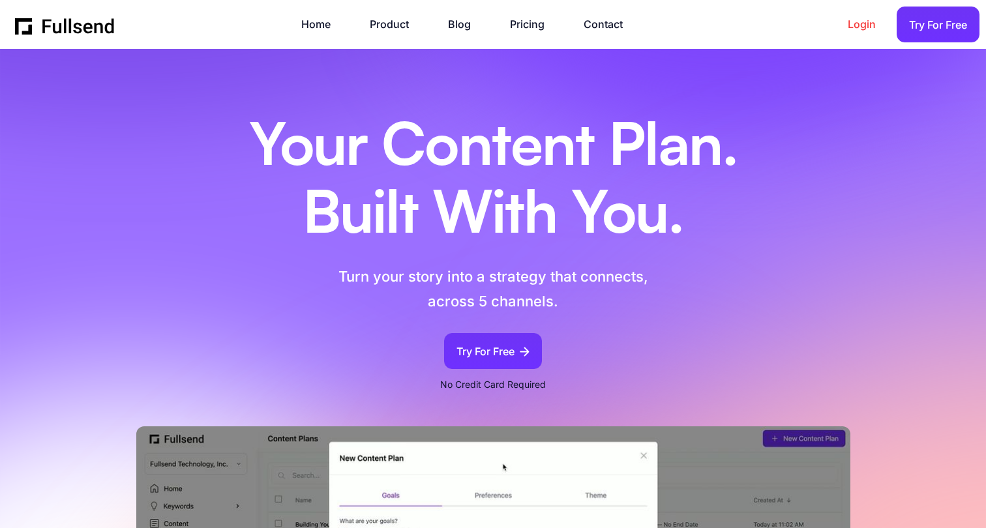
click at [857, 27] on link "Login" at bounding box center [868, 25] width 41 height 18
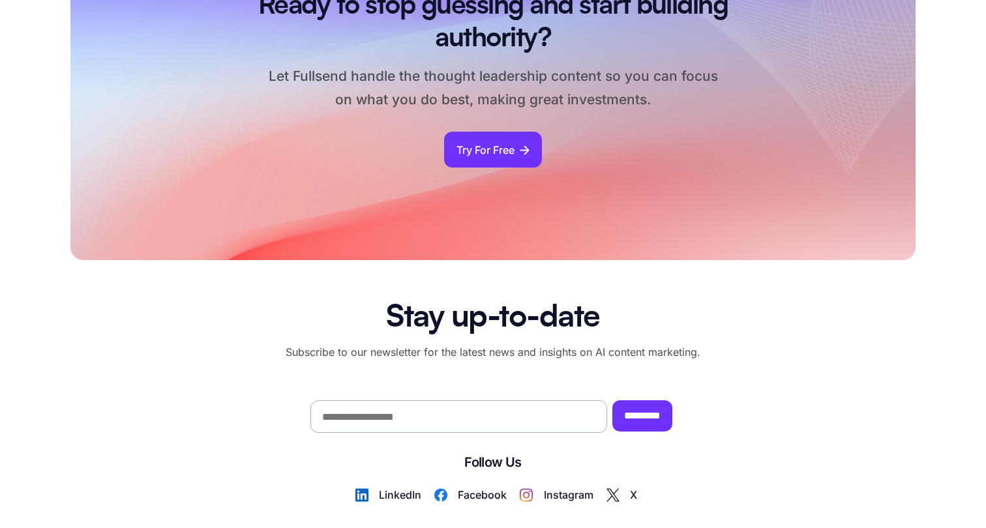
scroll to position [7772, 0]
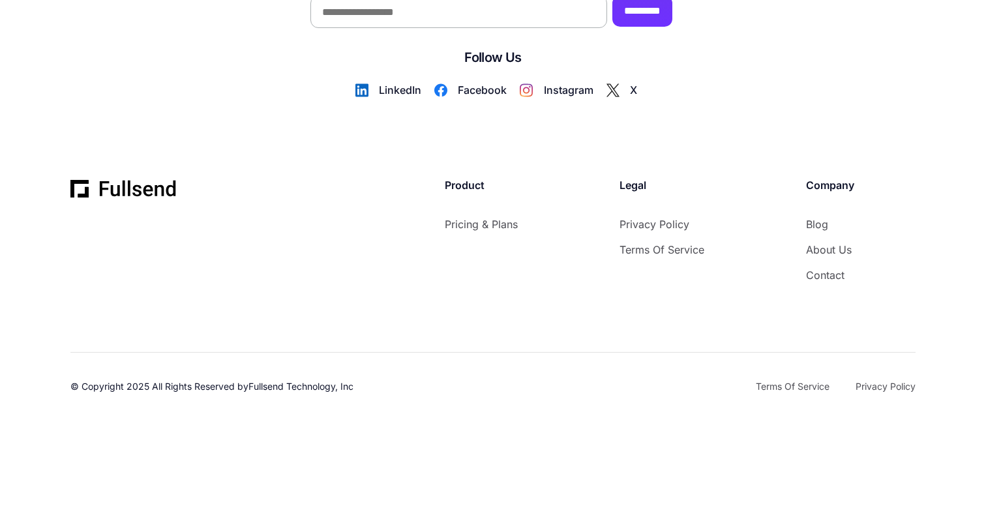
click at [875, 386] on link "Privacy Policy" at bounding box center [886, 387] width 60 height 16
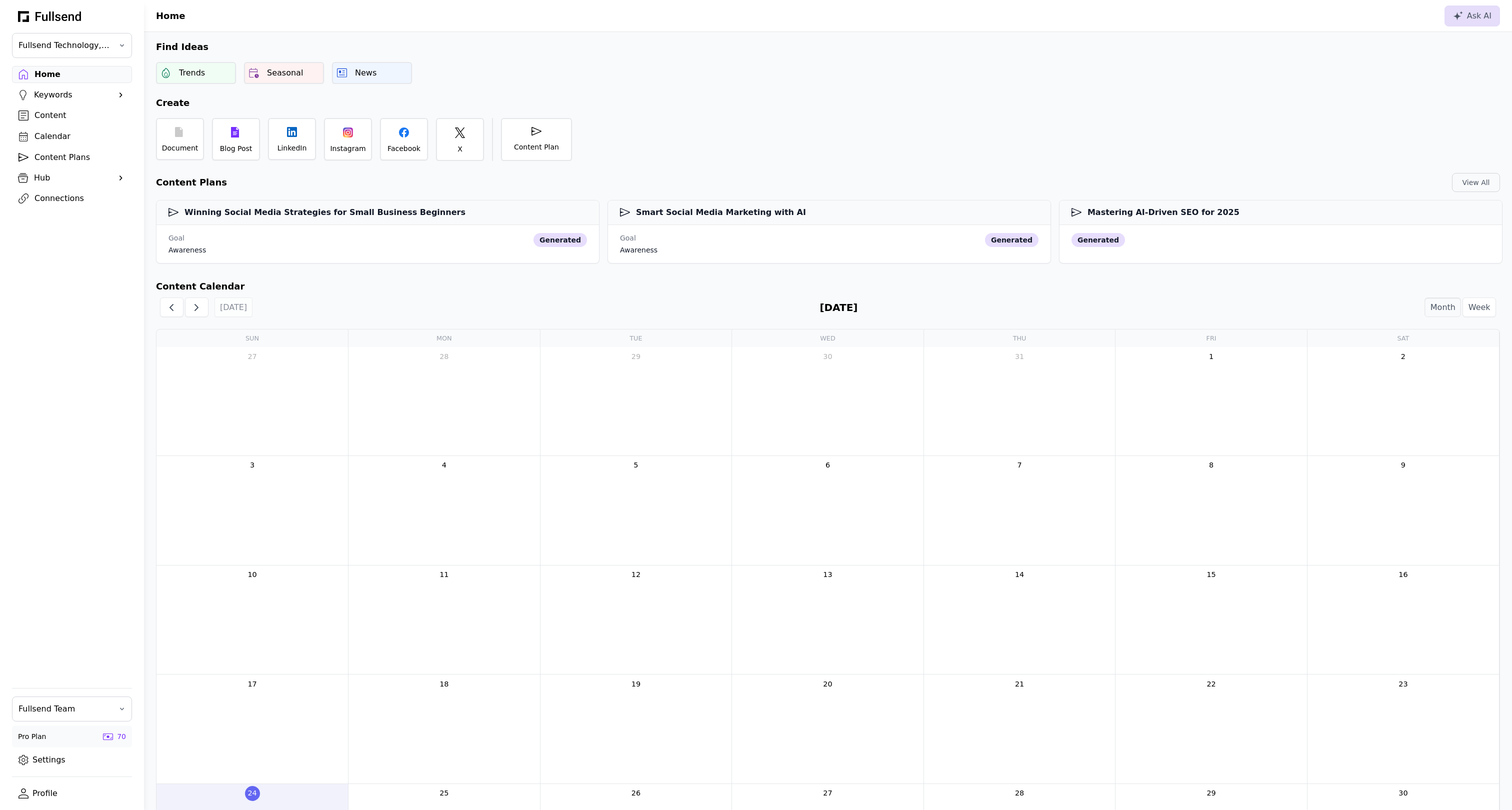
click at [52, 792] on link "Profile" at bounding box center [72, 793] width 120 height 17
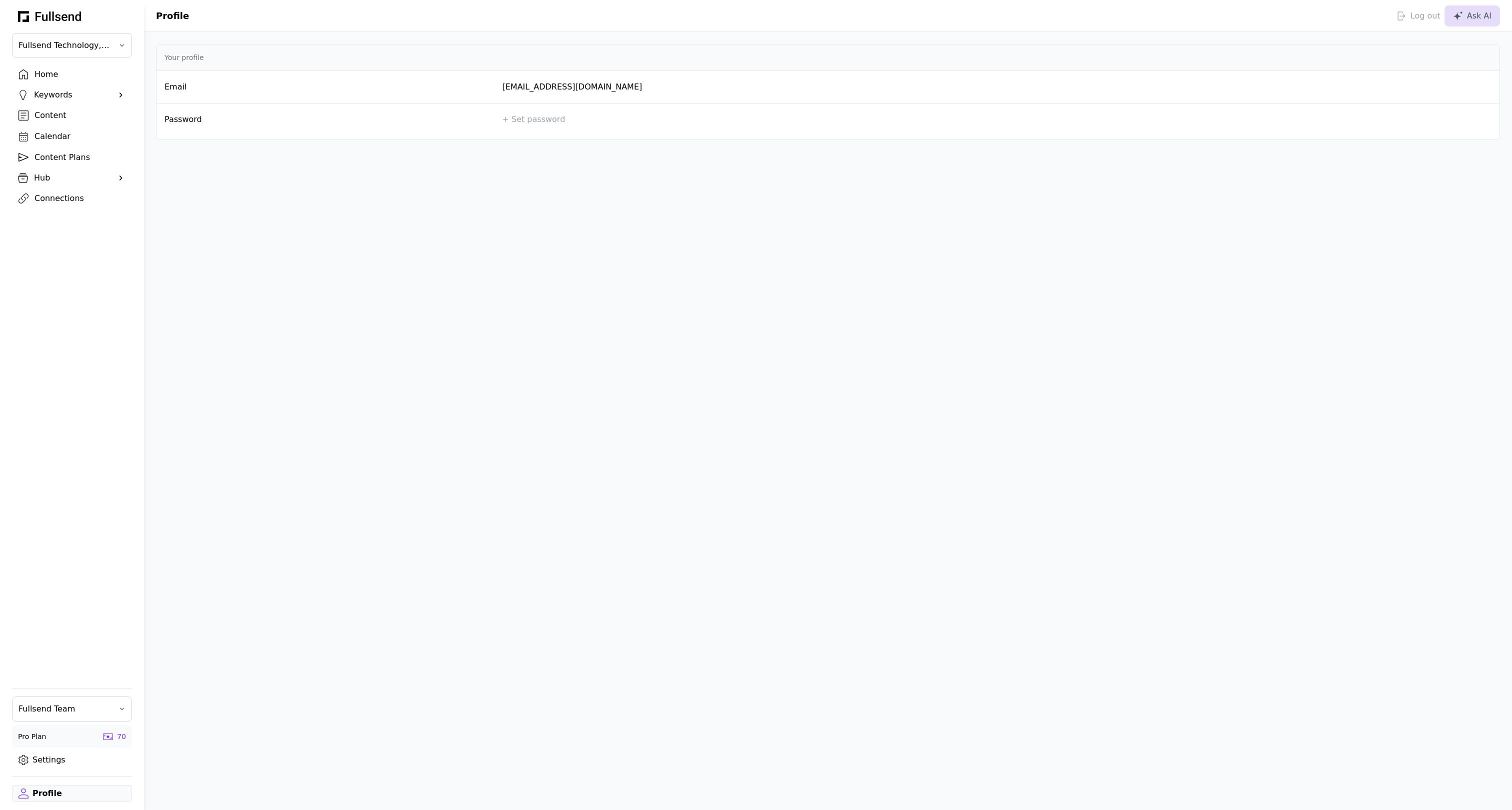
click at [1419, 12] on div "Log out" at bounding box center [1418, 16] width 44 height 12
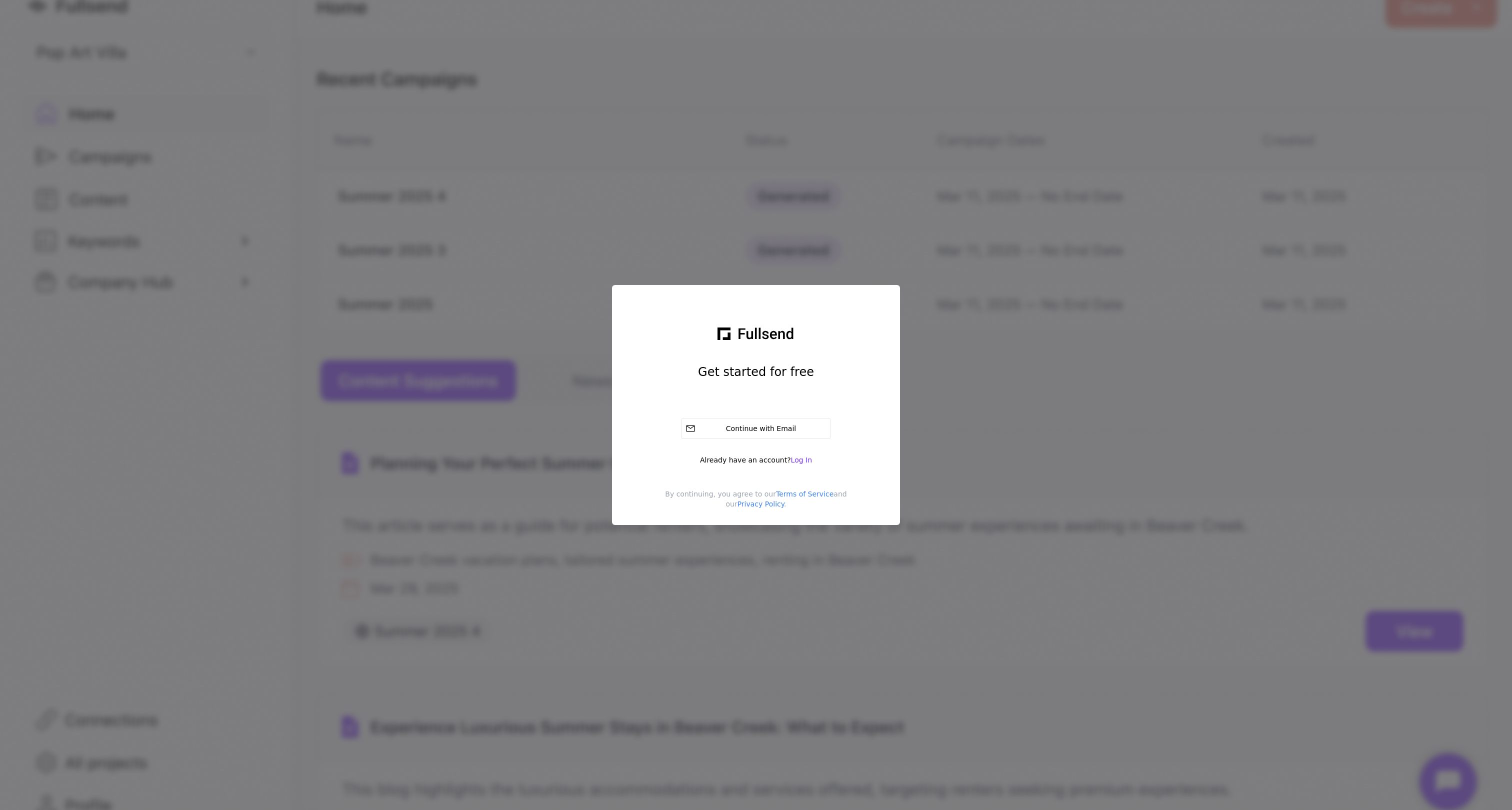
click at [803, 460] on span "Log In" at bounding box center [801, 460] width 21 height 8
click at [791, 458] on span "Sign Up" at bounding box center [797, 460] width 27 height 8
click at [776, 432] on div "Continue with Email" at bounding box center [763, 428] width 127 height 10
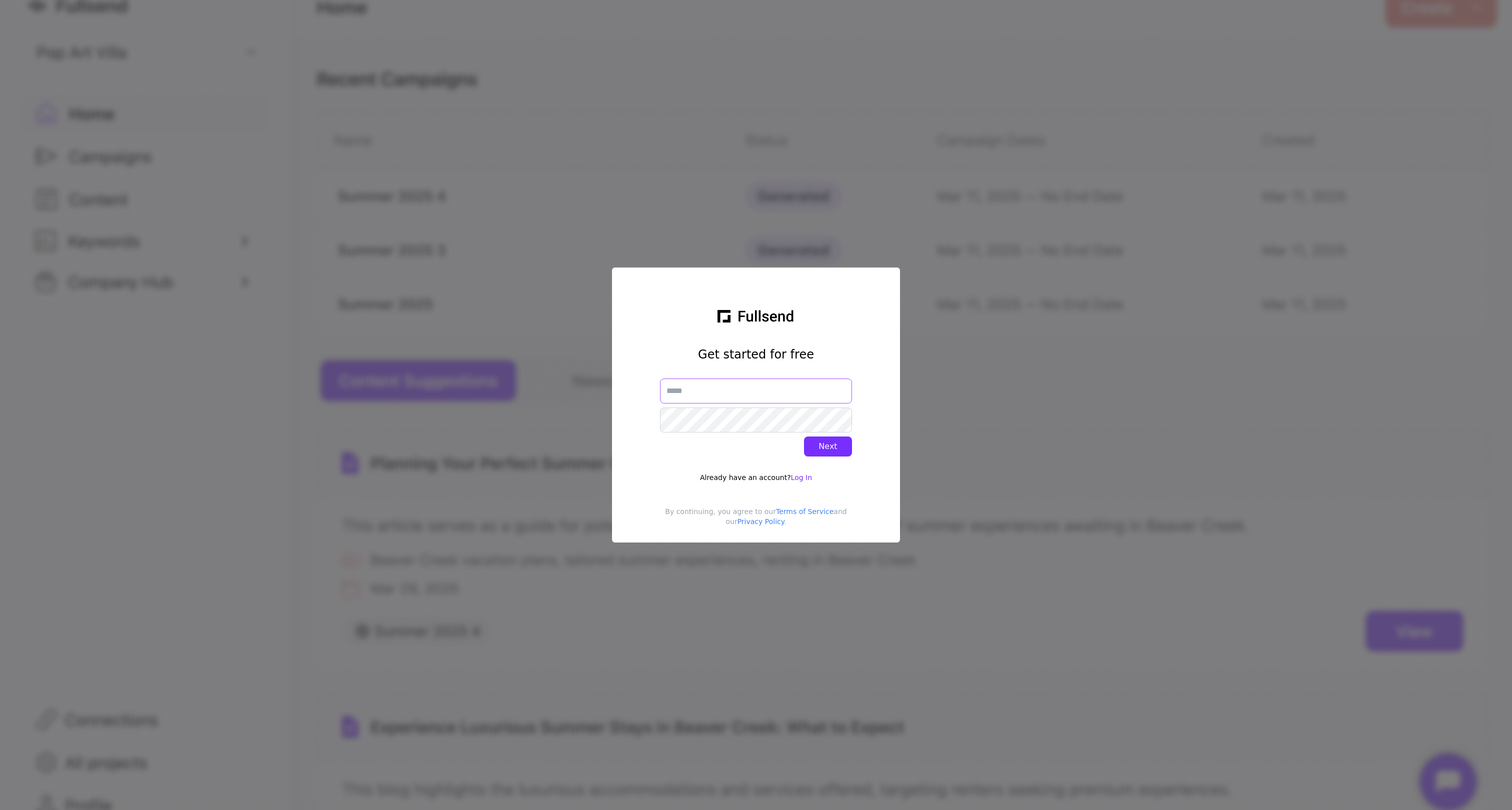
type input "**********"
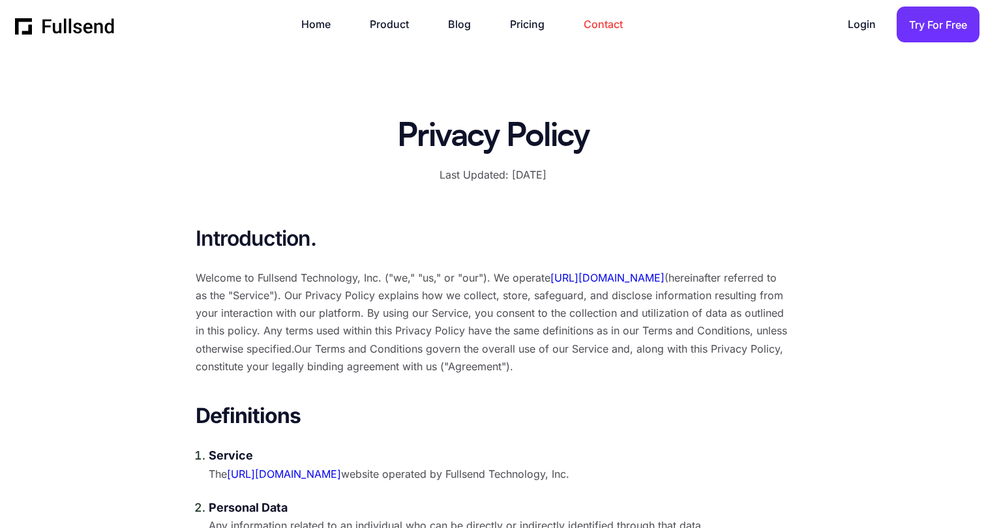
click at [594, 23] on link "Contact" at bounding box center [610, 25] width 52 height 18
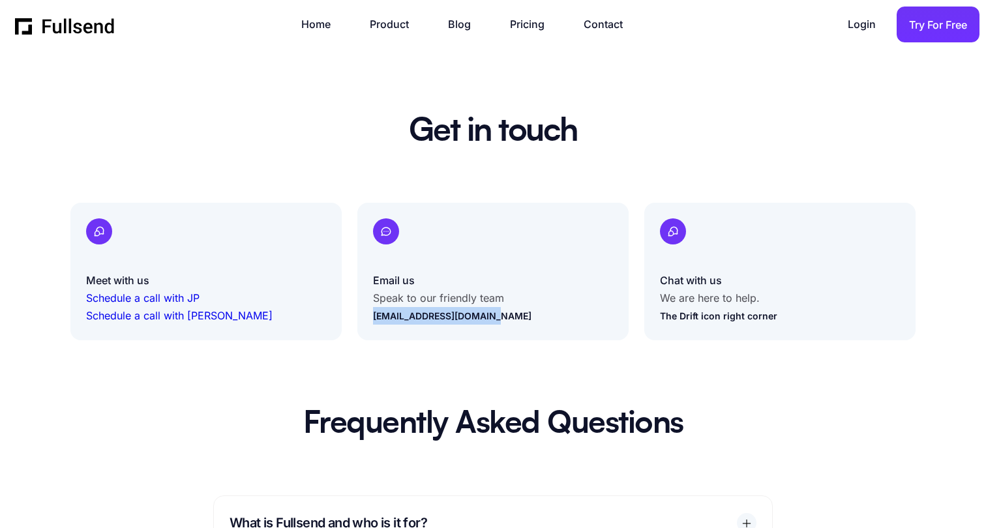
drag, startPoint x: 493, startPoint y: 316, endPoint x: 367, endPoint y: 315, distance: 125.9
click at [367, 315] on div "Email us Speak to our friendly team support@getfullsend.com" at bounding box center [492, 272] width 271 height 138
copy link "support@getfullsend.com"
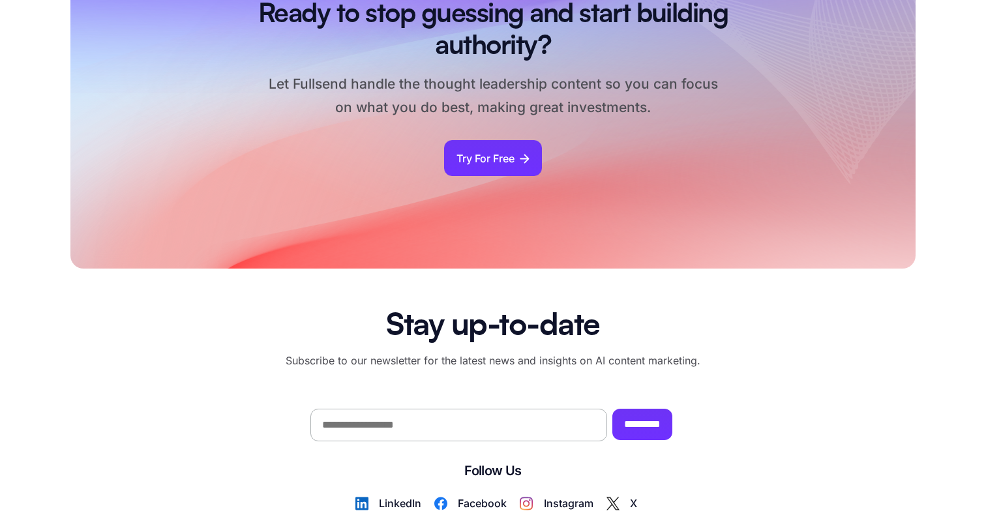
scroll to position [1596, 0]
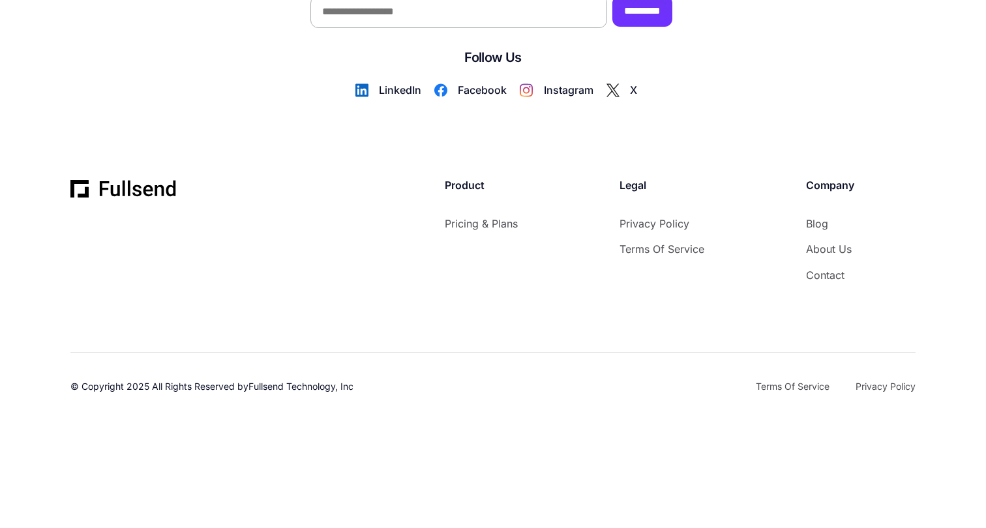
click at [796, 383] on link "Terms of Service" at bounding box center [793, 387] width 74 height 16
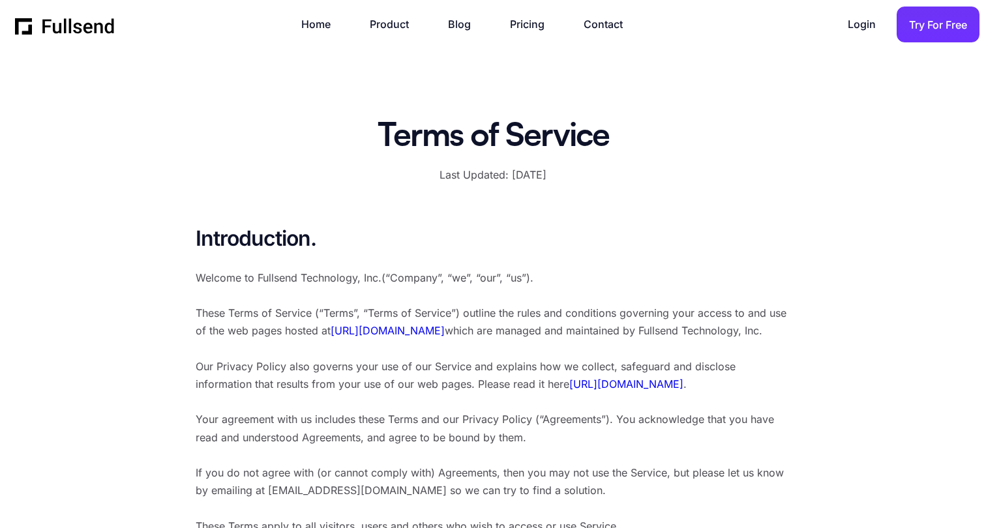
click at [67, 25] on img "home" at bounding box center [65, 25] width 100 height 20
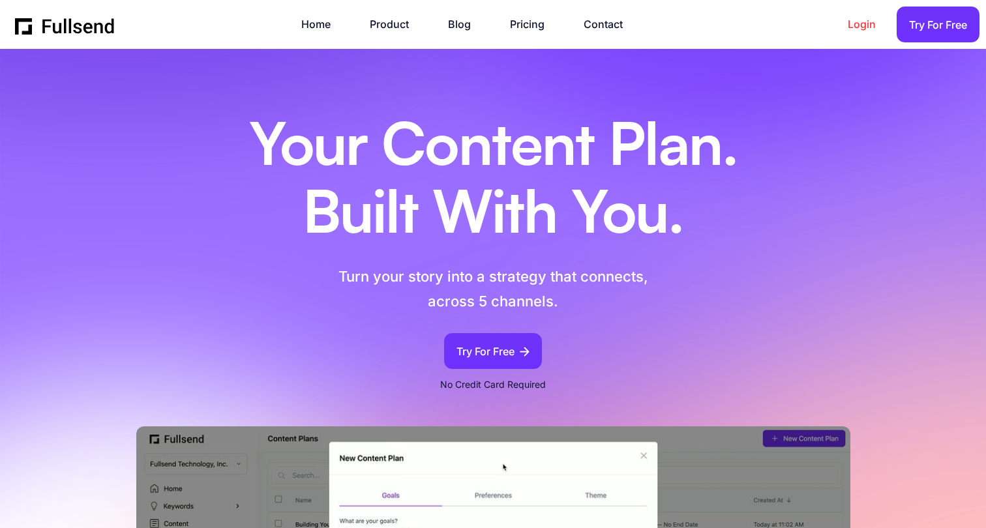
click at [863, 22] on link "Login" at bounding box center [868, 25] width 41 height 18
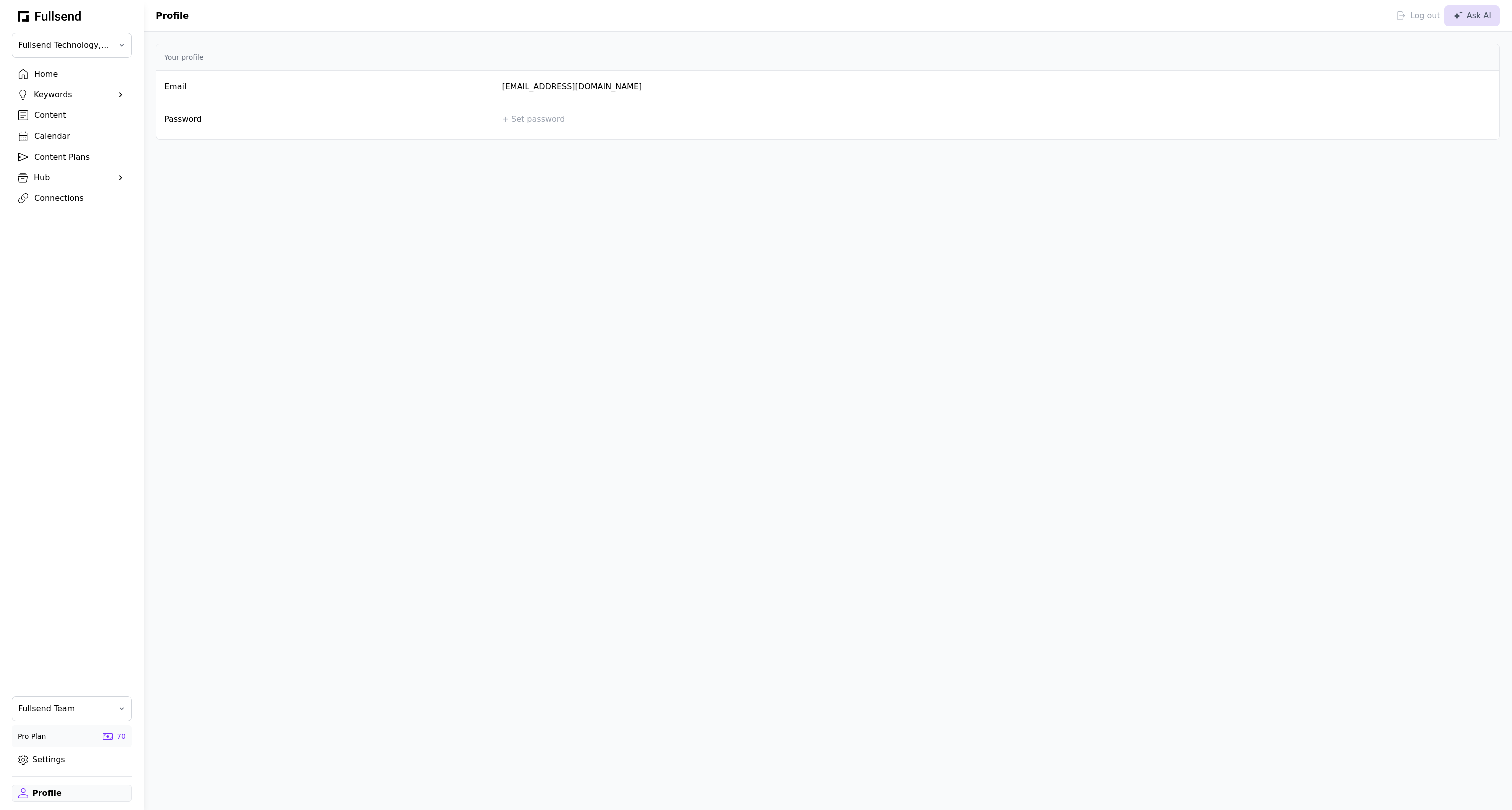
click at [51, 77] on div "Home" at bounding box center [80, 74] width 91 height 12
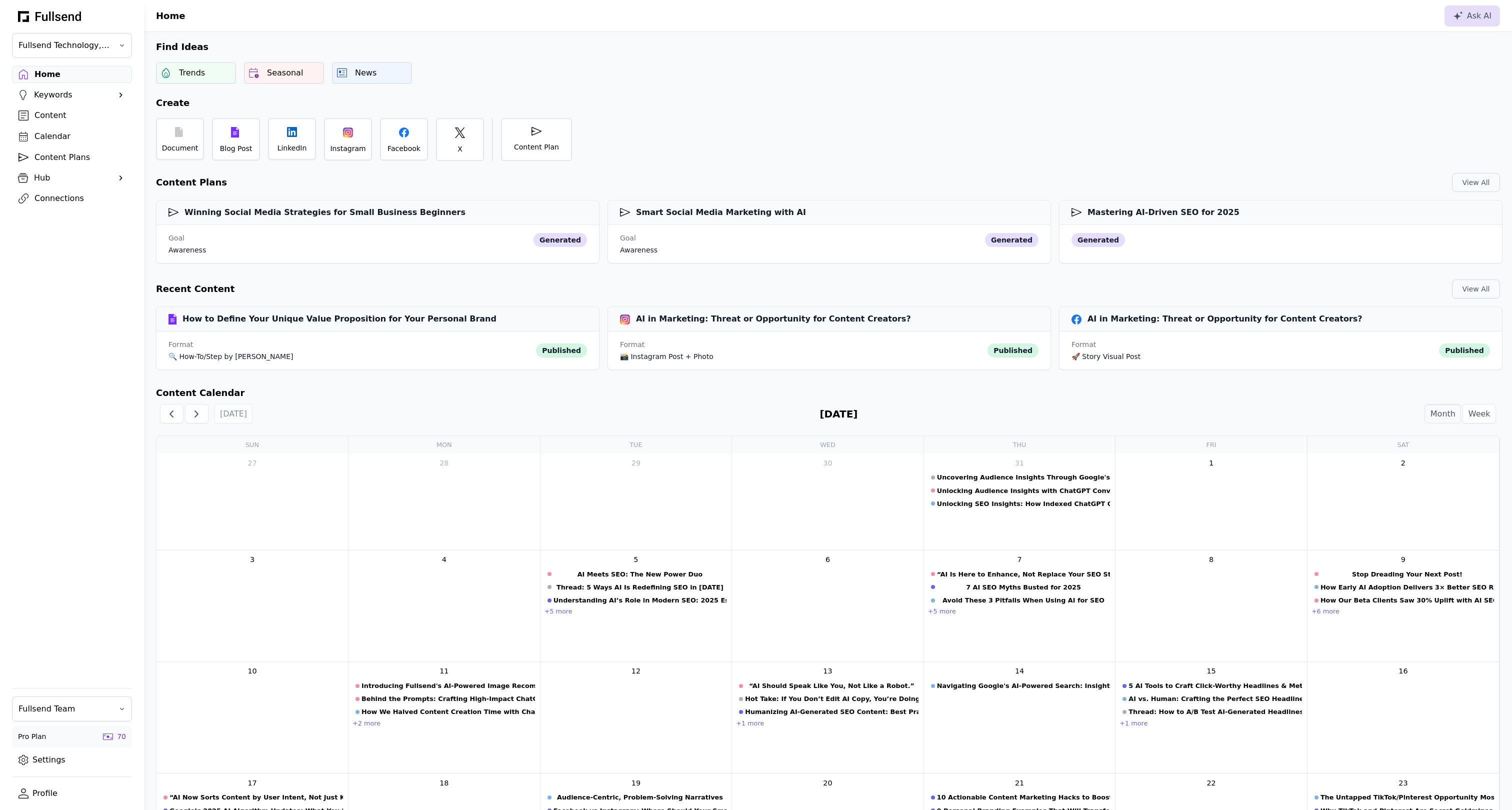
click at [50, 760] on link "Settings" at bounding box center [72, 760] width 120 height 17
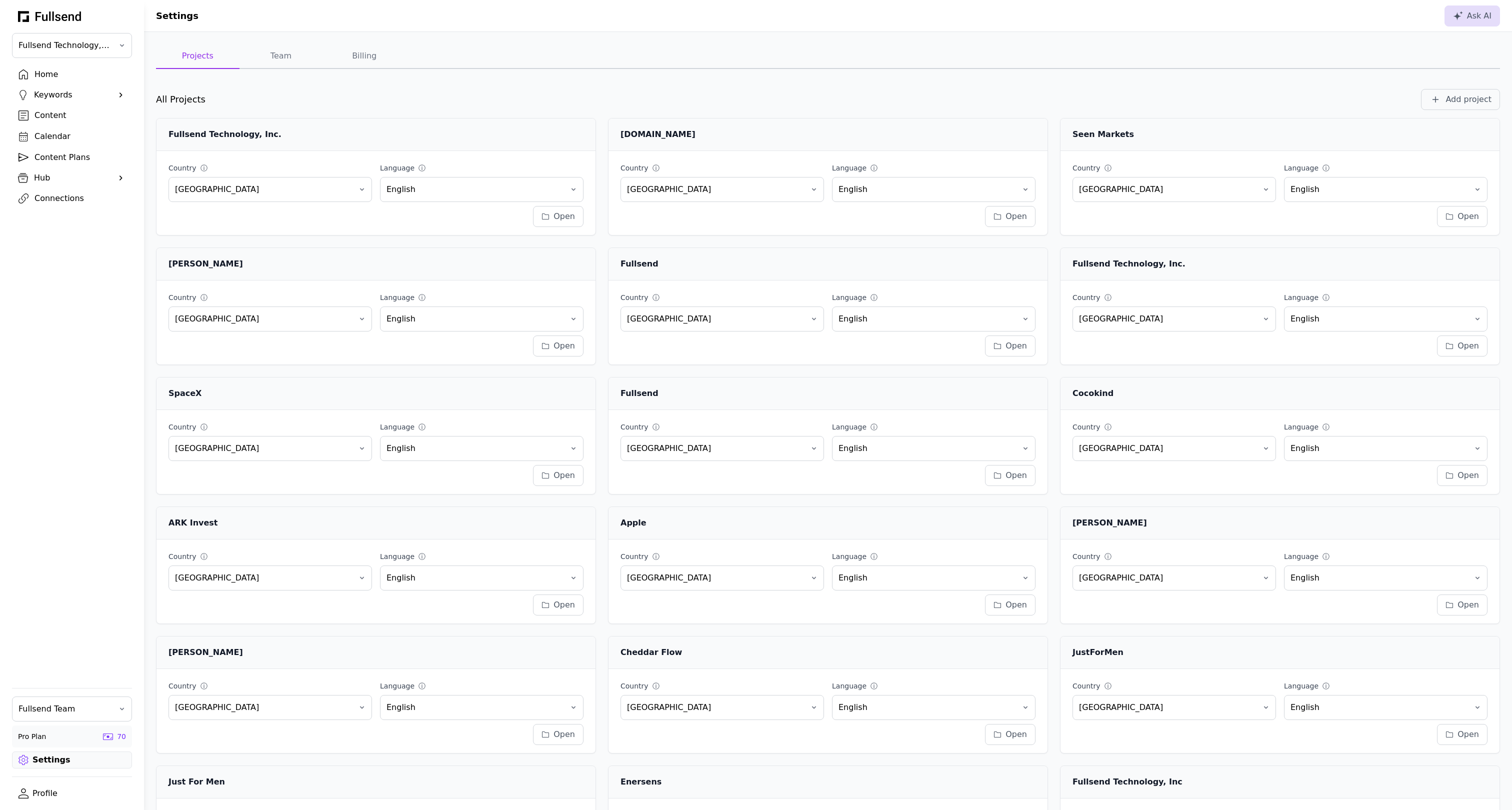
click at [56, 201] on div "Connections" at bounding box center [80, 198] width 91 height 12
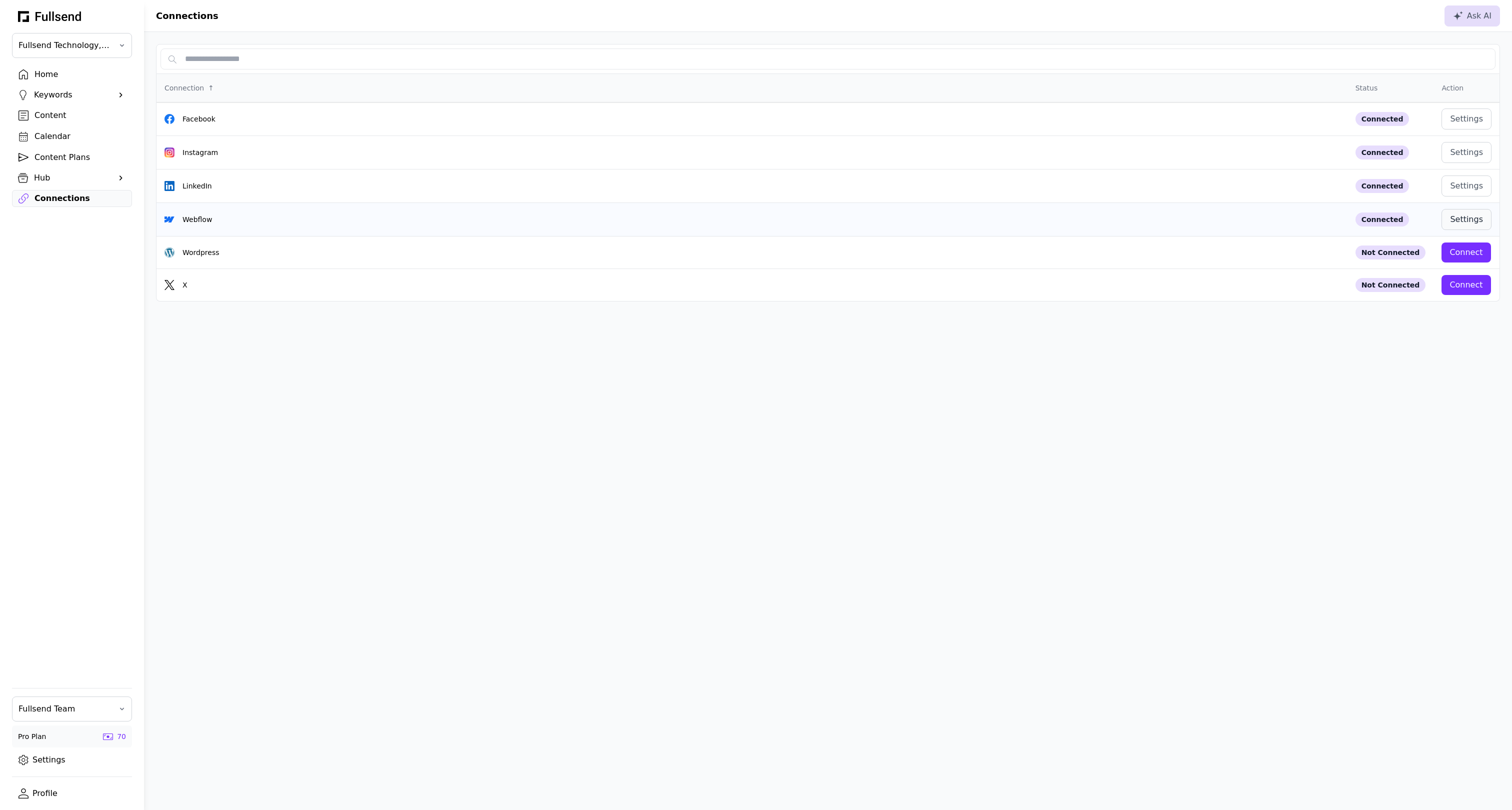
click at [1468, 216] on div "Settings" at bounding box center [1466, 220] width 33 height 12
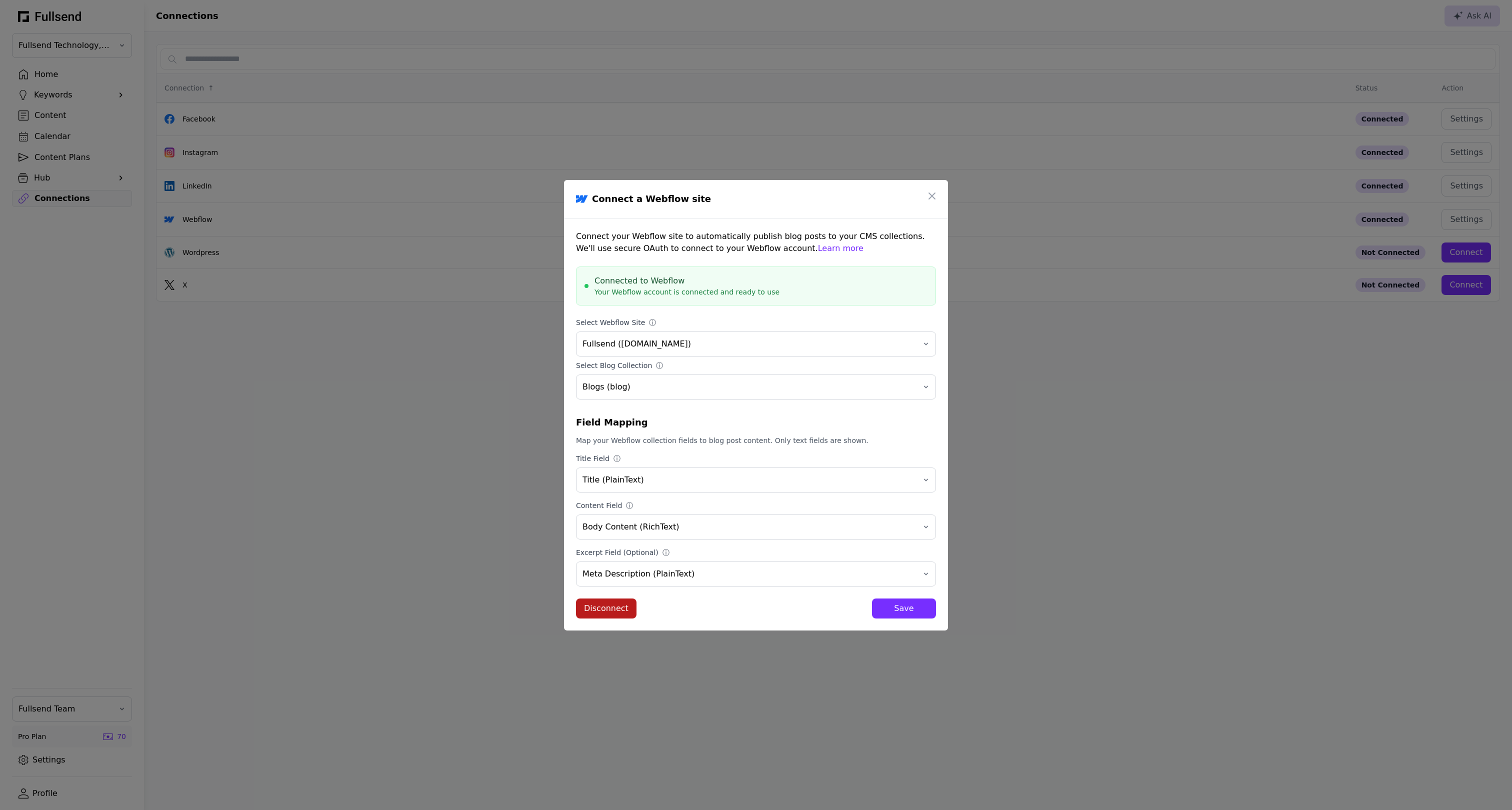
click at [611, 609] on div "Disconnect" at bounding box center [606, 608] width 44 height 12
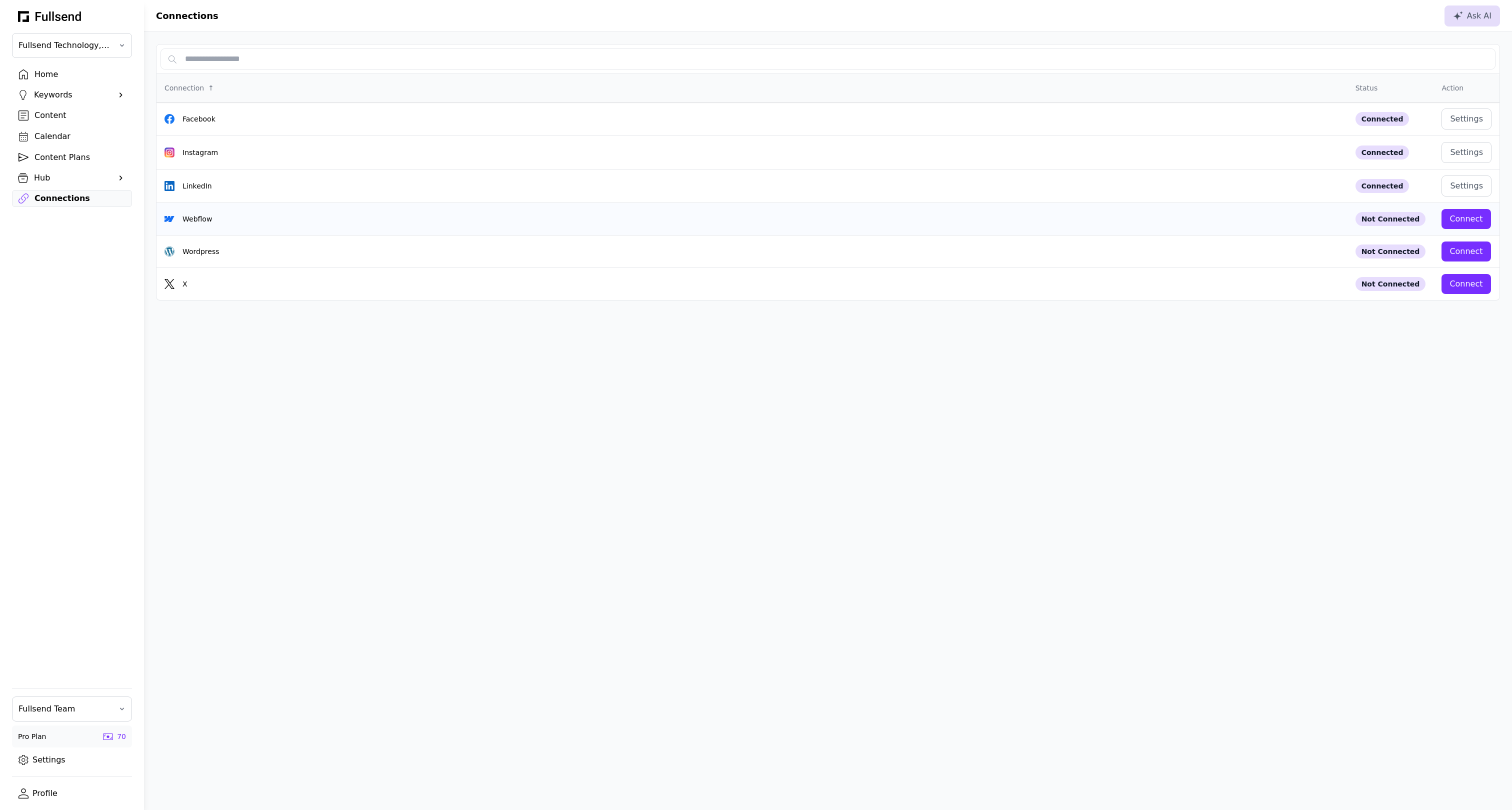
click at [1472, 216] on div "Connect" at bounding box center [1465, 219] width 33 height 12
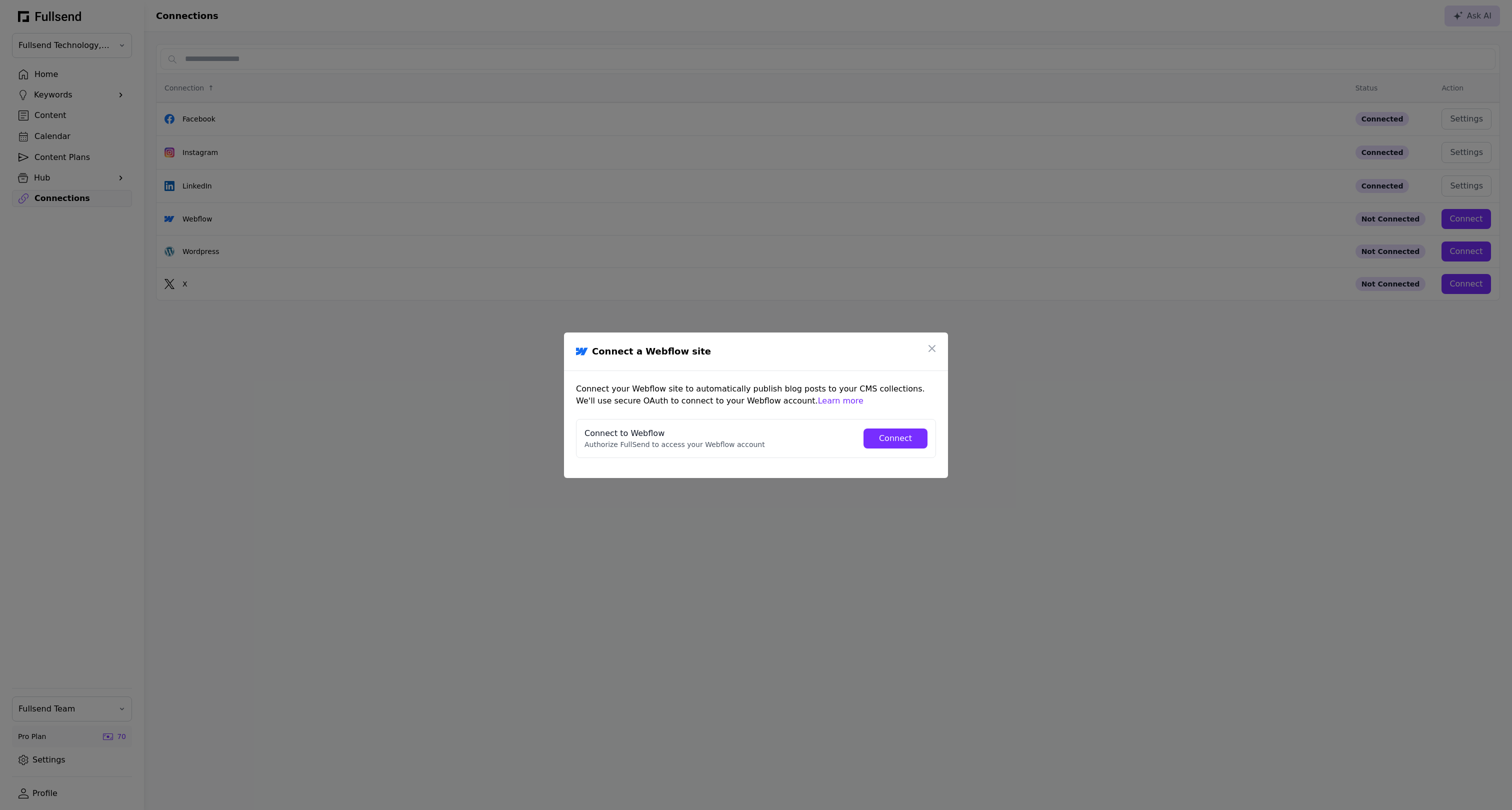
click at [894, 438] on div "Connect" at bounding box center [895, 438] width 48 height 12
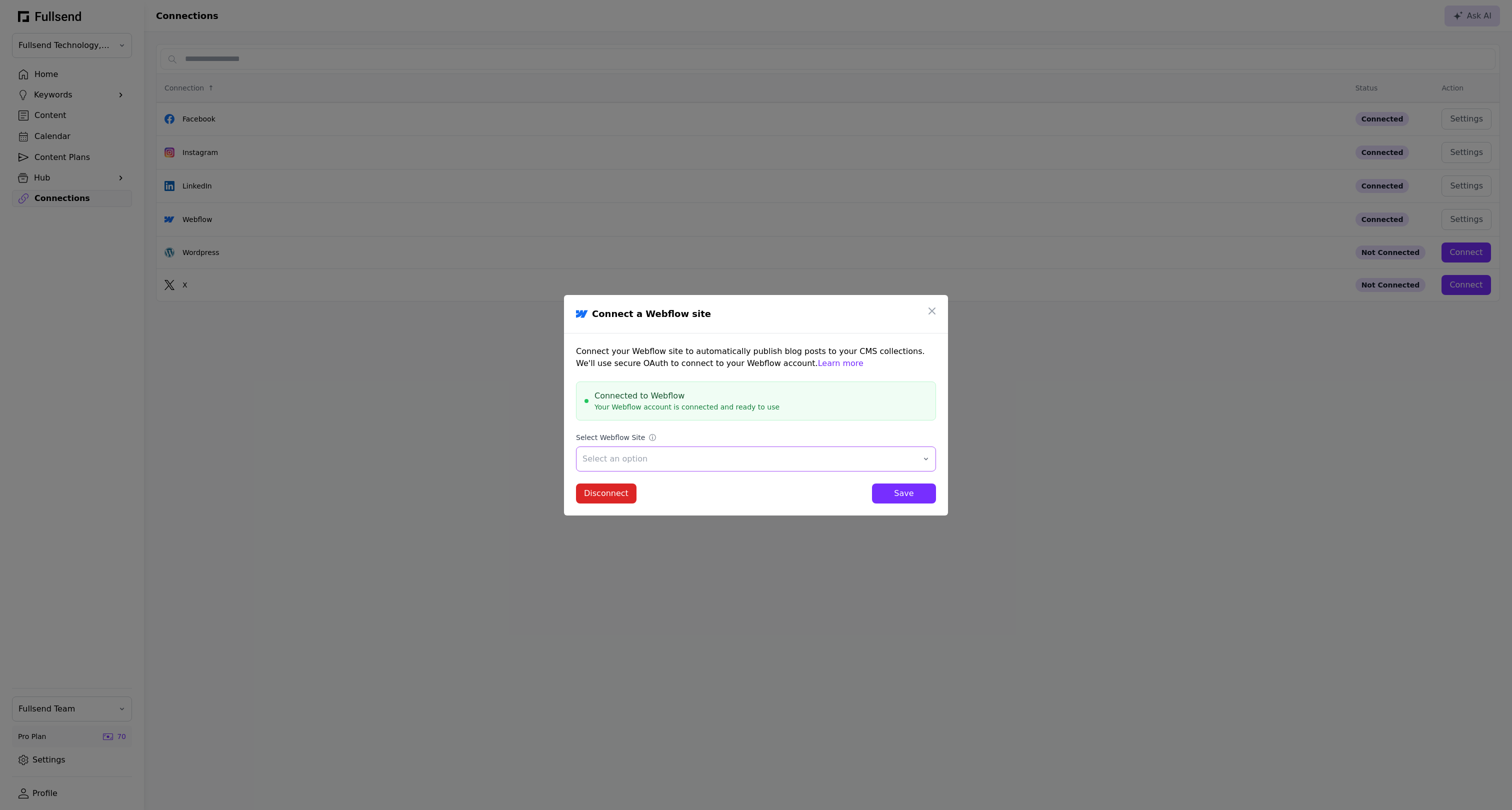
click at [713, 447] on button "Select an option" at bounding box center [756, 459] width 360 height 25
click at [667, 506] on div "Fullsend ([DOMAIN_NAME])" at bounding box center [756, 506] width 359 height 20
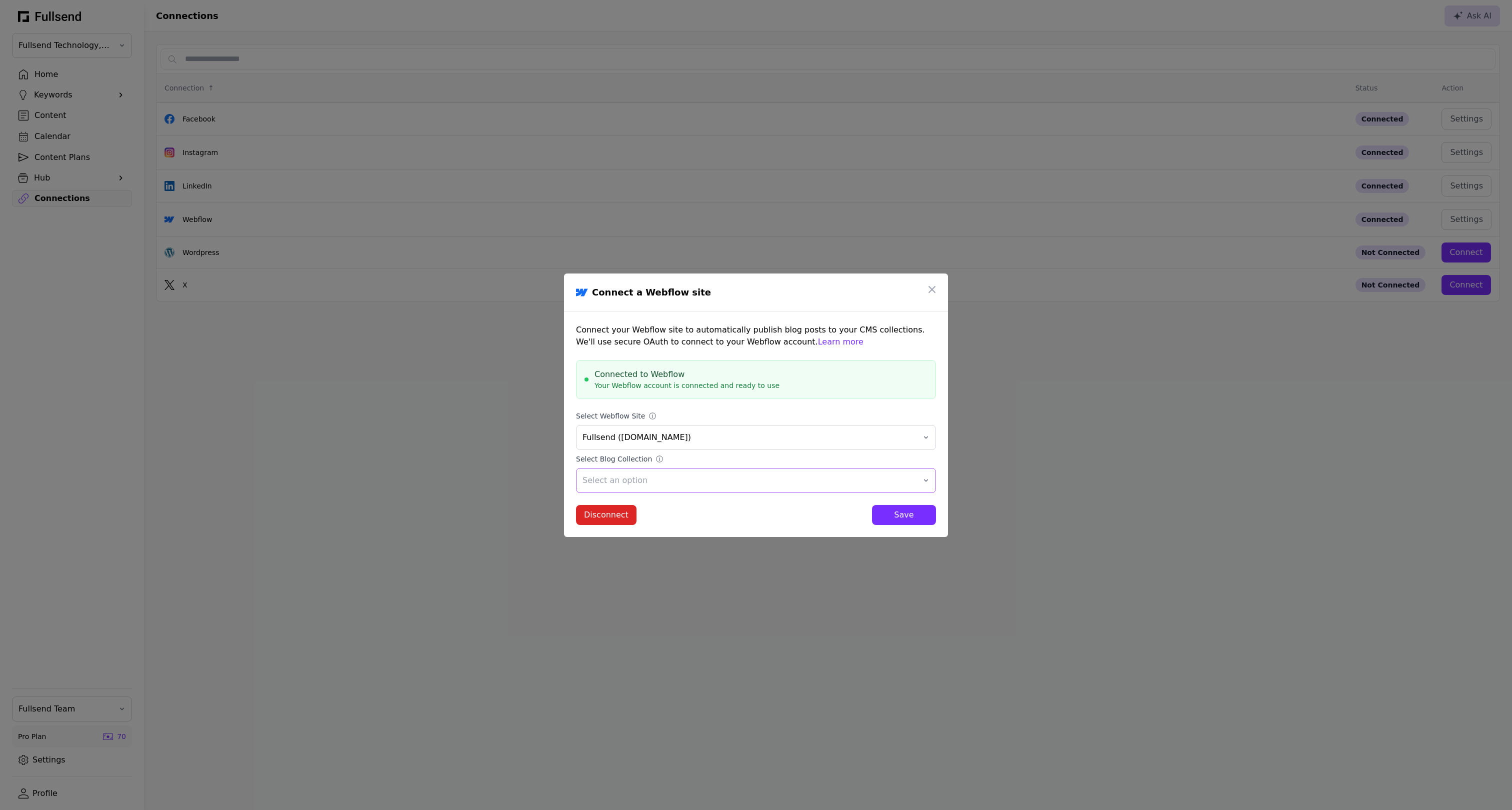
click at [671, 480] on span "Select an option" at bounding box center [749, 480] width 333 height 12
click at [640, 528] on div "Blogs (blog)" at bounding box center [756, 527] width 359 height 20
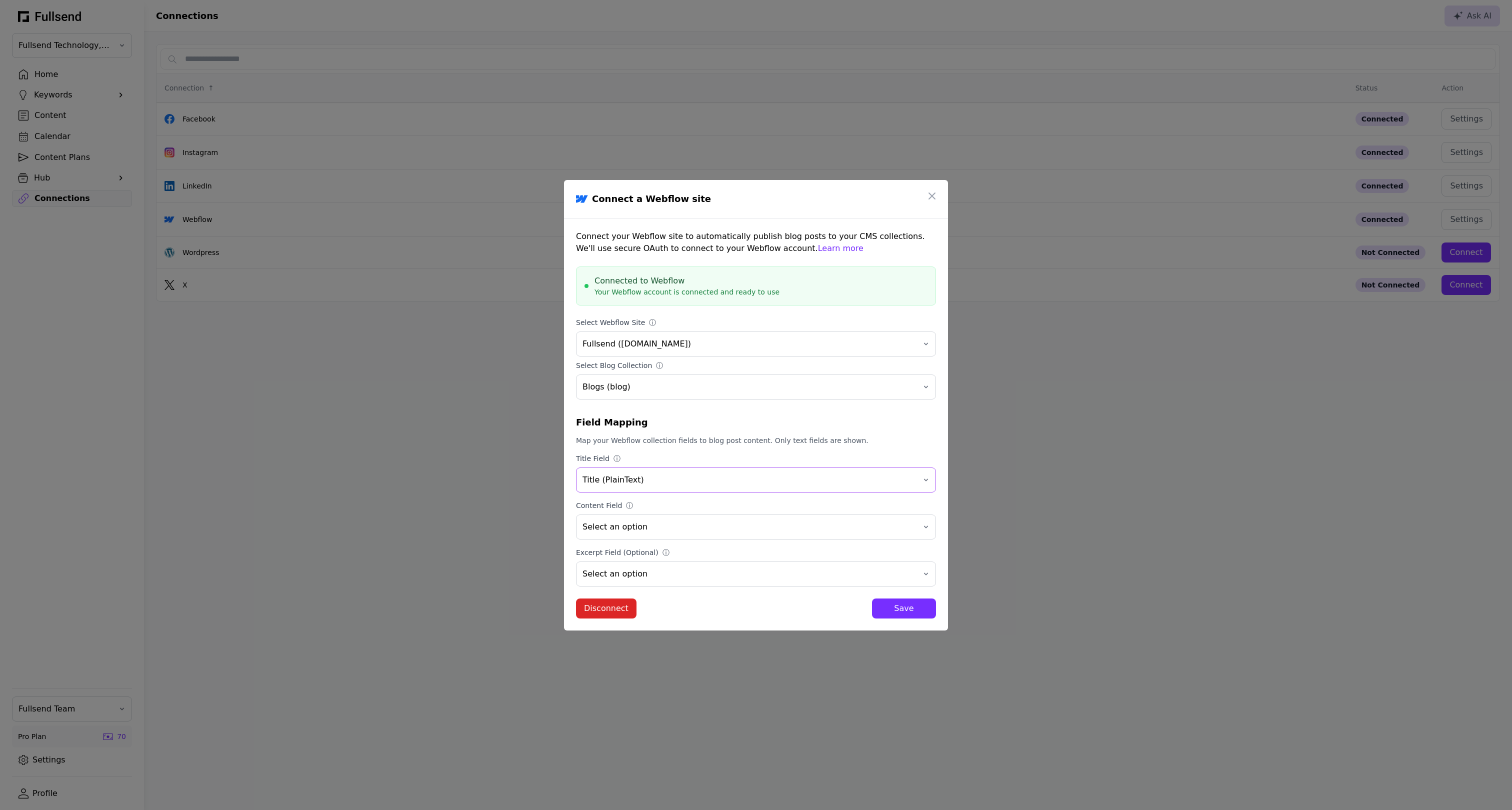
click at [653, 480] on span "Title (PlainText)" at bounding box center [749, 480] width 333 height 12
click at [647, 580] on div "Title (PlainText)" at bounding box center [756, 582] width 359 height 20
click at [631, 530] on span "Select an option" at bounding box center [749, 527] width 333 height 12
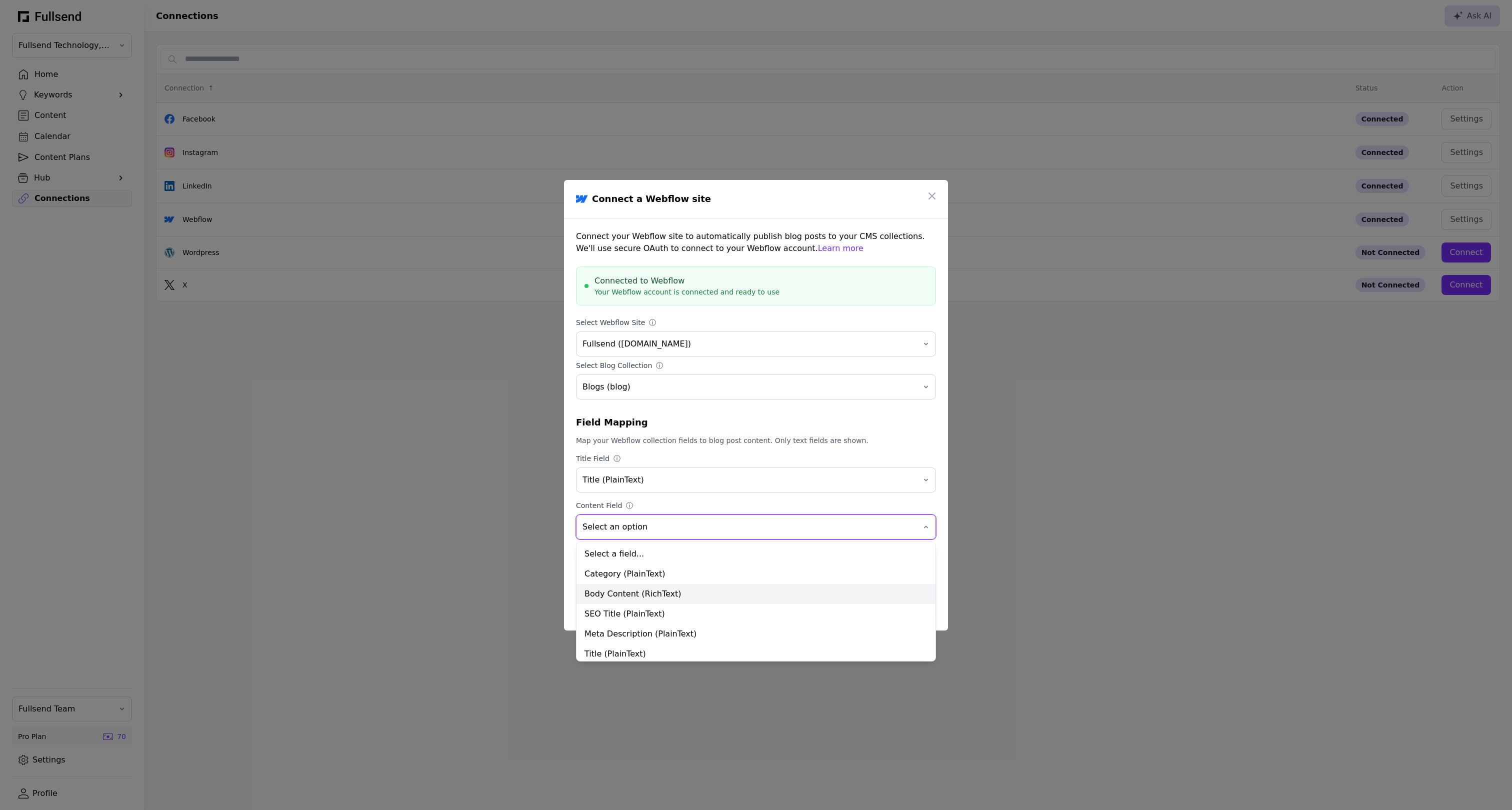
click at [642, 590] on div "Body Content (RichText)" at bounding box center [756, 594] width 359 height 20
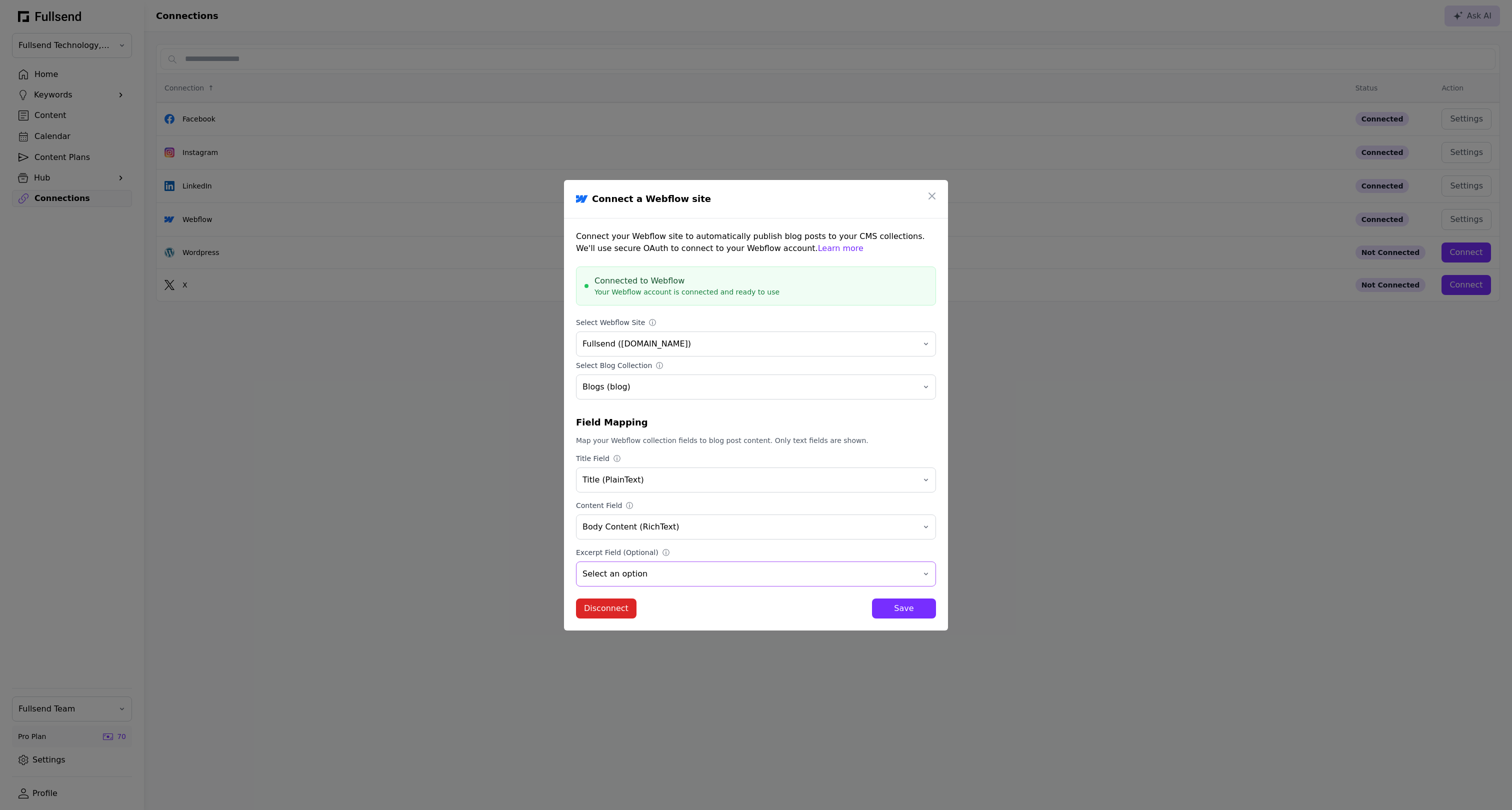
click at [664, 572] on span "Select an option" at bounding box center [749, 574] width 333 height 12
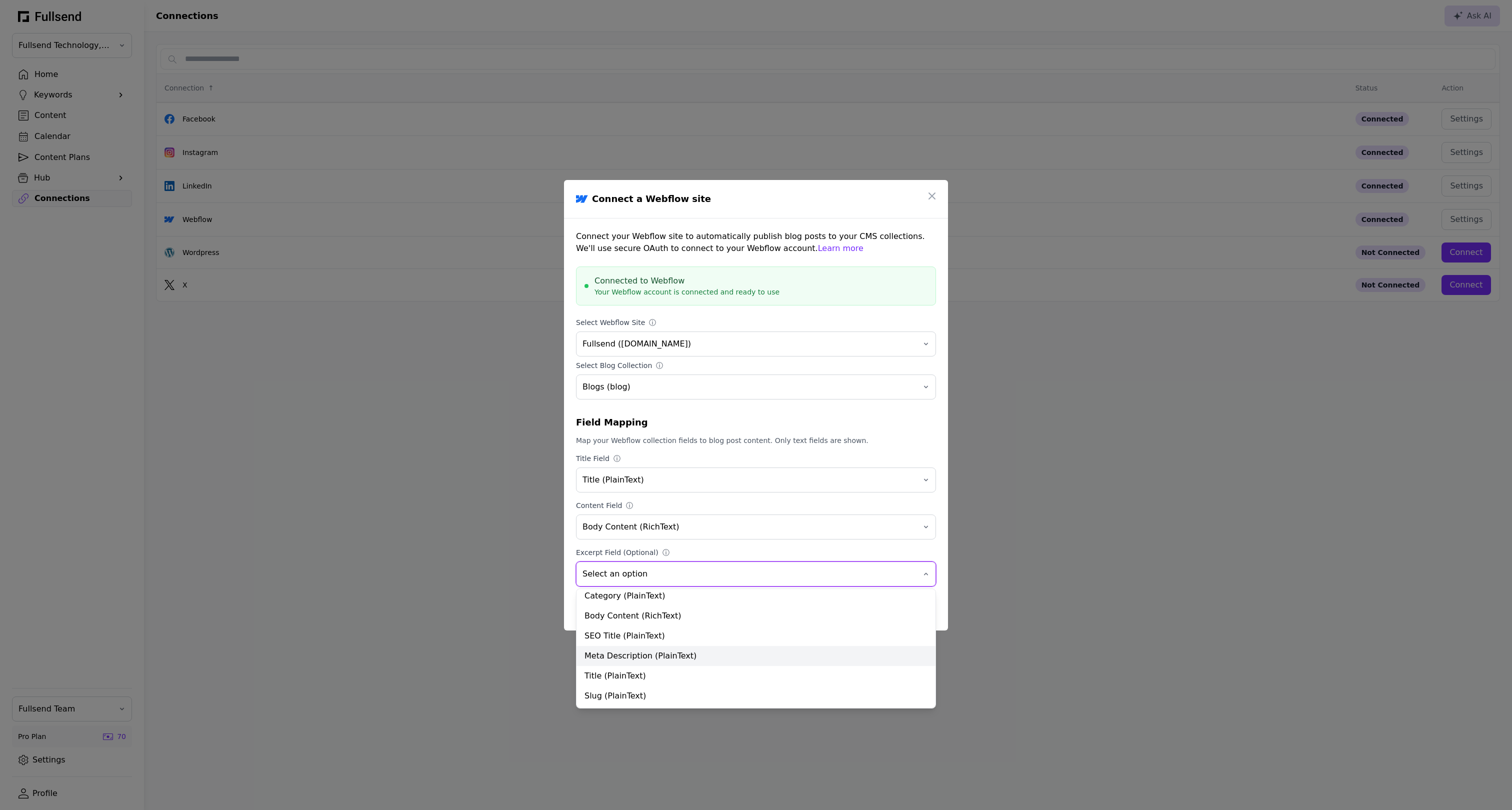
click at [658, 659] on div "Meta Description (PlainText)" at bounding box center [756, 656] width 359 height 20
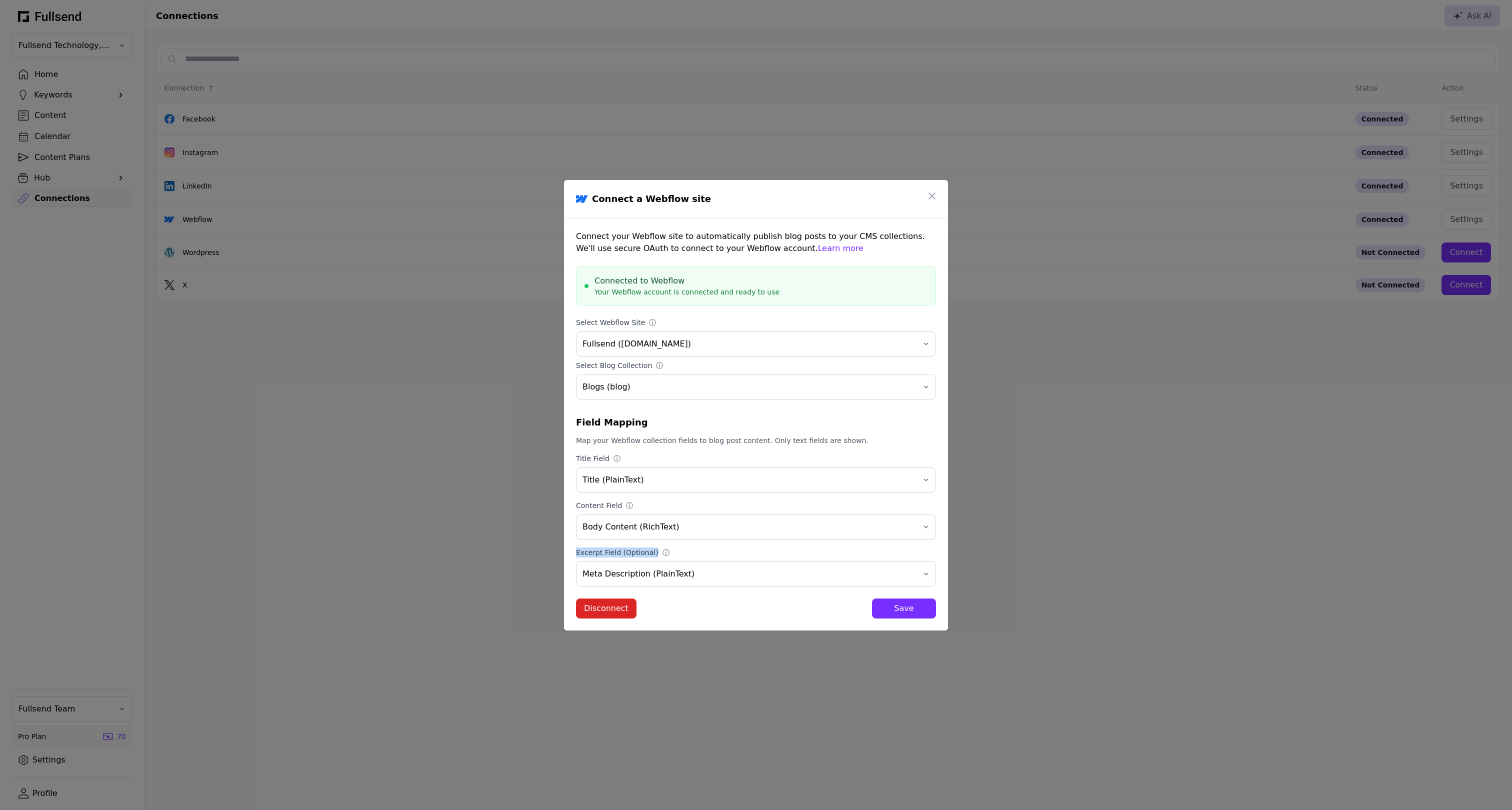
copy label "Excerpt Field (Optional)"
drag, startPoint x: 651, startPoint y: 549, endPoint x: 572, endPoint y: 549, distance: 79.0
click at [572, 549] on div "Connect your Webflow site to automatically publish blog posts to your CMS colle…" at bounding box center [756, 425] width 384 height 412
click at [904, 608] on div "Save" at bounding box center [904, 608] width 48 height 12
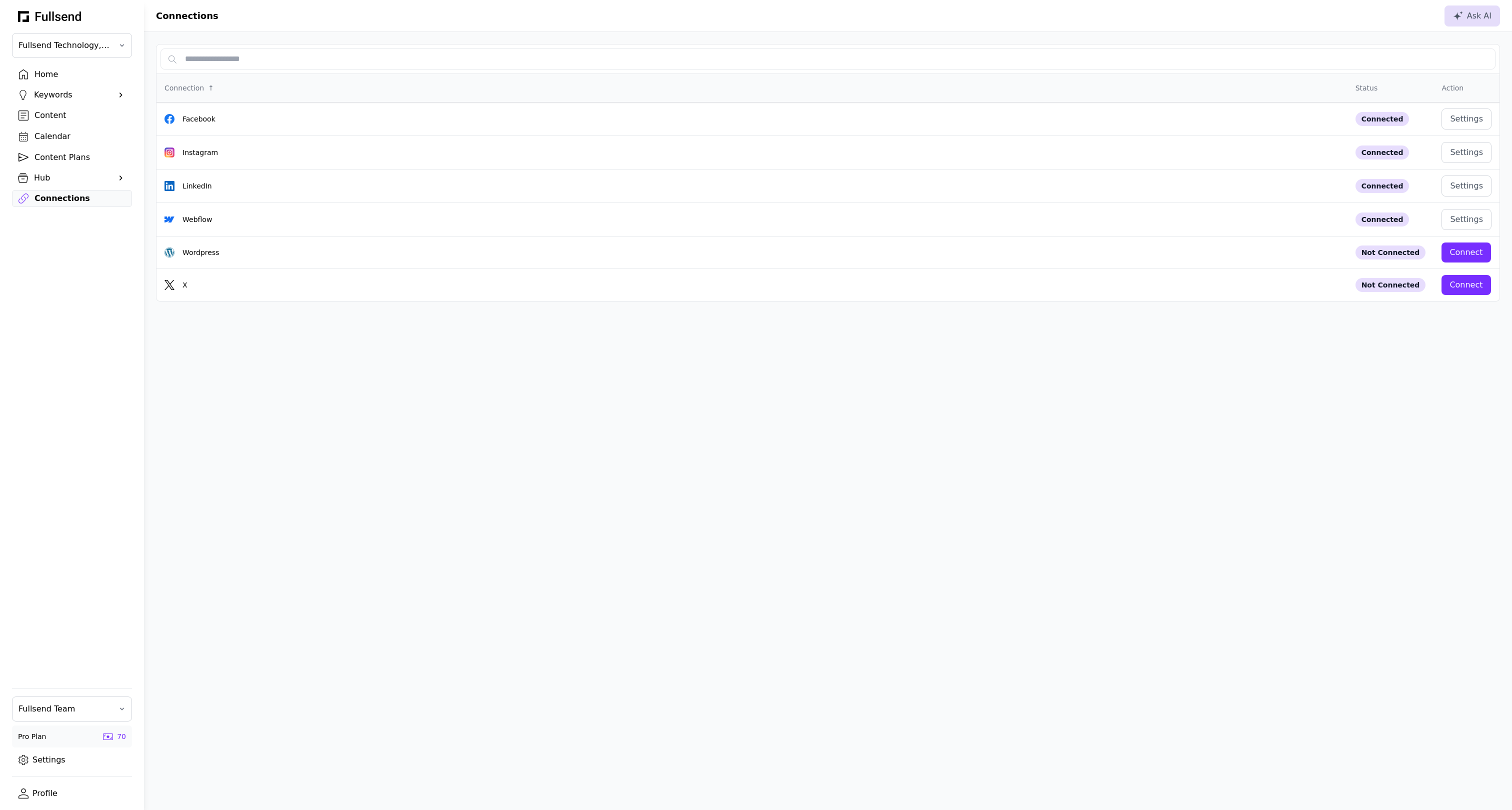
click at [45, 73] on div "Home" at bounding box center [80, 74] width 91 height 12
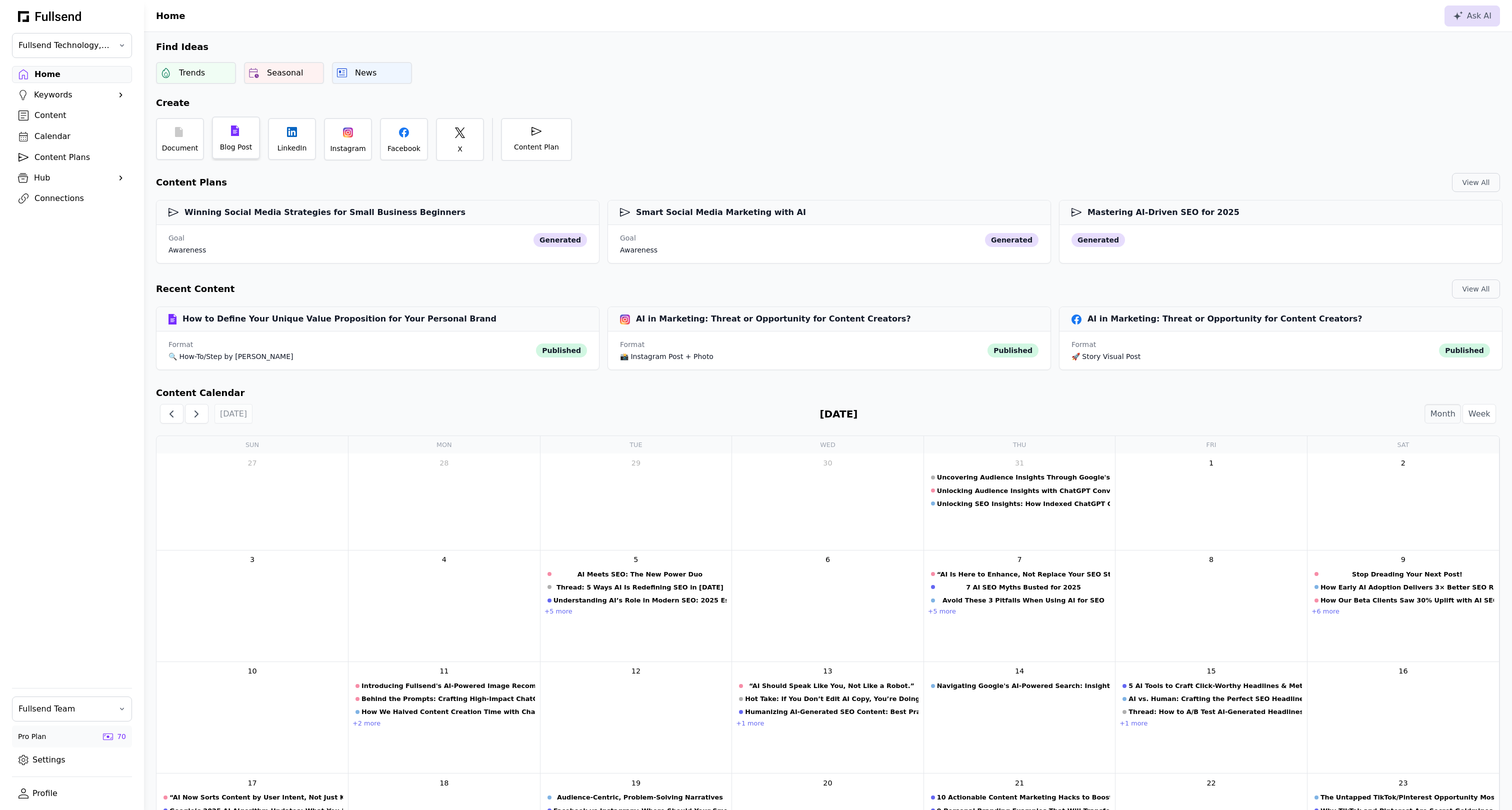
click at [241, 142] on div "Blog Post" at bounding box center [236, 146] width 32 height 10
click at [255, 331] on div "Format 🔍 How-To/Step by Step Guide published" at bounding box center [377, 349] width 442 height 38
select select "**"
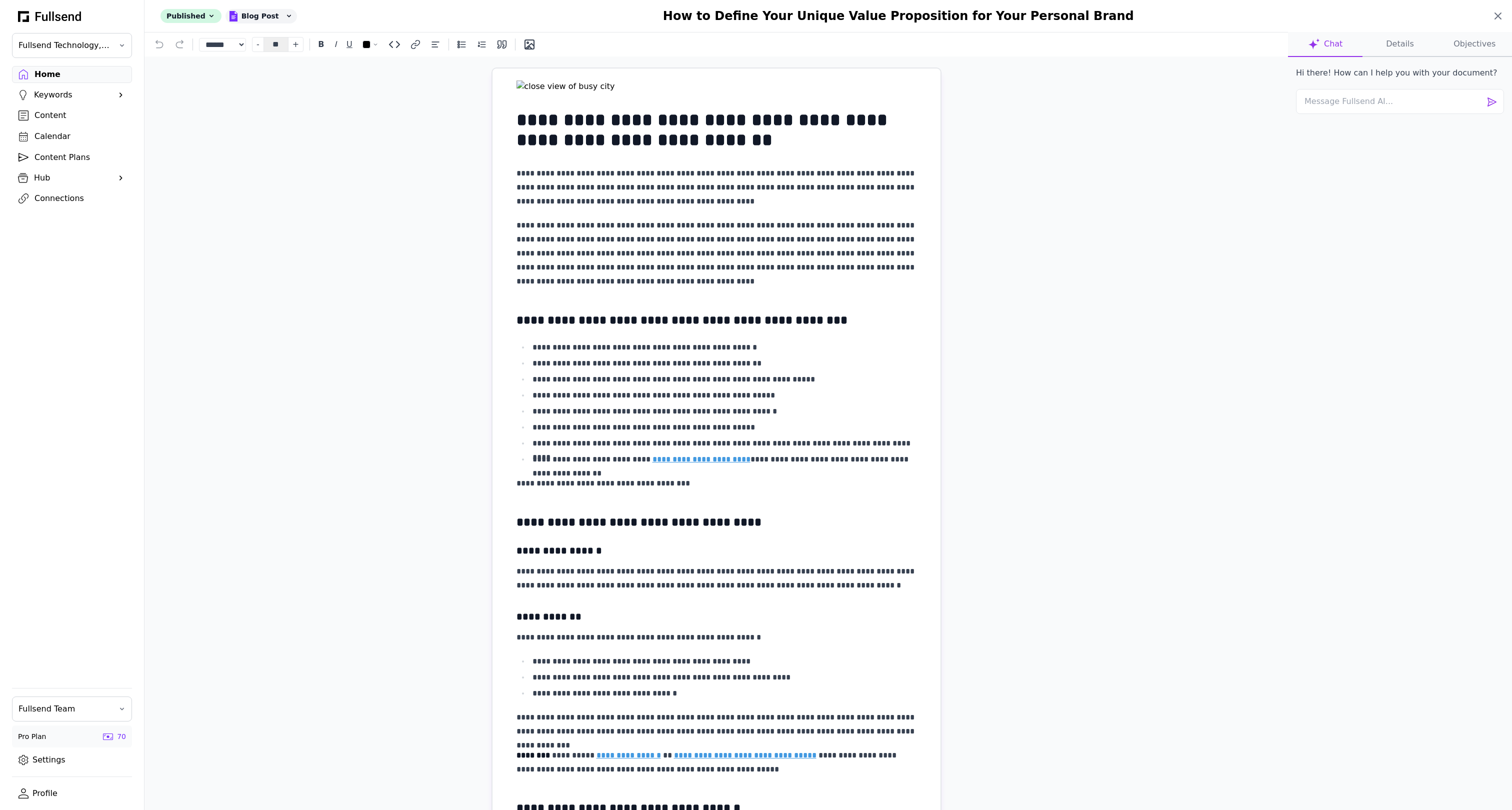
click at [1501, 20] on icon at bounding box center [1498, 16] width 12 height 12
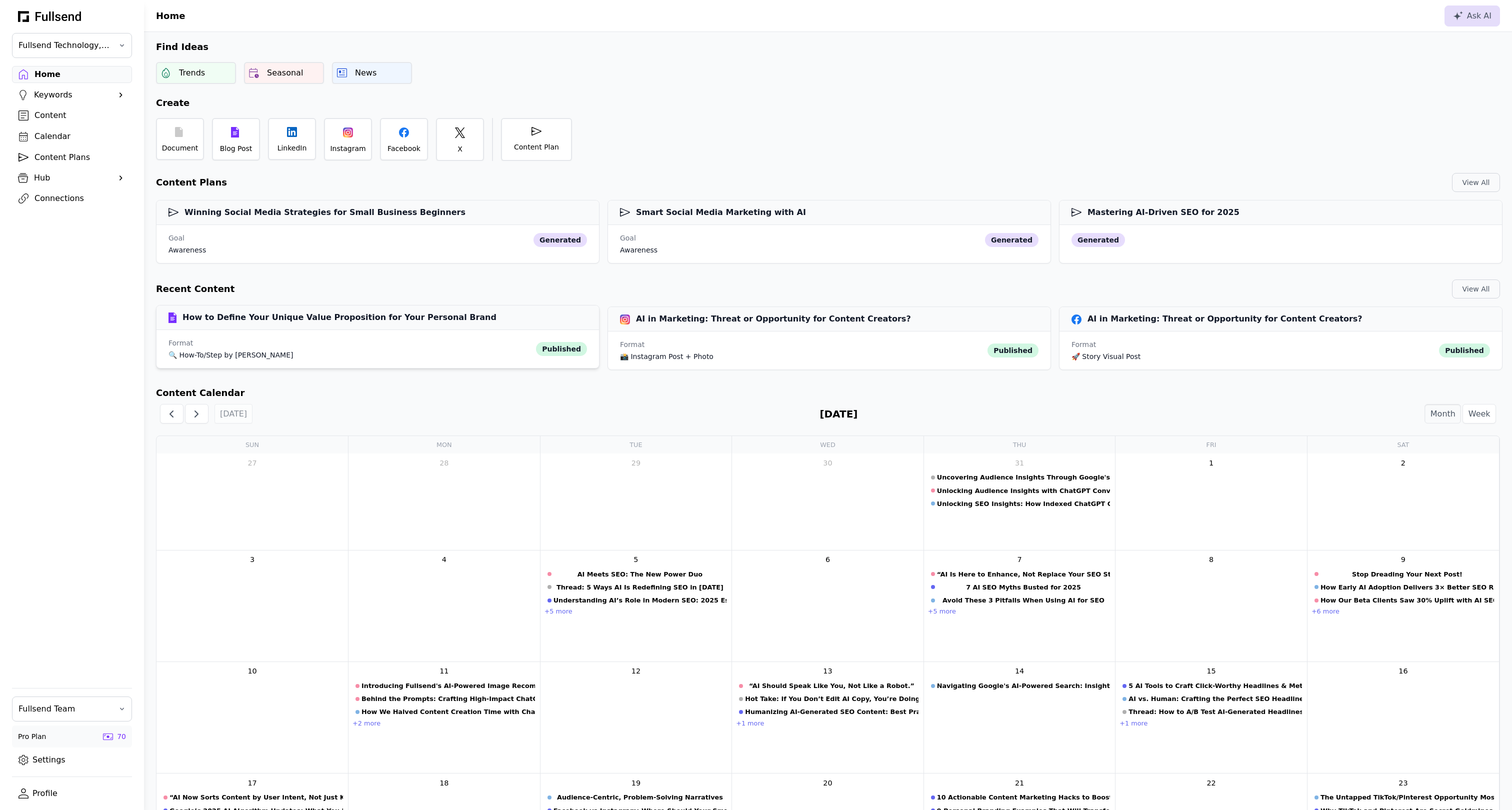
click at [341, 331] on div "Format 🔍 How-To/Step by Step Guide published" at bounding box center [377, 349] width 442 height 38
select select "**"
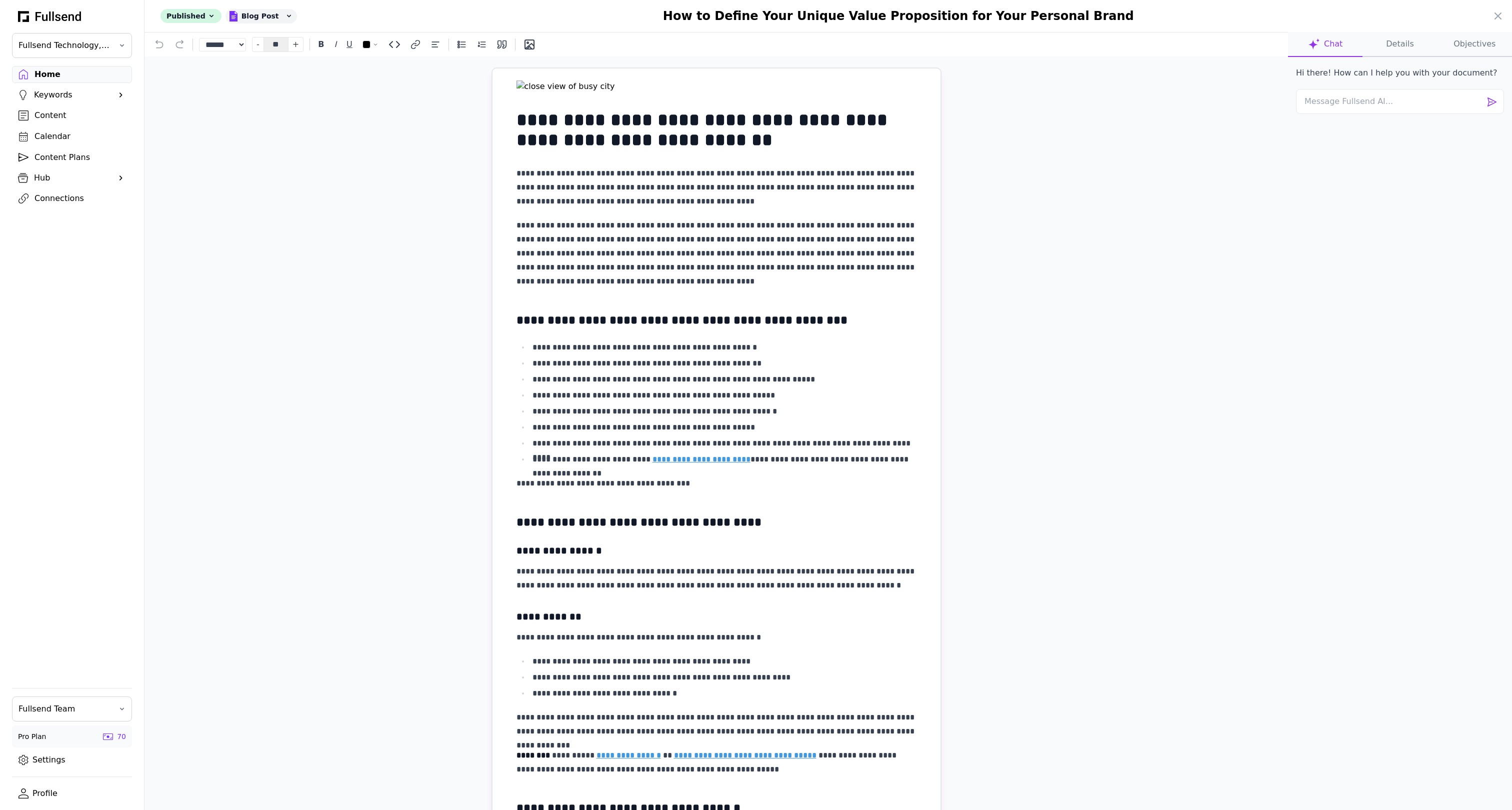
click at [1400, 44] on button "Details" at bounding box center [1399, 44] width 74 height 25
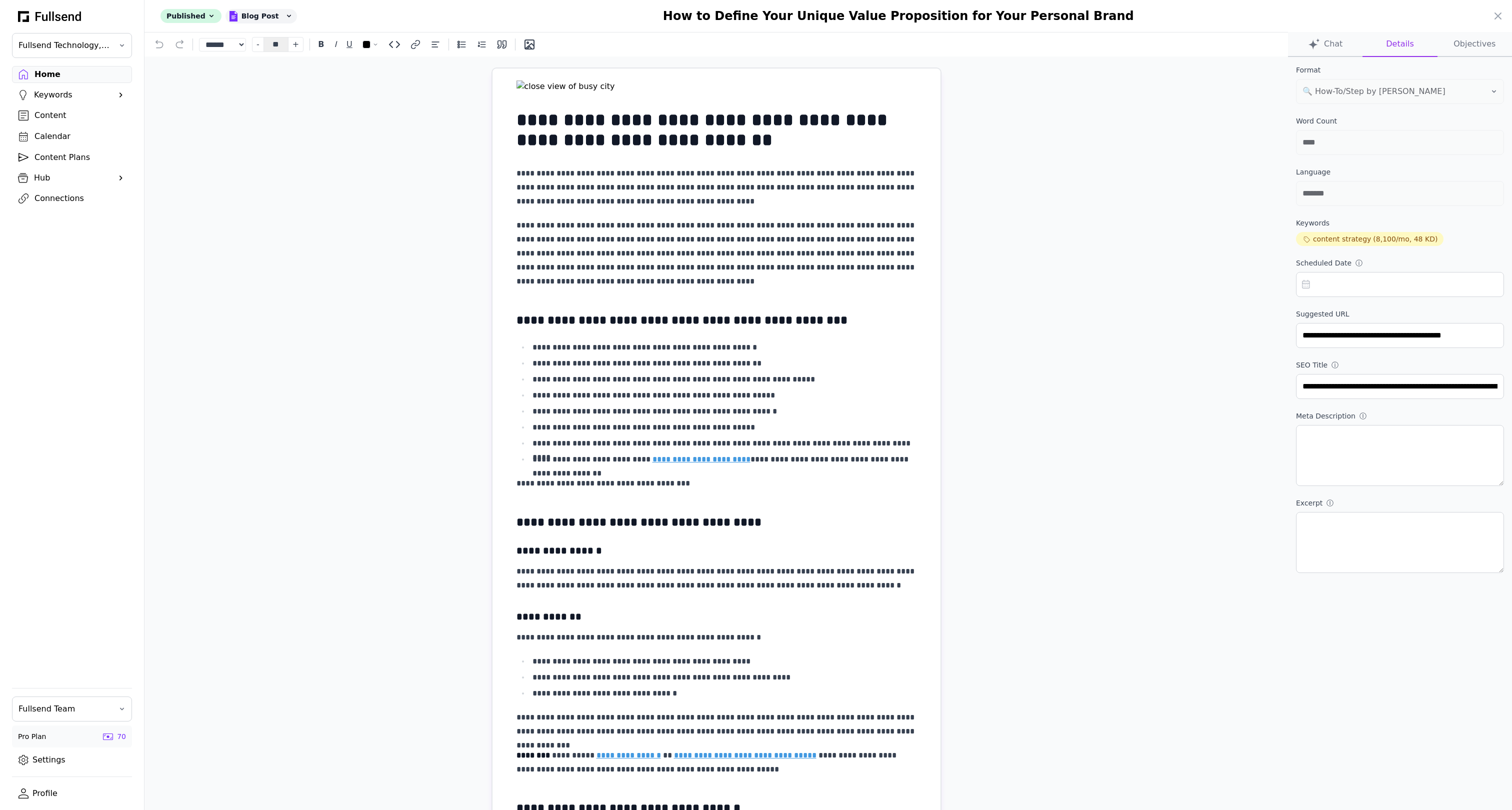
click at [1491, 13] on div "How to Define Your Unique Value Proposition for Your Personal Brand" at bounding box center [930, 15] width 1123 height 16
click at [1498, 13] on icon at bounding box center [1498, 16] width 12 height 12
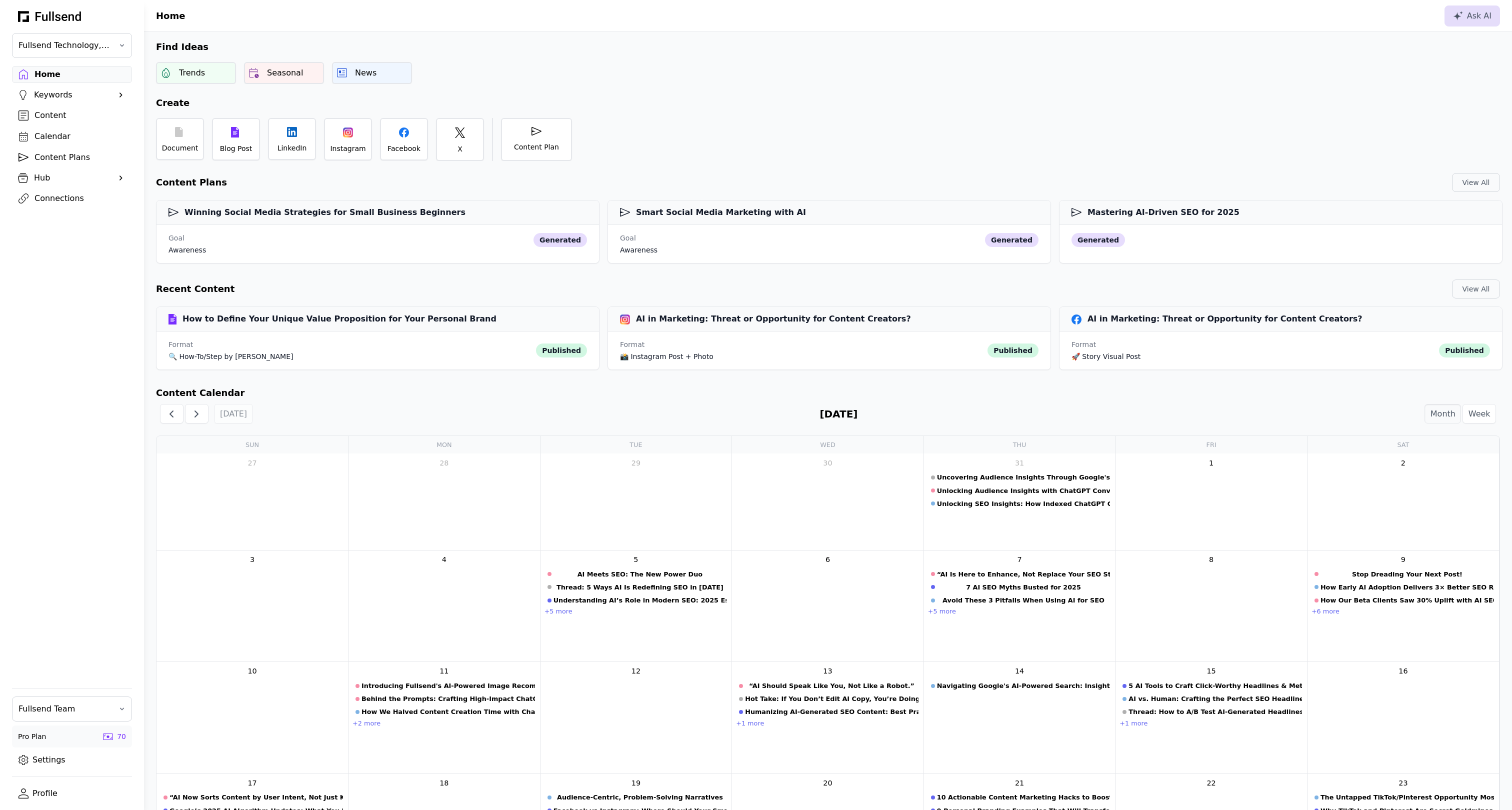
click at [50, 116] on div "Content" at bounding box center [80, 116] width 91 height 12
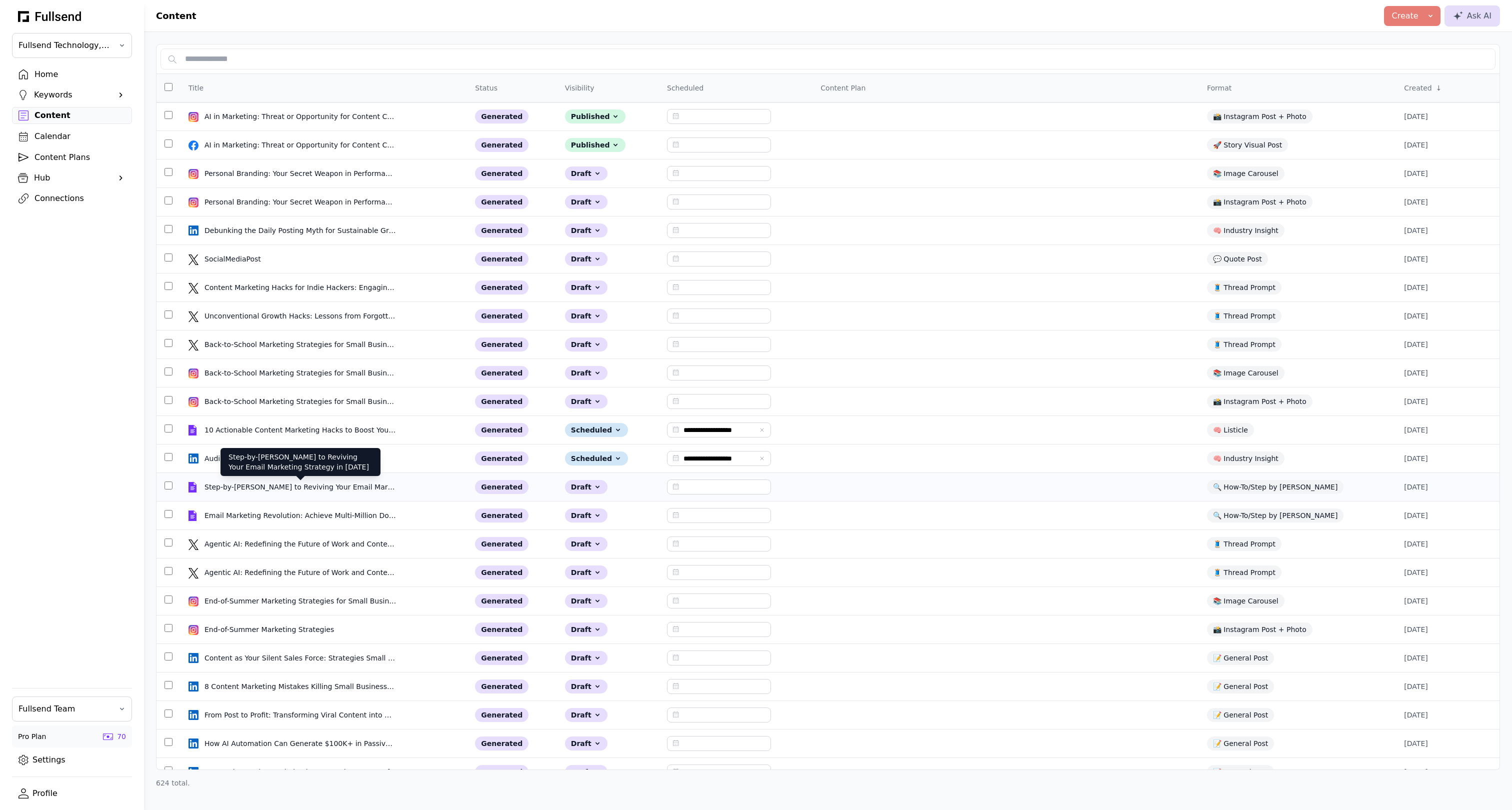
click at [314, 490] on div "Step-by-Step Guide to Reviving Your Email Marketing Strategy in 2025" at bounding box center [300, 487] width 192 height 10
select select "**"
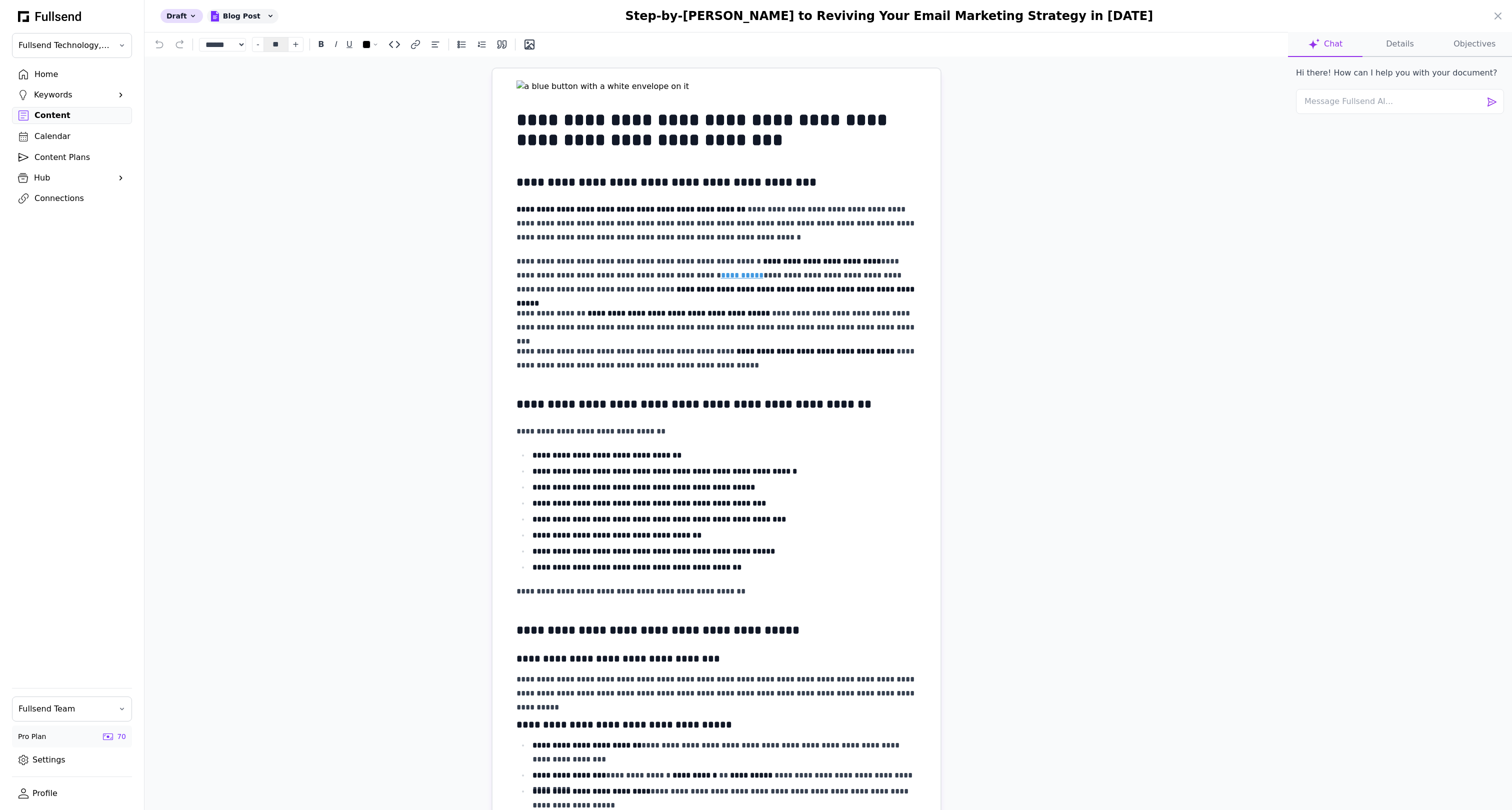
click at [1386, 43] on button "Details" at bounding box center [1399, 44] width 74 height 25
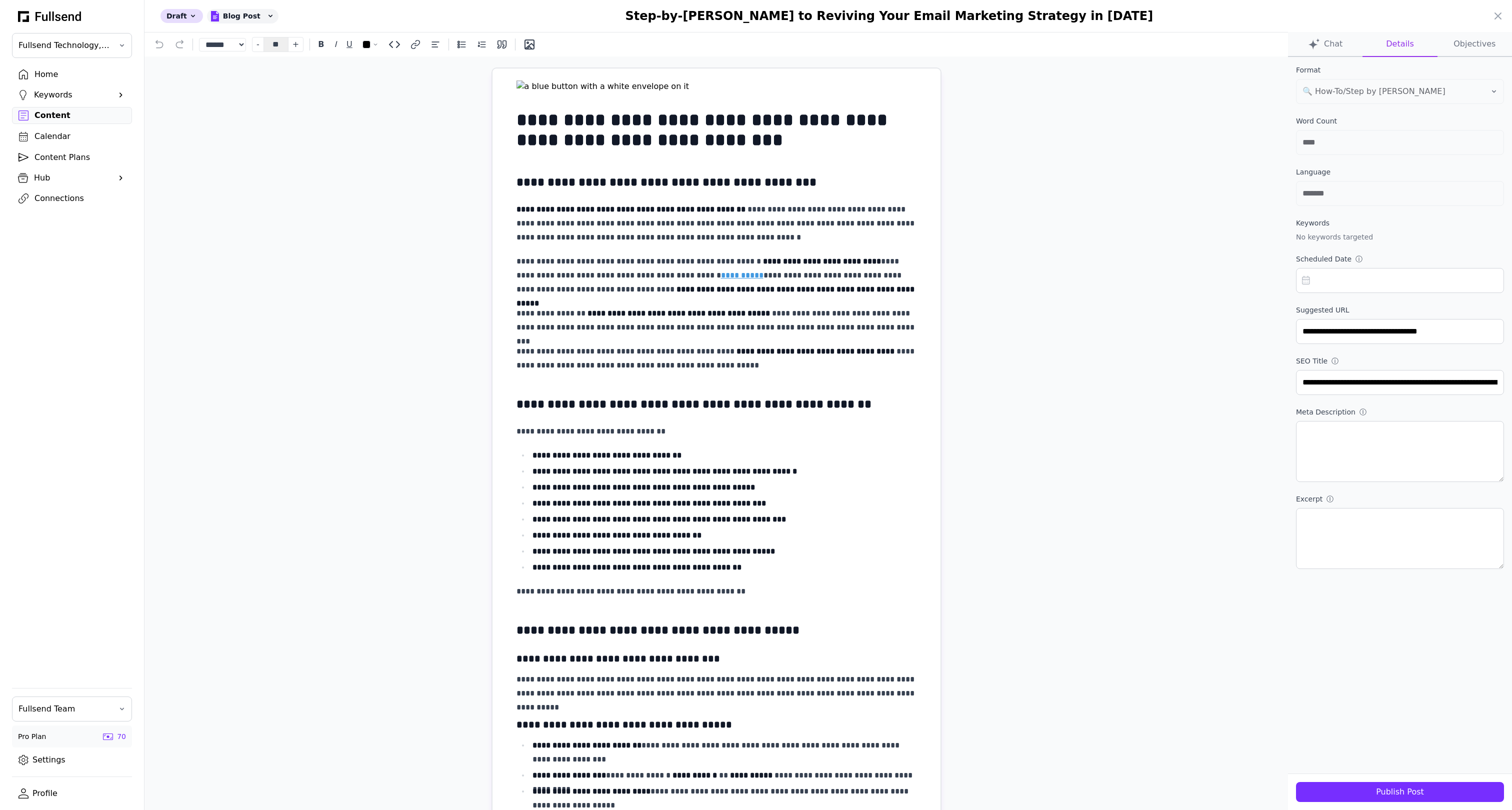
click at [1407, 789] on div "Publish Post" at bounding box center [1399, 792] width 192 height 12
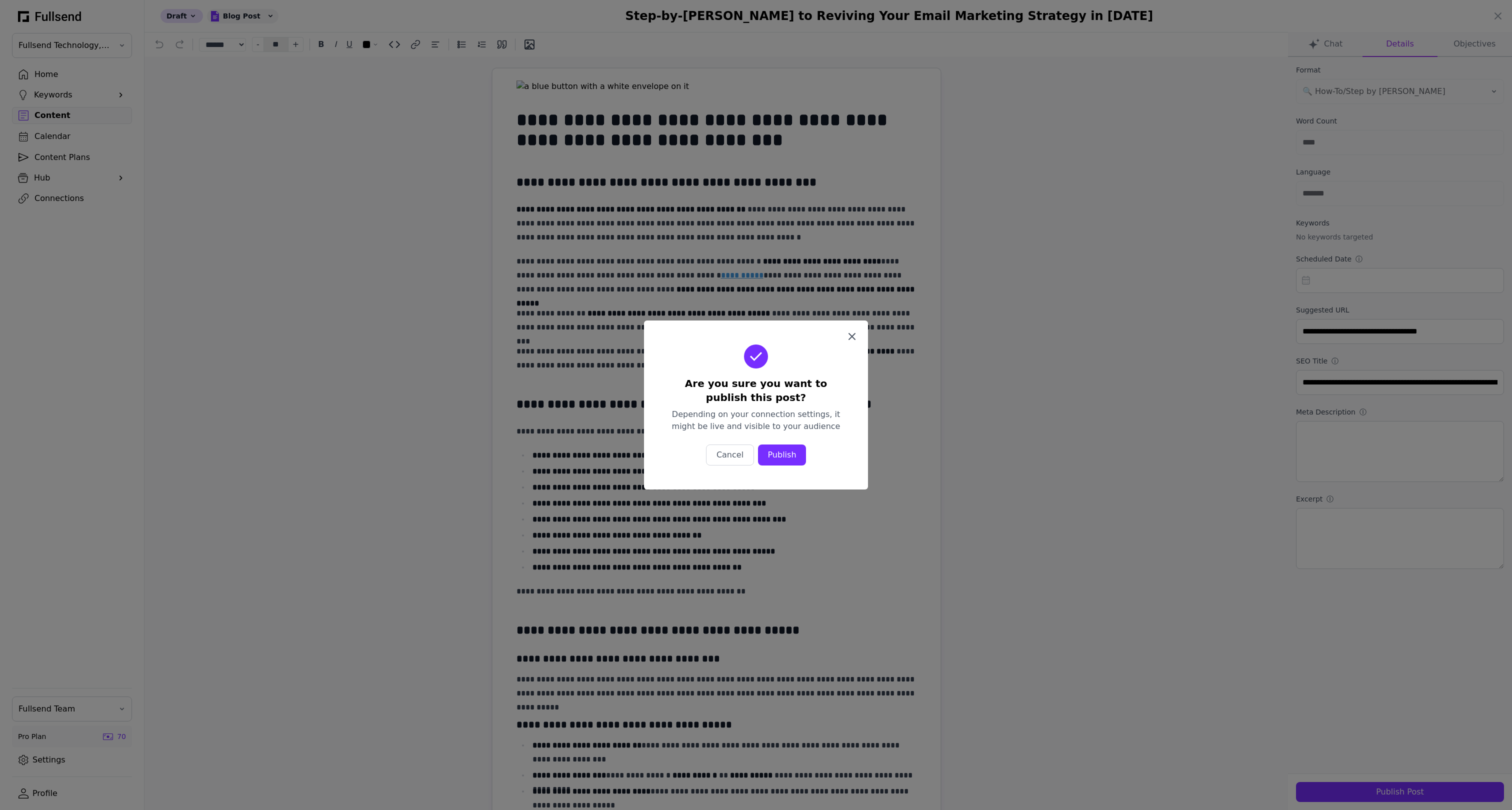
click at [855, 335] on icon "button" at bounding box center [852, 336] width 12 height 12
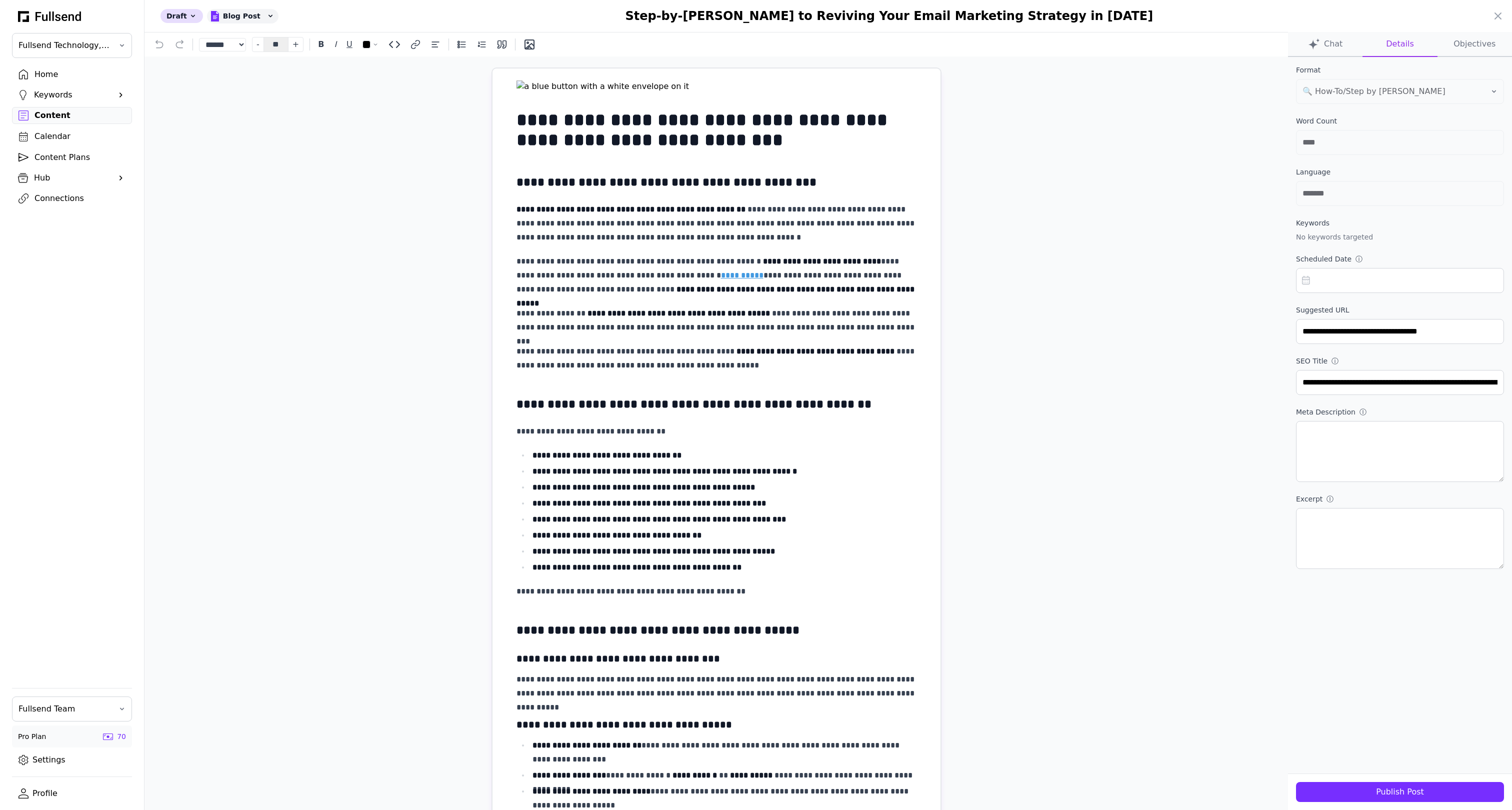
click at [54, 71] on div at bounding box center [756, 405] width 1512 height 810
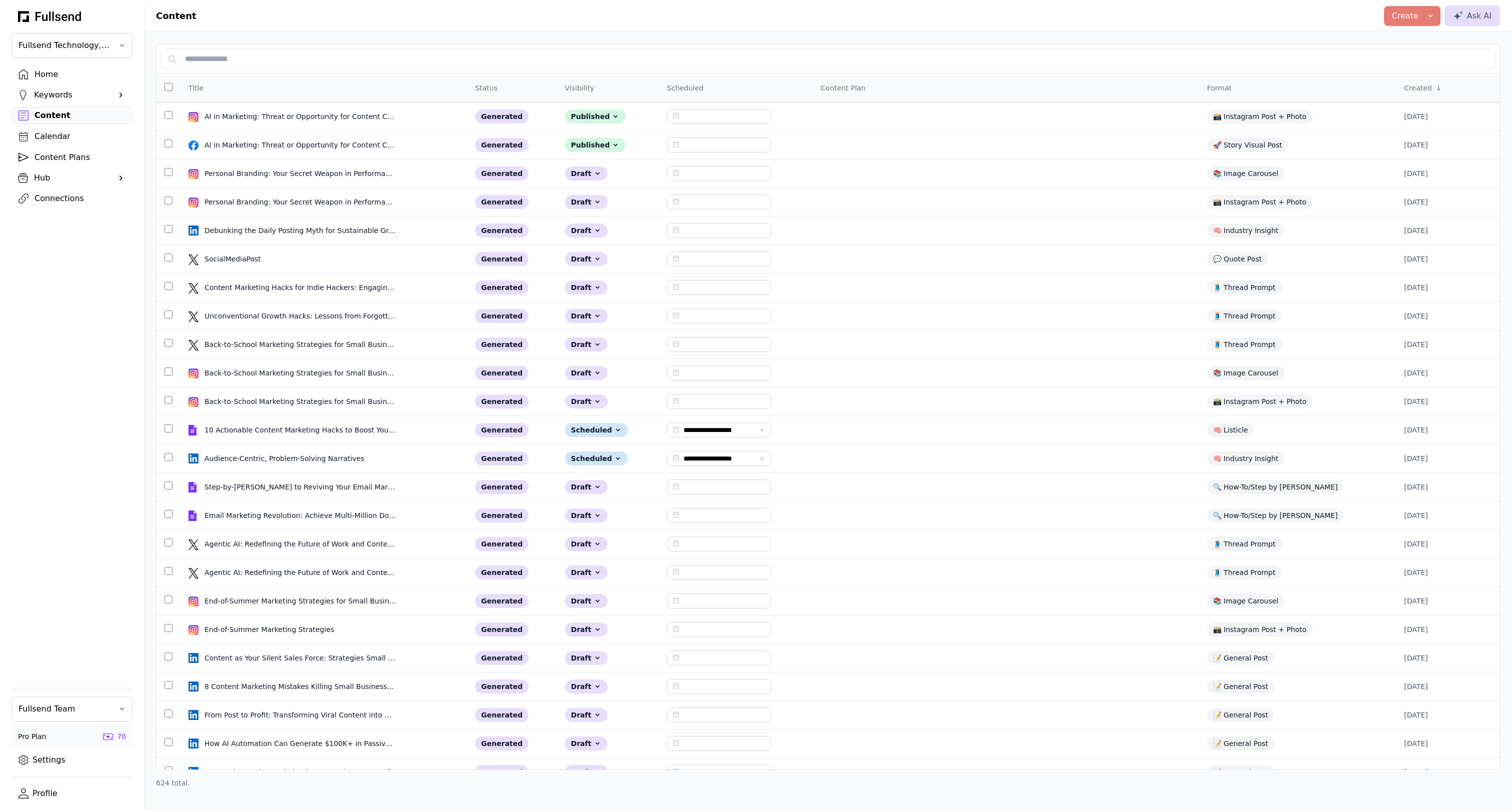
click at [46, 73] on div "Home" at bounding box center [80, 74] width 91 height 12
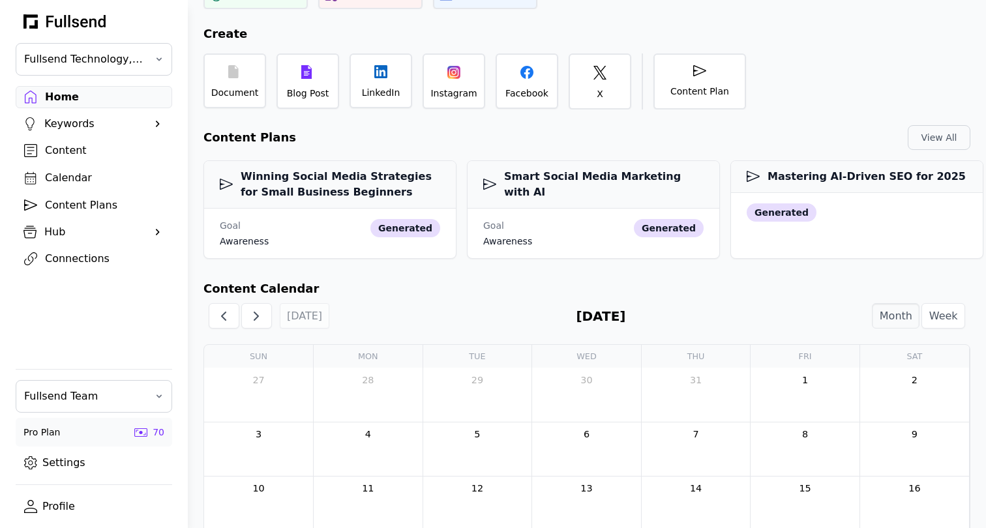
scroll to position [110, 0]
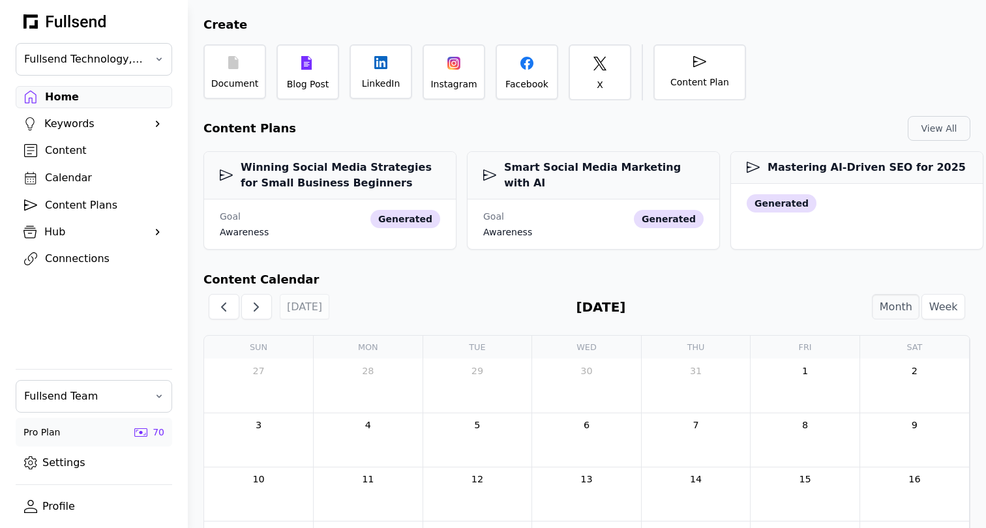
click at [80, 149] on div "Content" at bounding box center [104, 151] width 119 height 16
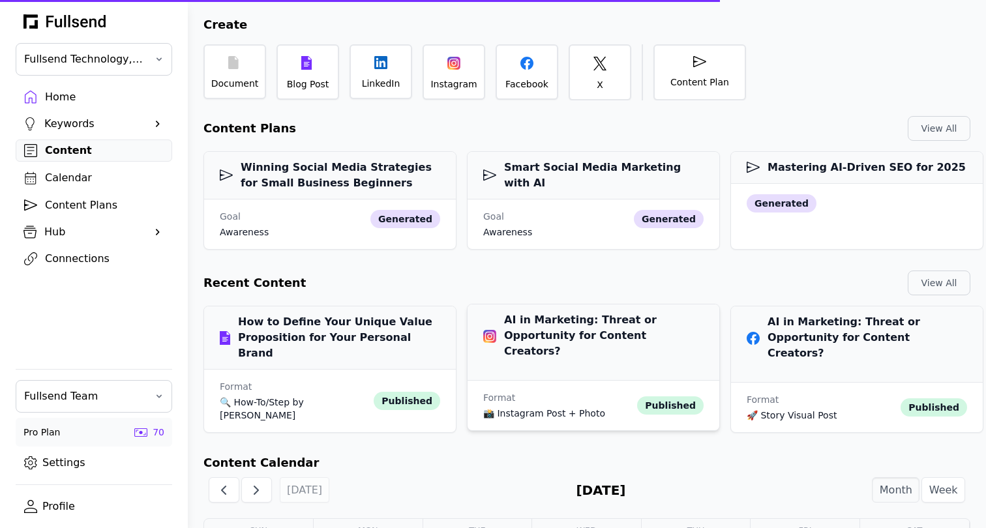
click at [624, 381] on div "Format 📸 Instagram Post + Photo published" at bounding box center [594, 406] width 252 height 50
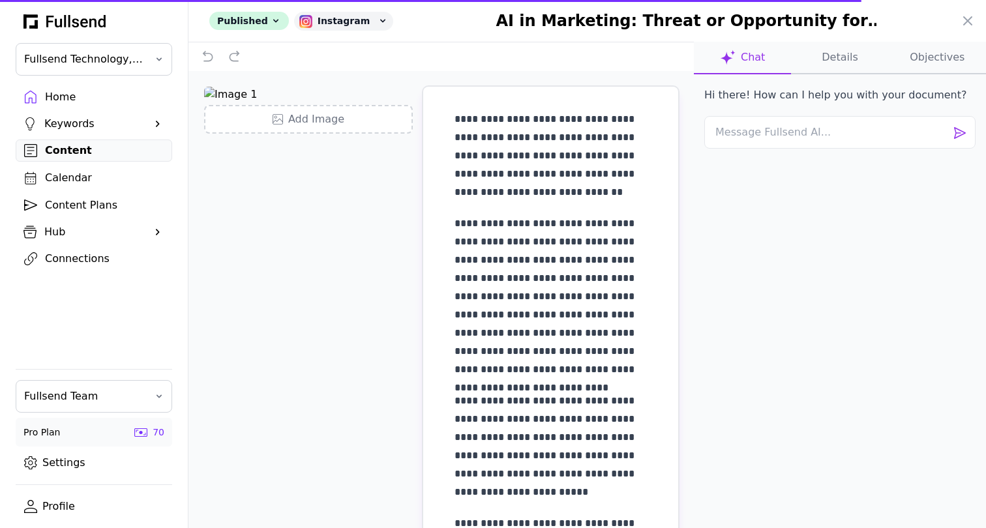
click at [969, 23] on icon at bounding box center [968, 21] width 16 height 16
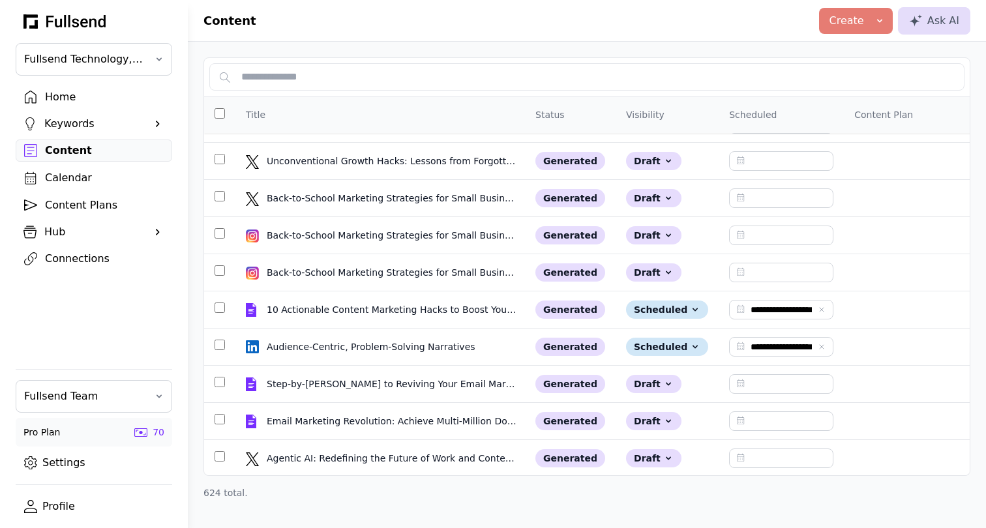
scroll to position [277, 0]
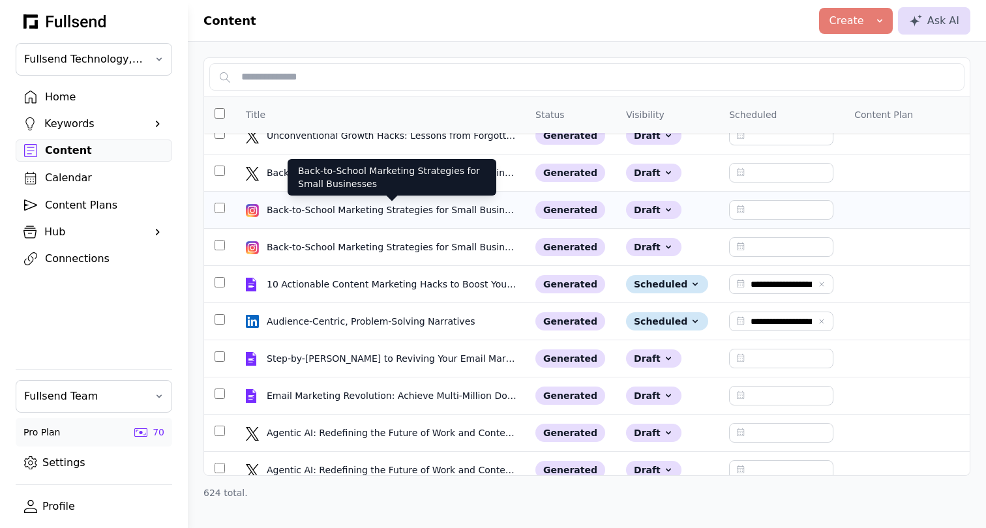
click at [333, 213] on div "Back-to-School Marketing Strategies for Small Businesses" at bounding box center [392, 210] width 251 height 13
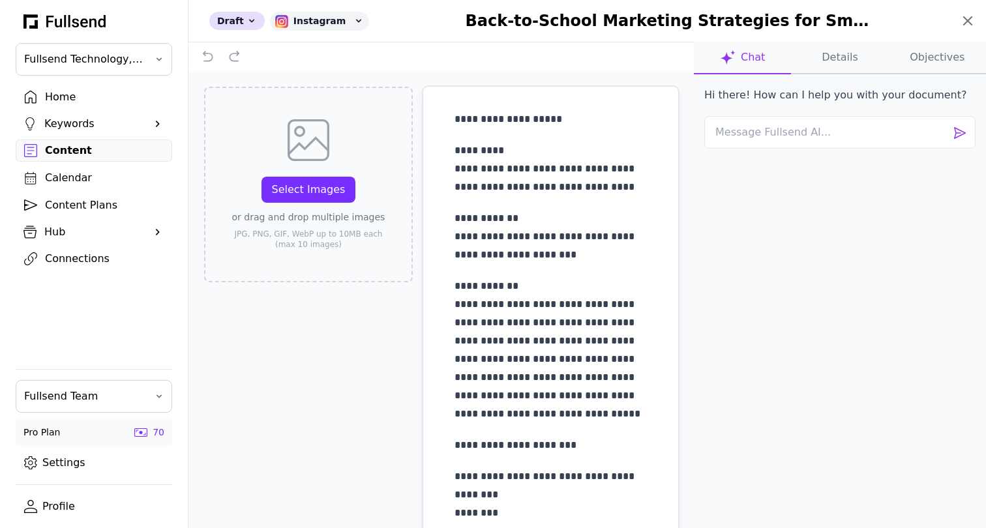
click at [966, 23] on icon at bounding box center [968, 21] width 8 height 8
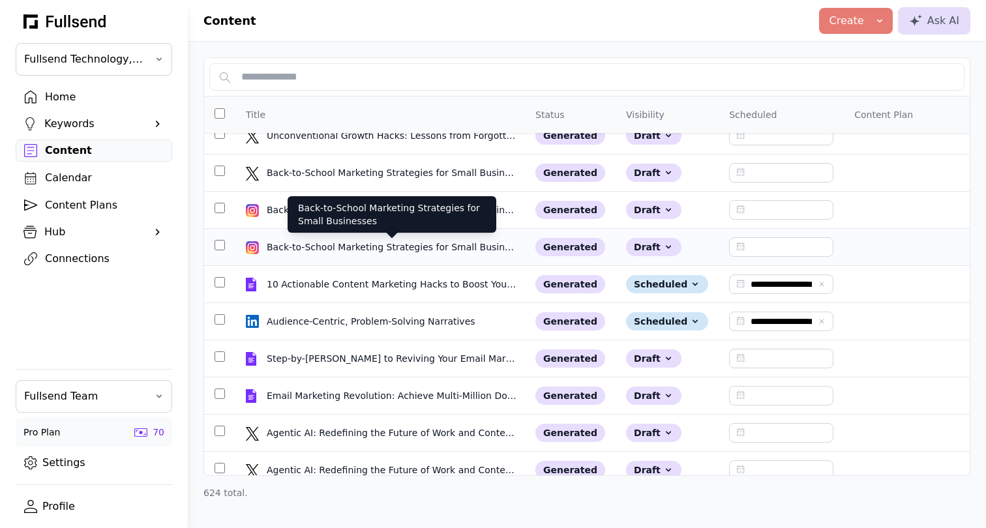
click at [416, 251] on div "Back-to-School Marketing Strategies for Small Businesses" at bounding box center [392, 247] width 251 height 13
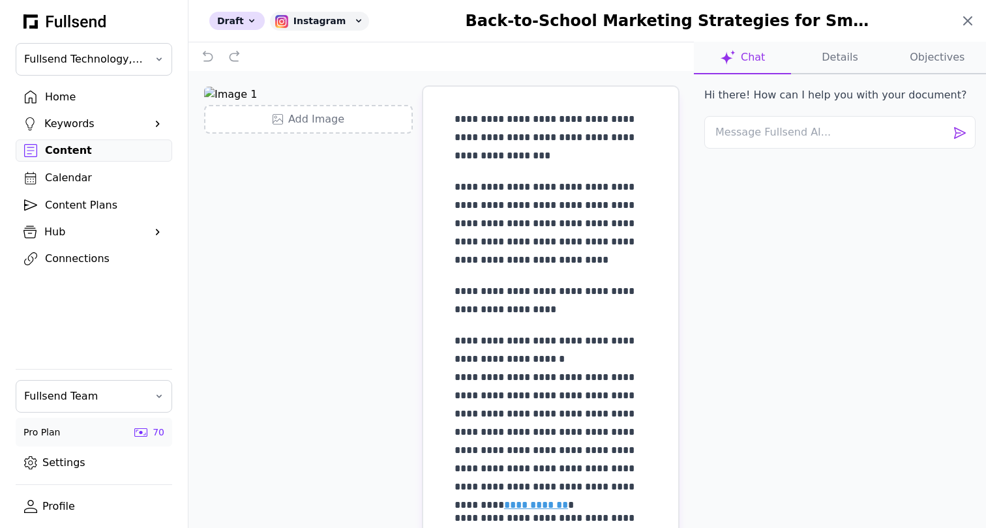
click at [967, 17] on icon at bounding box center [968, 21] width 16 height 16
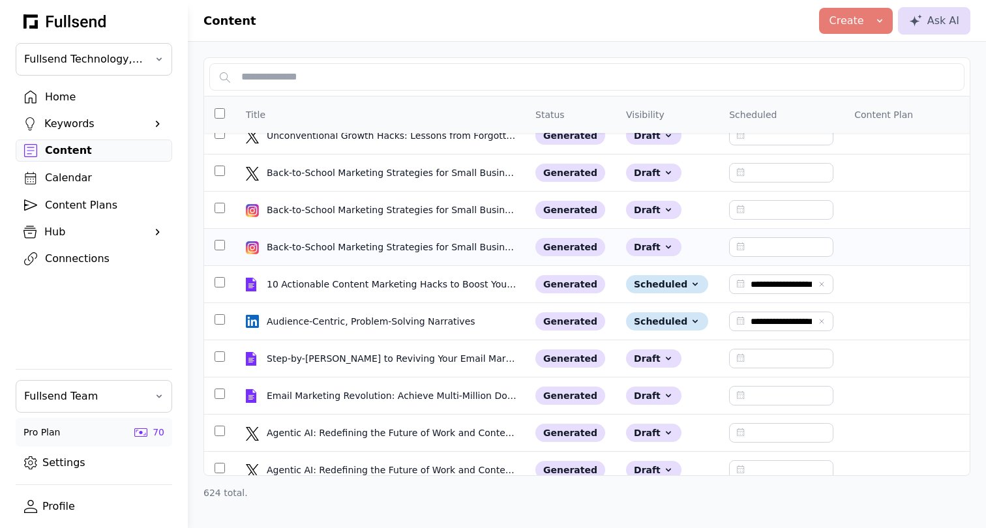
click at [357, 251] on div "Back-to-School Marketing Strategies for Small Businesses" at bounding box center [392, 247] width 251 height 13
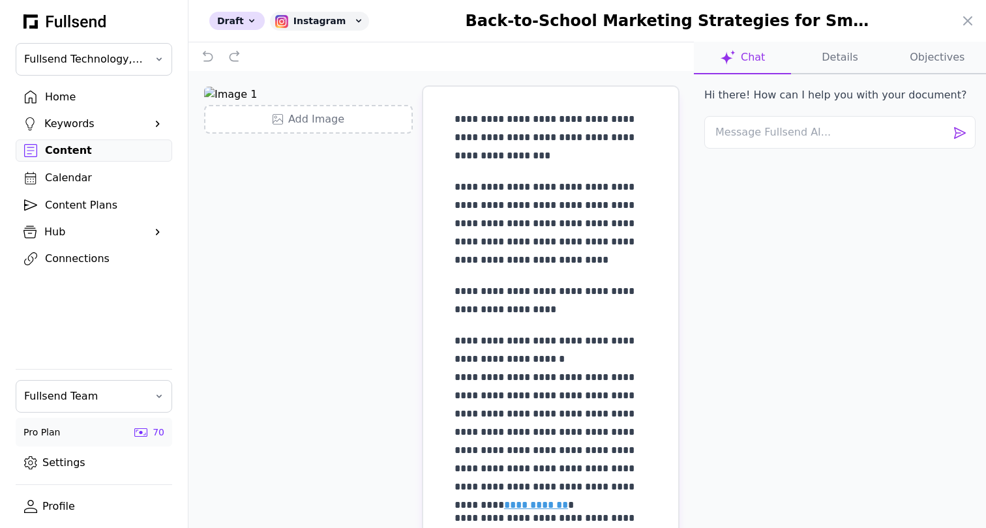
click at [853, 55] on button "Details" at bounding box center [839, 58] width 97 height 33
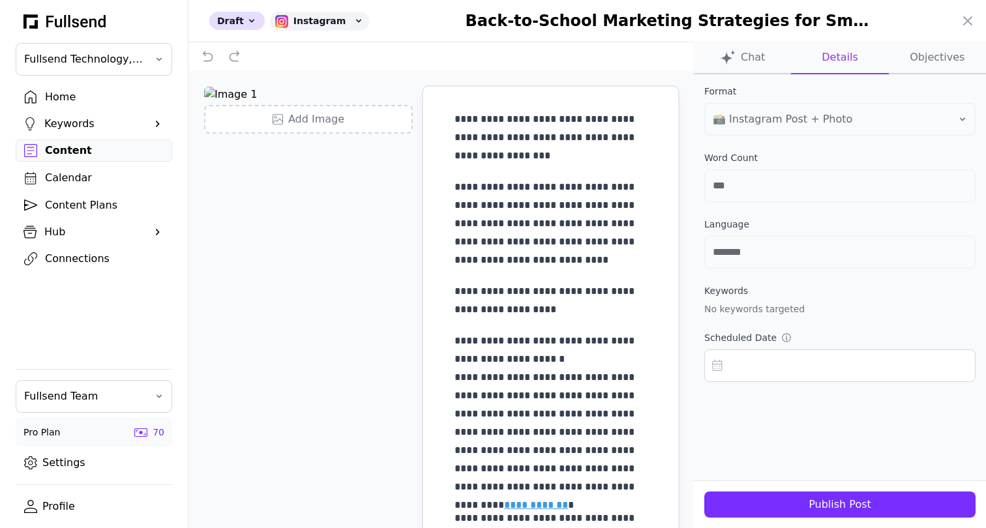
click at [829, 498] on div "Publish Post" at bounding box center [840, 505] width 251 height 16
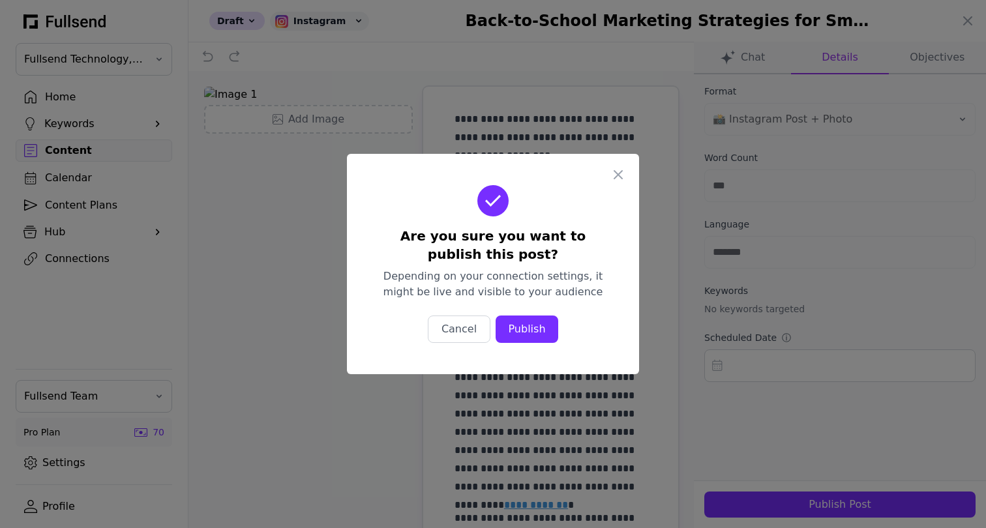
click at [540, 326] on div "Publish" at bounding box center [527, 330] width 42 height 16
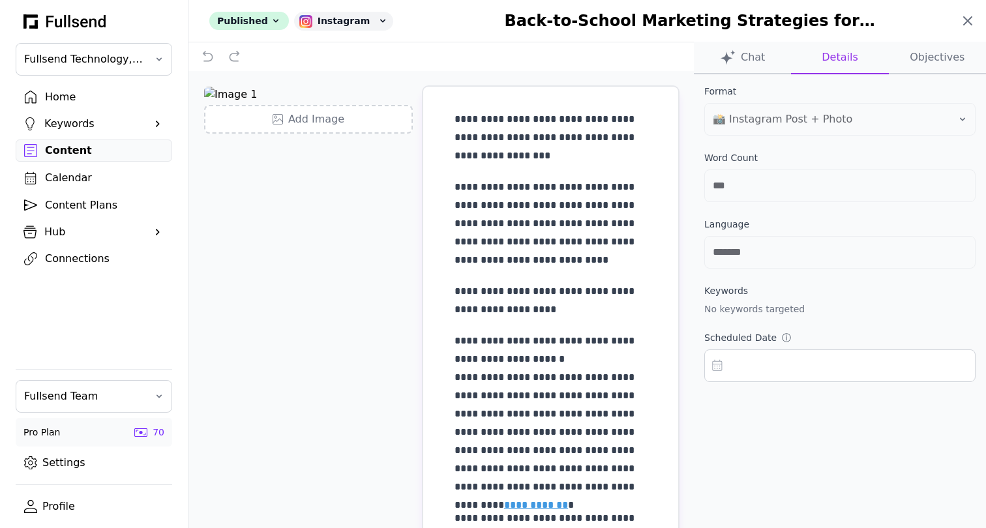
click at [967, 24] on icon at bounding box center [968, 21] width 16 height 16
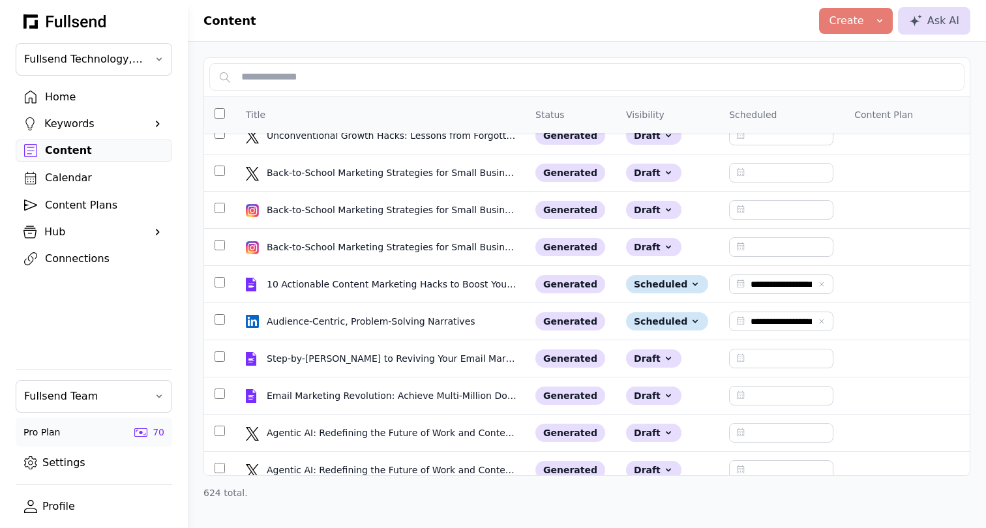
click at [61, 260] on div "Connections" at bounding box center [104, 259] width 119 height 16
